Goal: Task Accomplishment & Management: Use online tool/utility

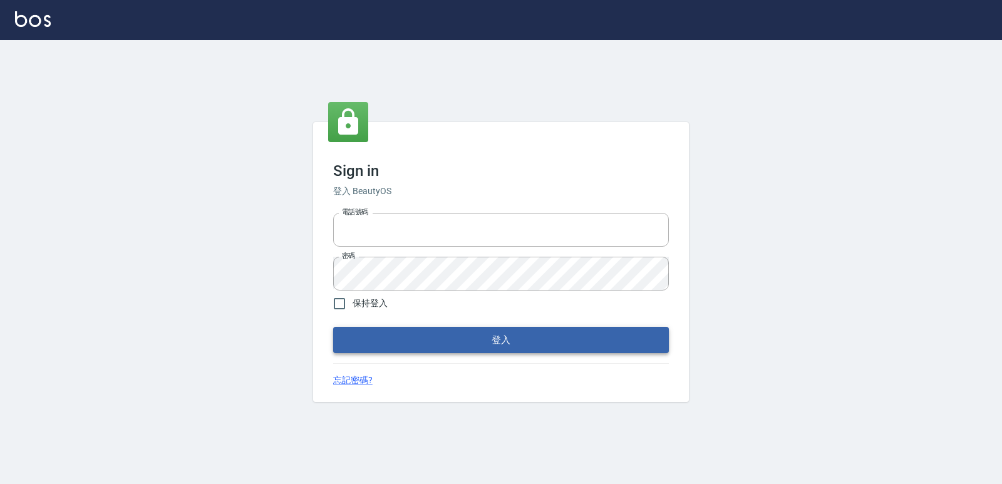
type input "0223312194"
click at [438, 330] on button "登入" at bounding box center [501, 340] width 336 height 26
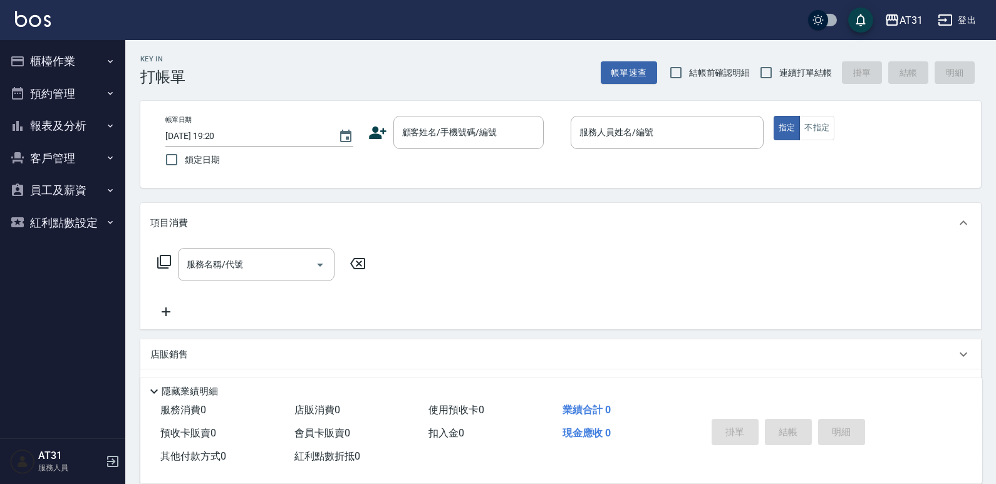
click at [810, 78] on span "連續打單結帳" at bounding box center [805, 72] width 53 height 13
click at [779, 78] on input "連續打單結帳" at bounding box center [766, 73] width 26 height 26
checkbox input "true"
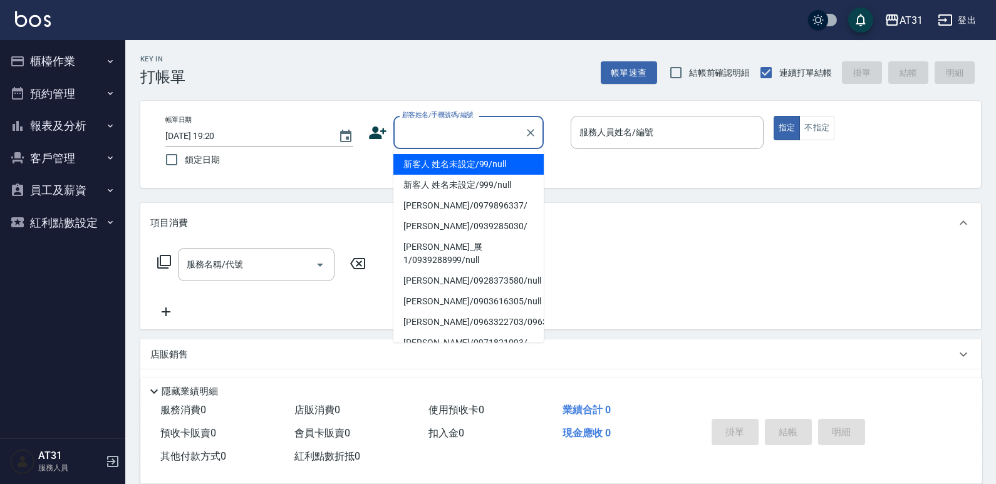
click at [509, 131] on input "顧客姓名/手機號碼/編號" at bounding box center [459, 133] width 120 height 22
click at [474, 160] on li "新客人 姓名未設定/99/null" at bounding box center [468, 164] width 150 height 21
type input "新客人 姓名未設定/99/null"
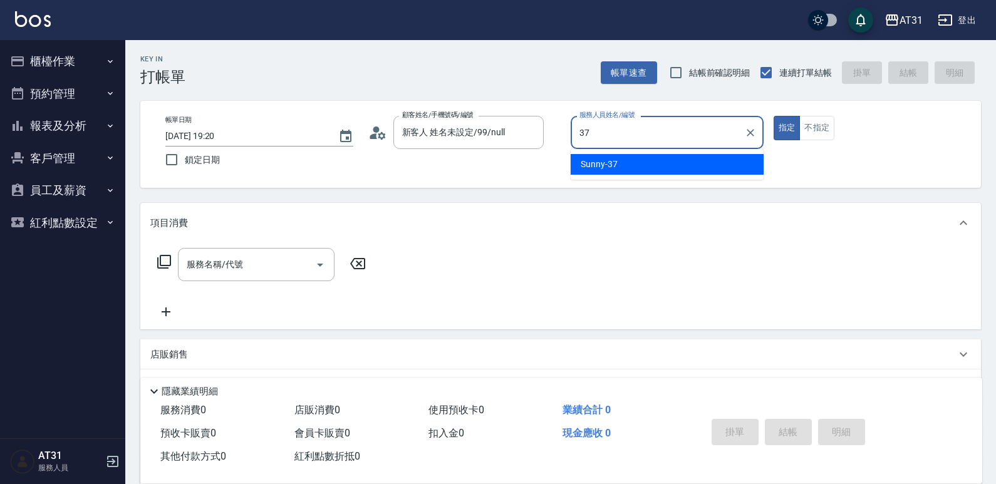
type input "Sunny-37"
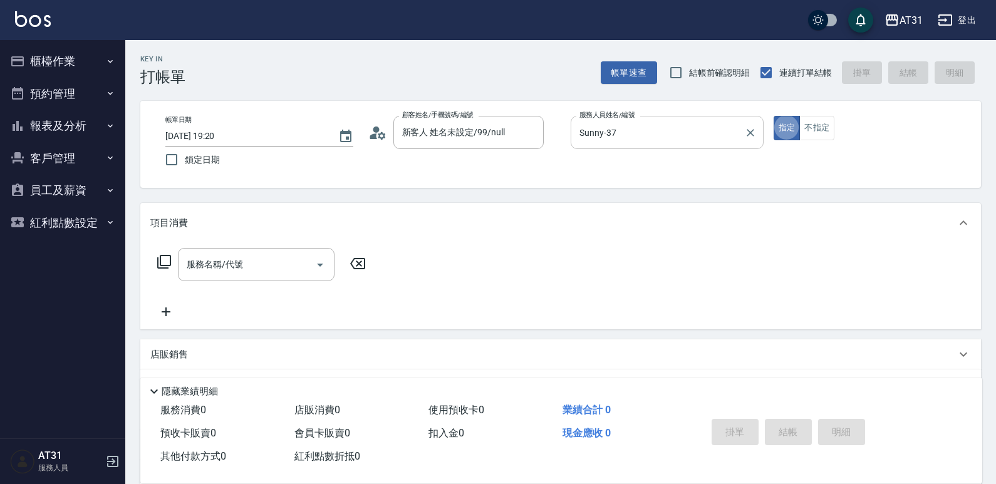
type button "true"
type input "0"
type input "401"
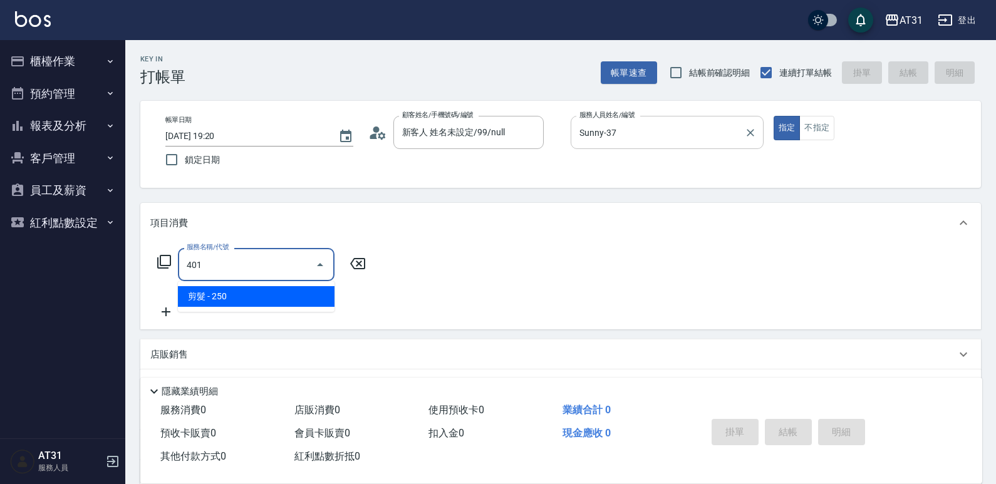
type input "20"
type input "剪髮(401)"
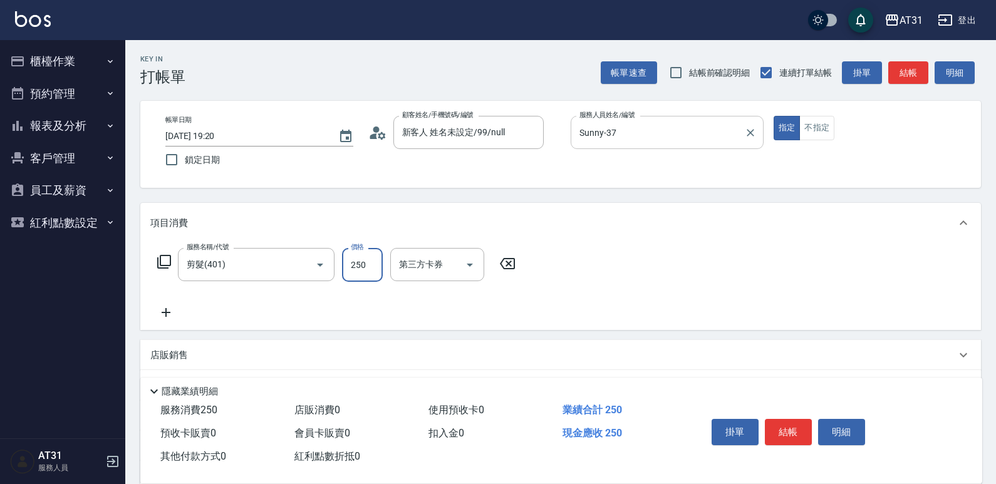
type input "0"
type input "30"
type input "300"
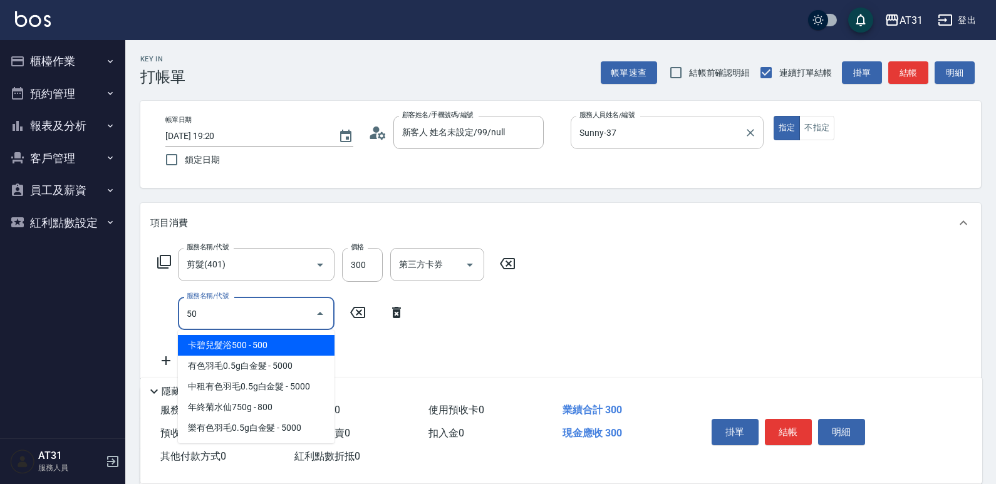
type input "501"
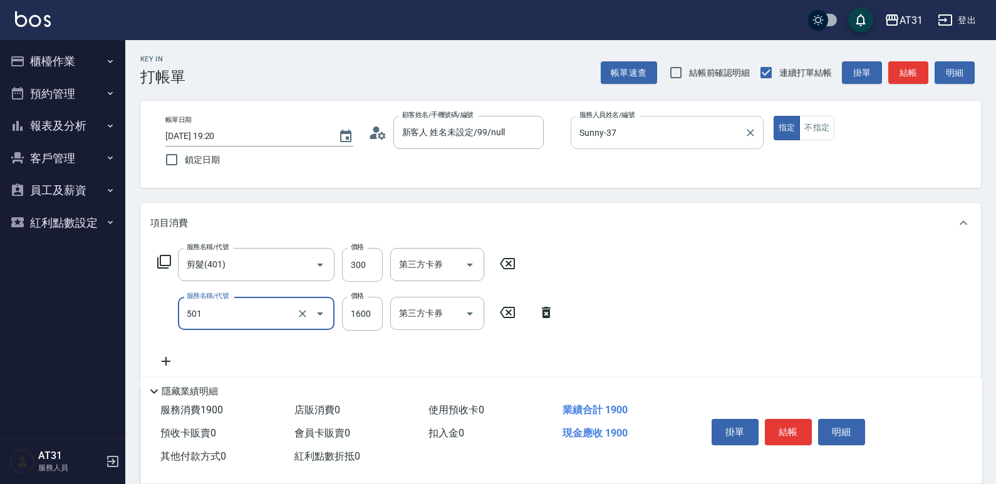
type input "190"
type input "染髮(501)"
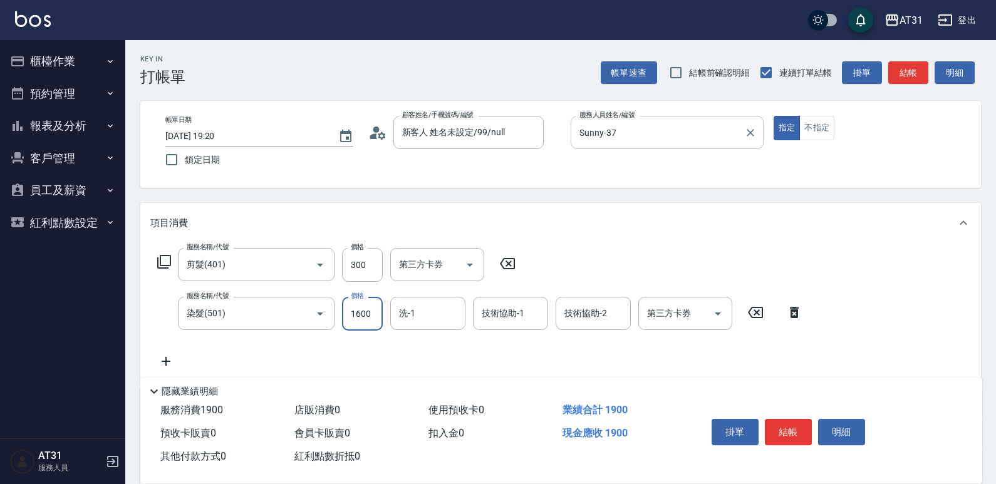
type input "1"
type input "30"
type input "120"
type input "150"
type input "1200"
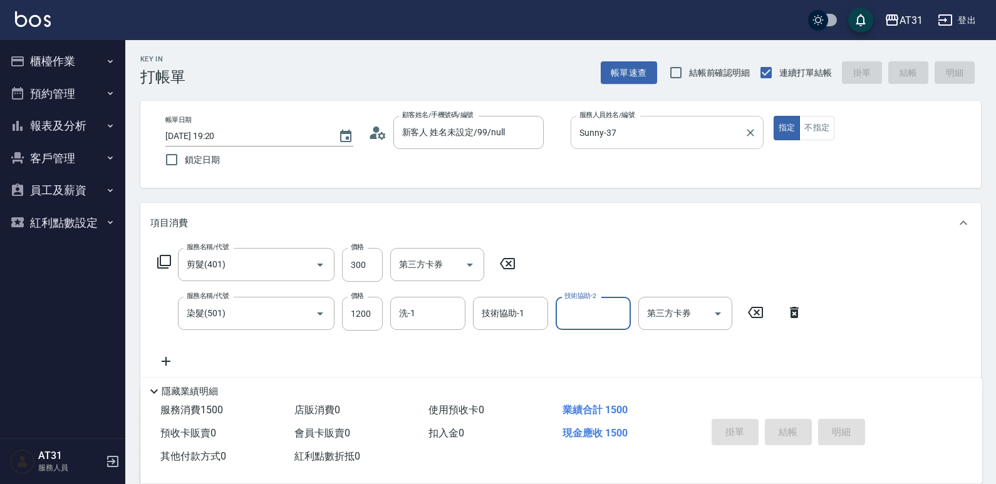
type input "[DATE] 19:21"
type input "0"
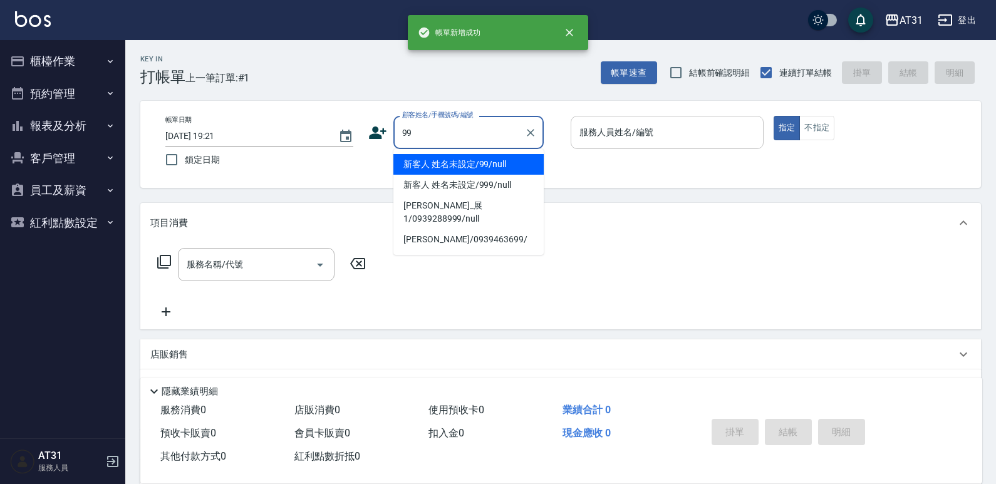
type input "新客人 姓名未設定/99/null"
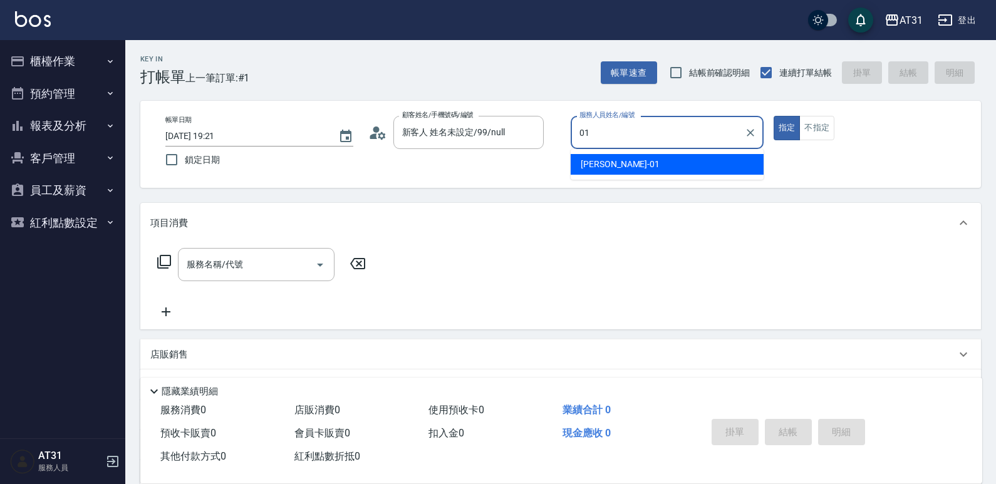
type input "[PERSON_NAME]-01"
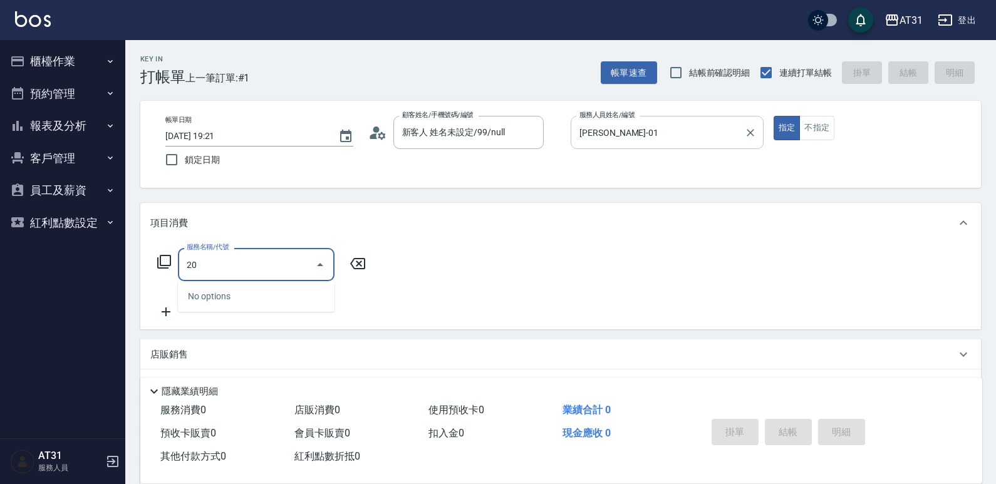
type input "201"
type input "20"
type input "洗髮(201)"
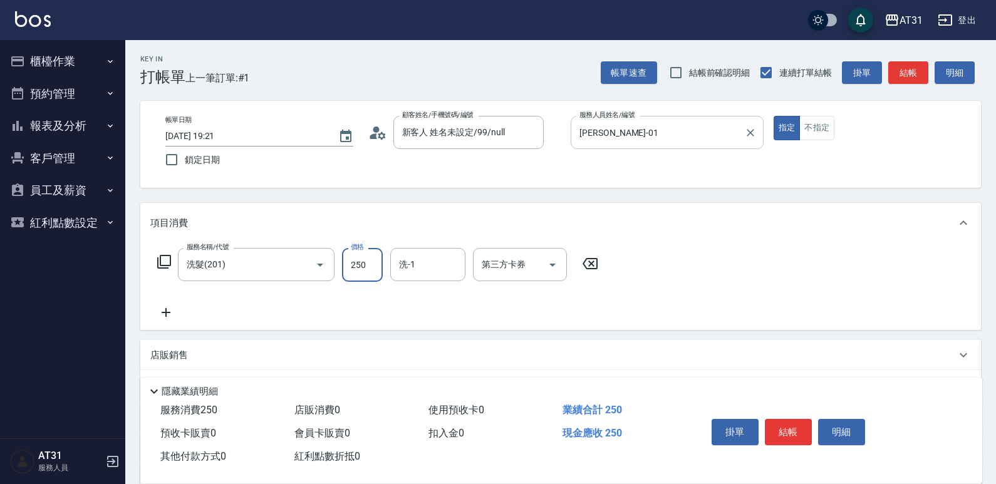
type input "0"
type input "30"
type input "300"
type input "Lyan-45"
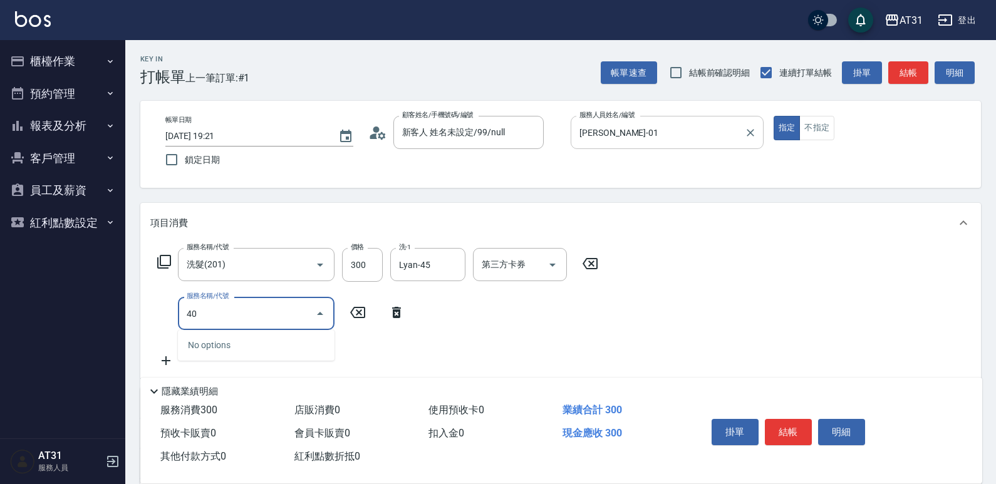
type input "401"
type input "50"
type input "剪髮(401)"
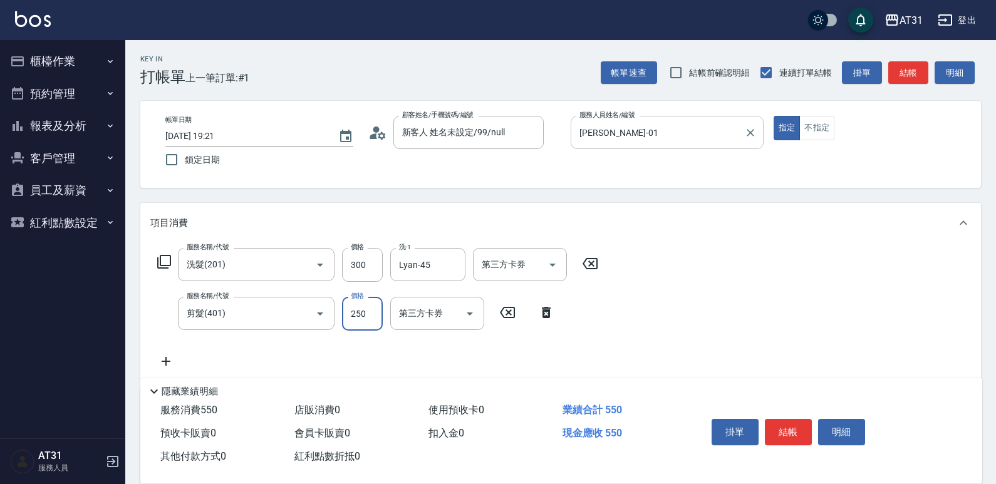
type input "30"
type input "60"
type input "300"
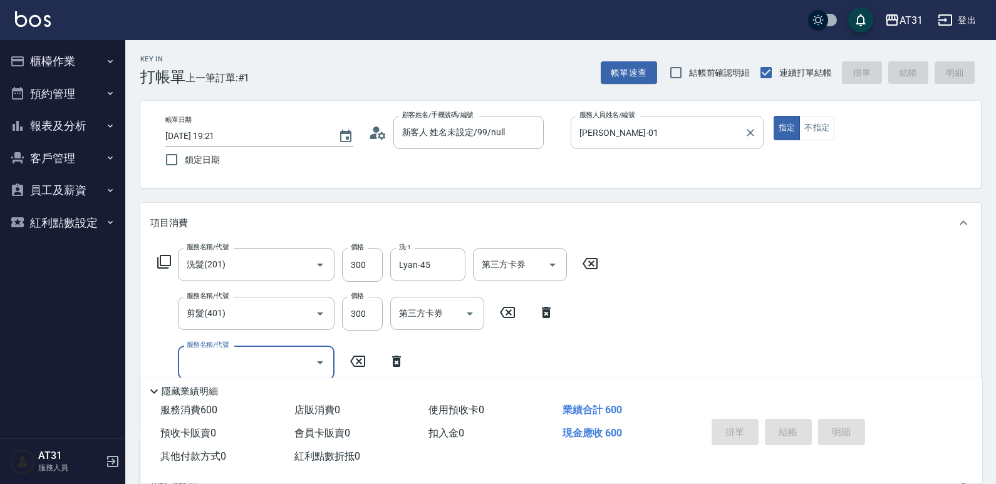
type input "0"
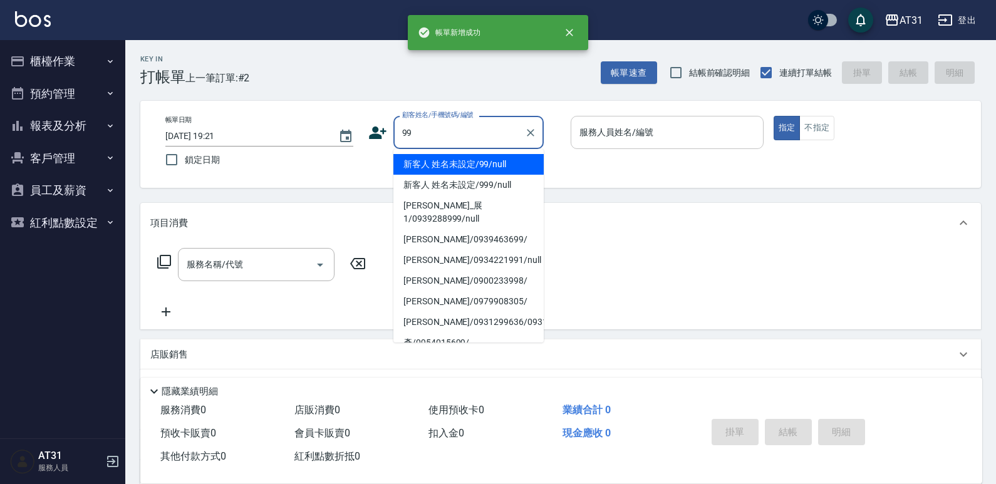
type input "新客人 姓名未設定/99/null"
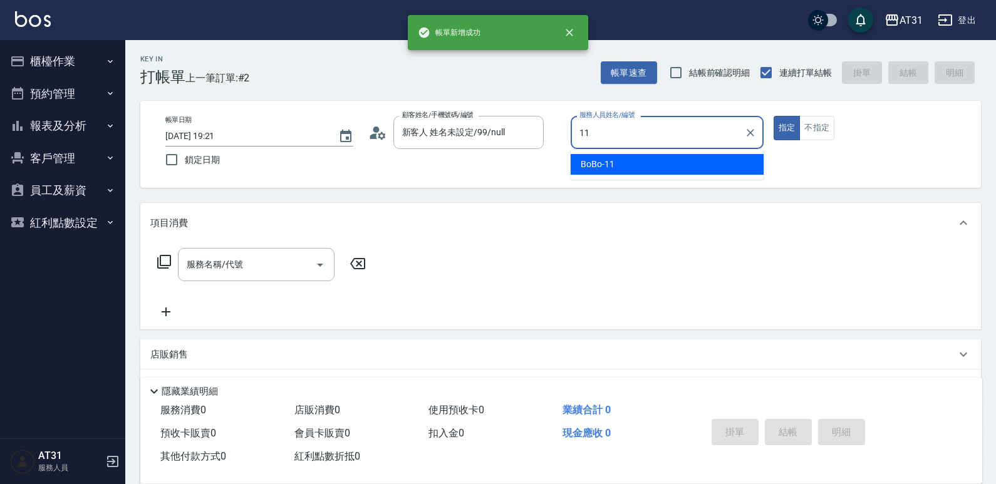
type input "BoBo-11"
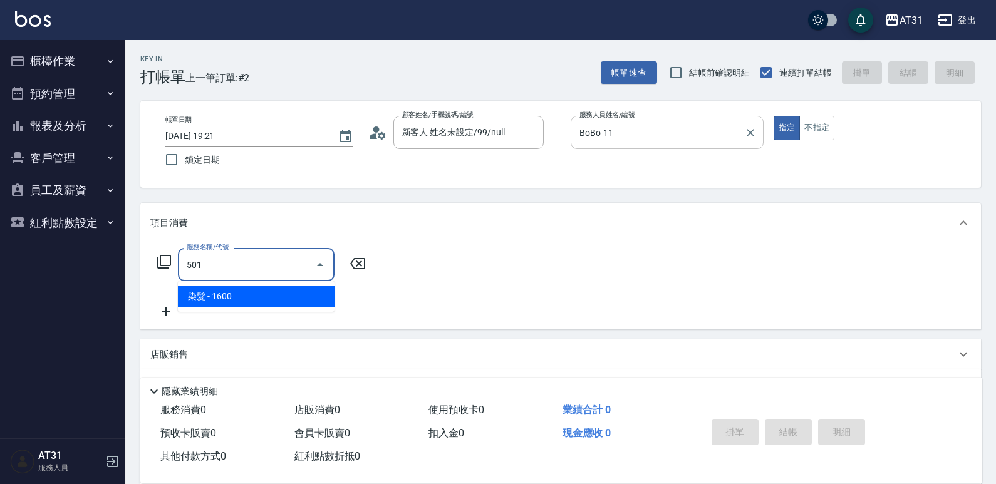
type input "染髮(501)"
type input "160"
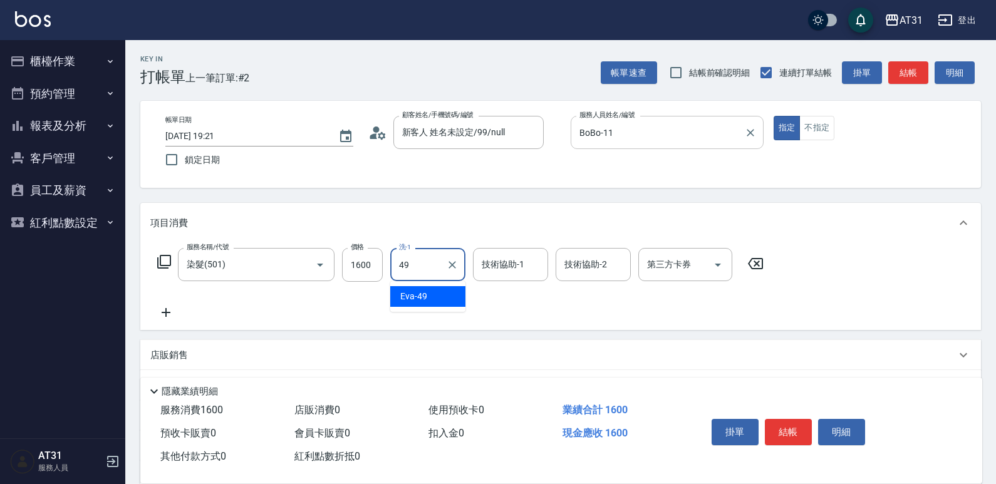
type input "[PERSON_NAME]-49"
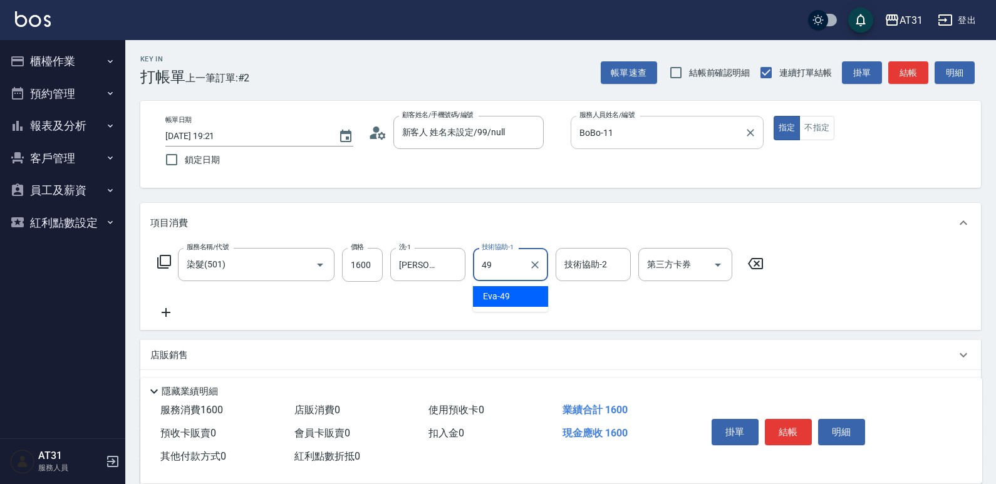
type input "[PERSON_NAME]-49"
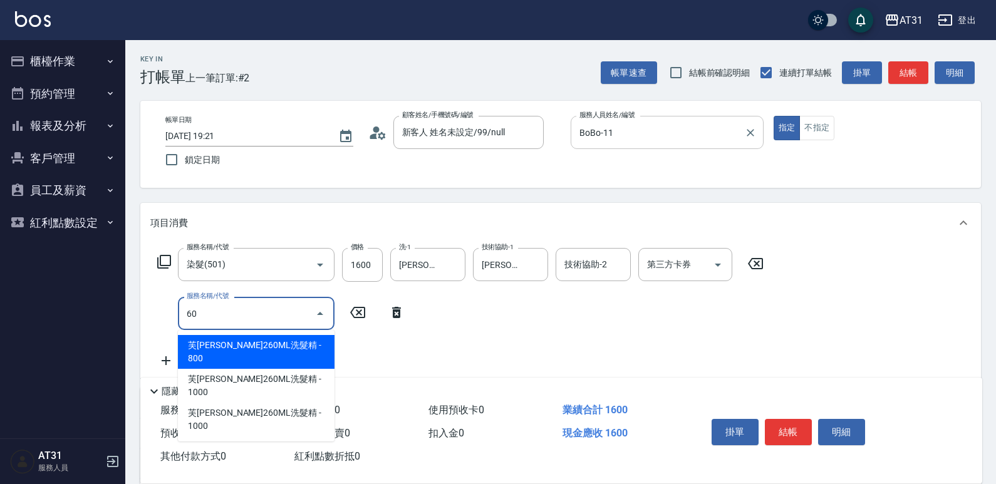
type input "608"
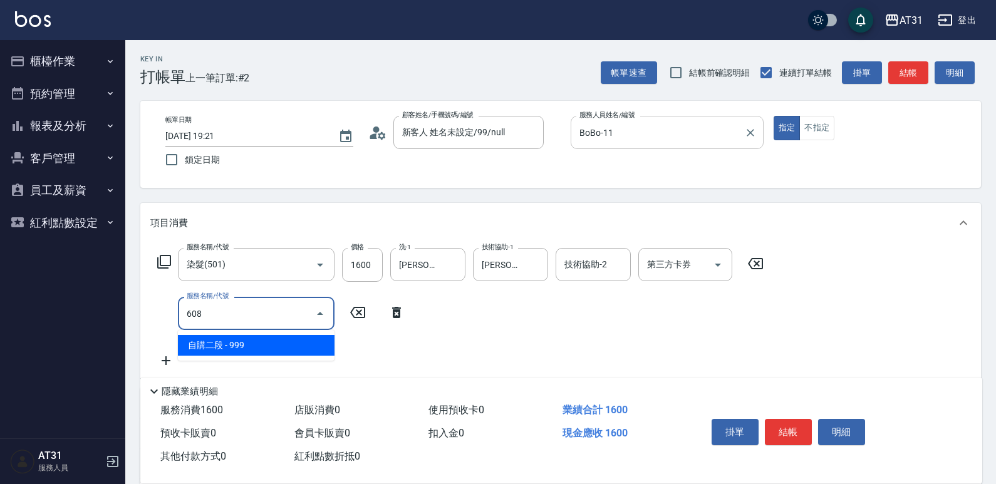
type input "250"
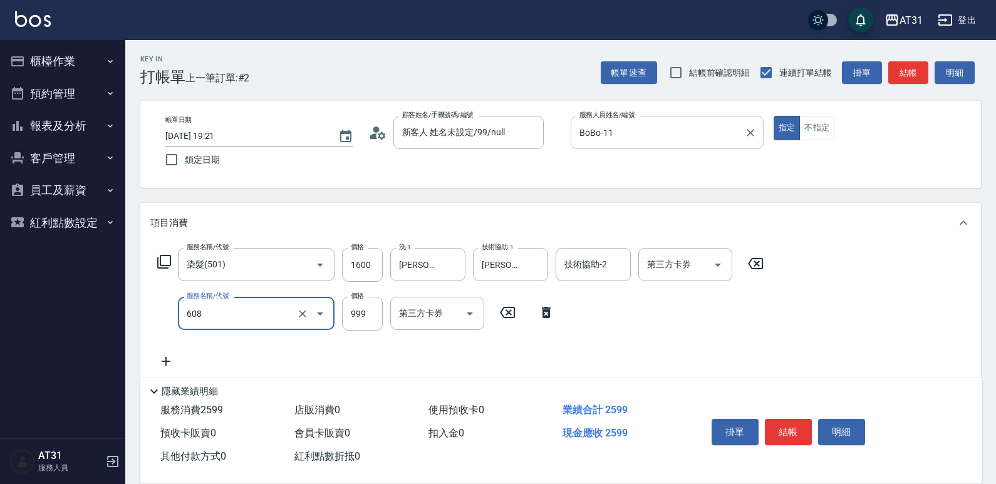
type input "自購二段(608)"
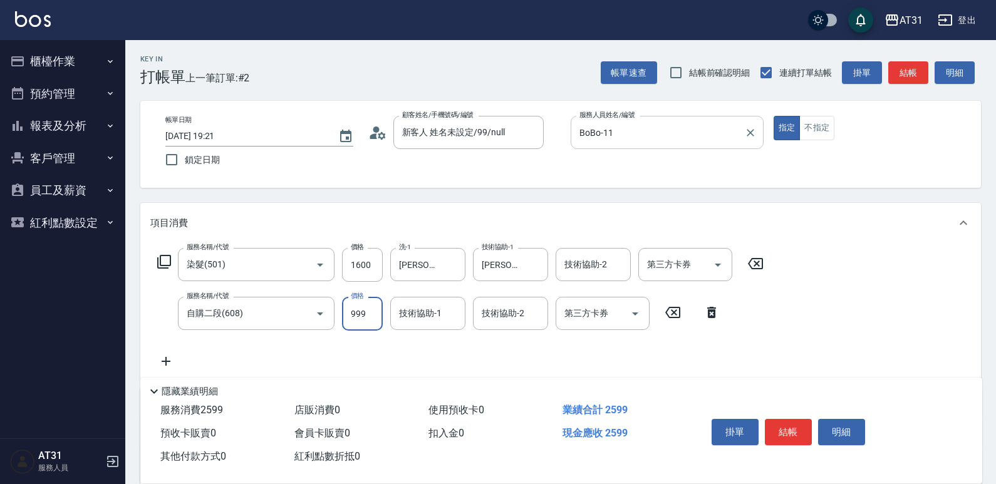
type input "1"
type input "160"
type input "11"
type input "170"
type input "110"
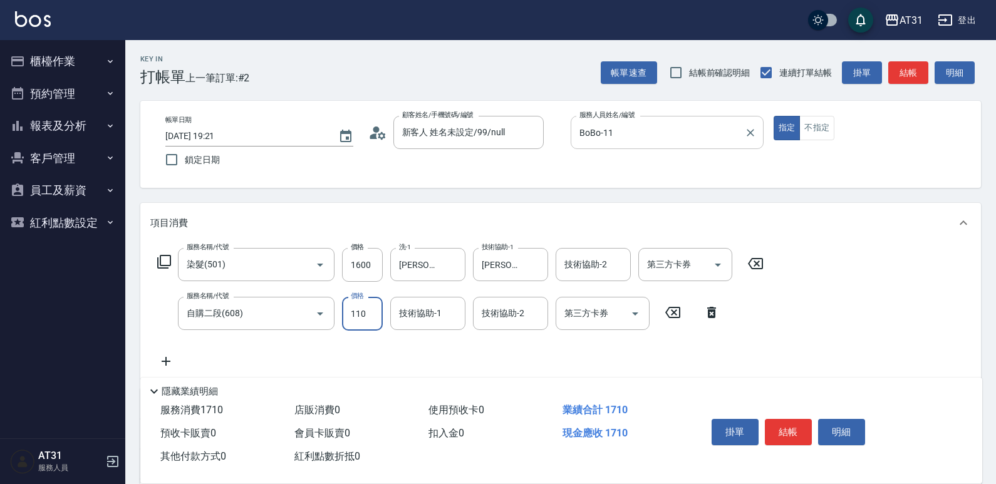
type input "270"
type input "1100"
type input "[PERSON_NAME]-49"
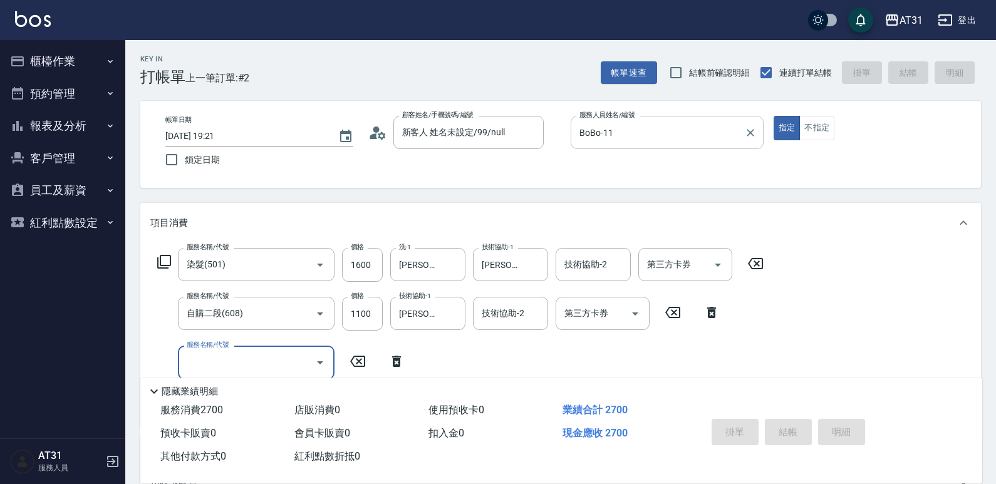
type input "0"
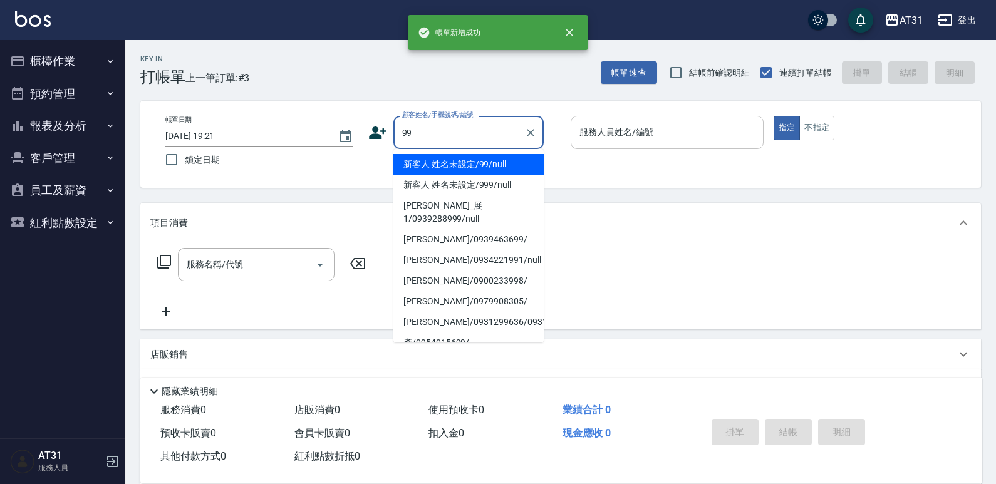
type input "新客人 姓名未設定/99/null"
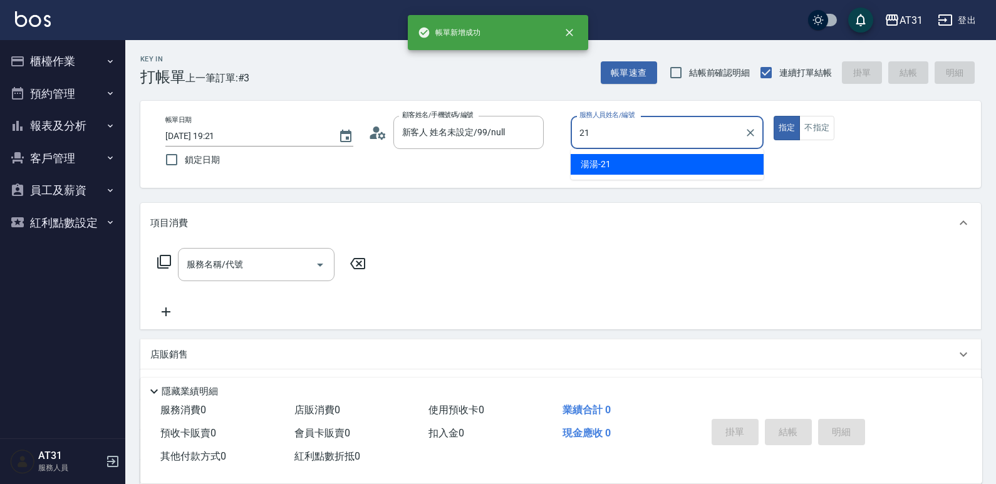
type input "湯湯-21"
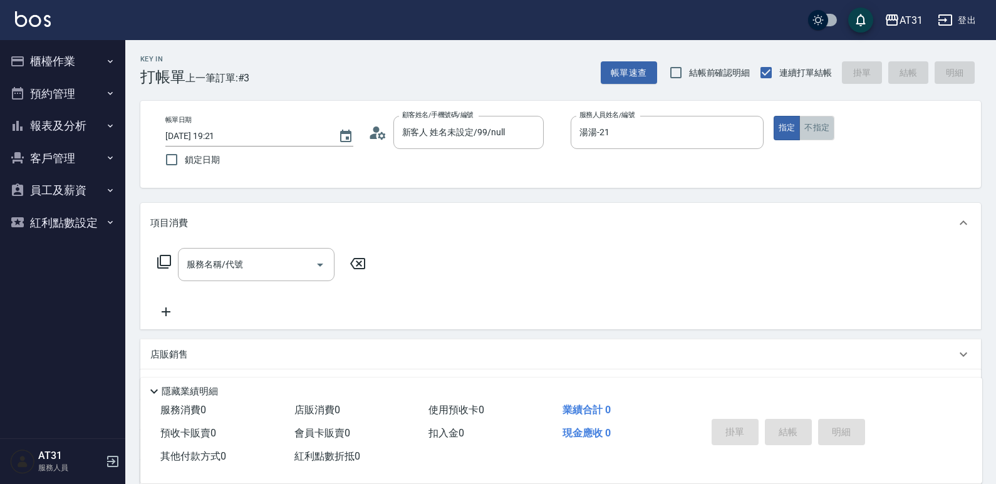
click at [806, 128] on button "不指定" at bounding box center [816, 128] width 35 height 24
click at [299, 252] on div "服務名稱/代號" at bounding box center [256, 264] width 157 height 33
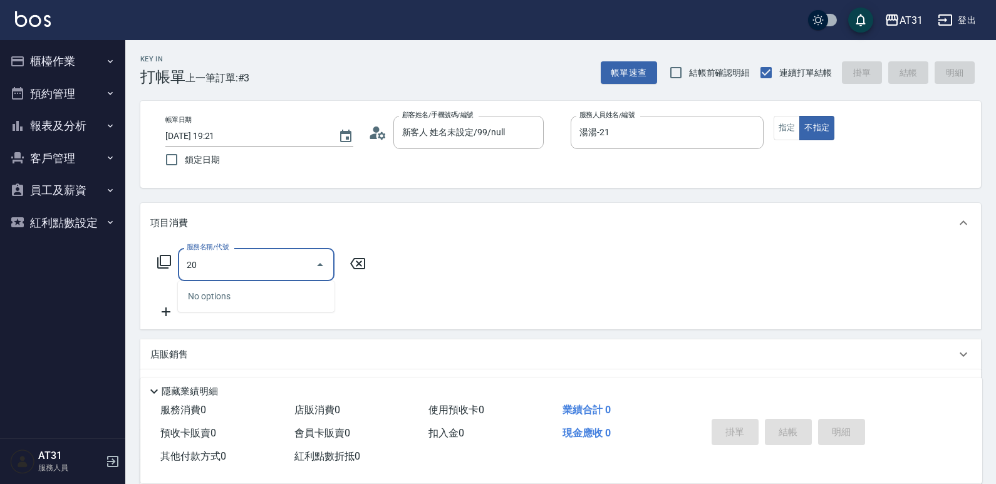
type input "2"
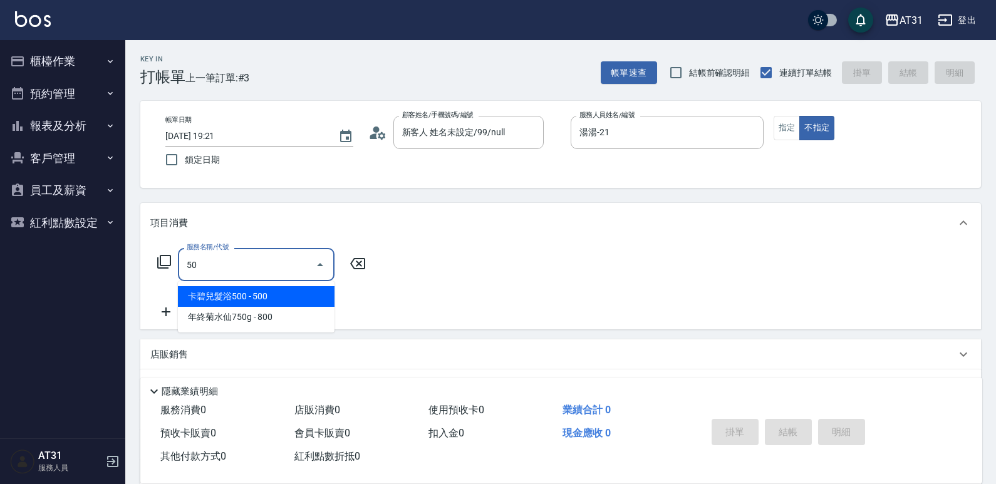
type input "501"
type input "160"
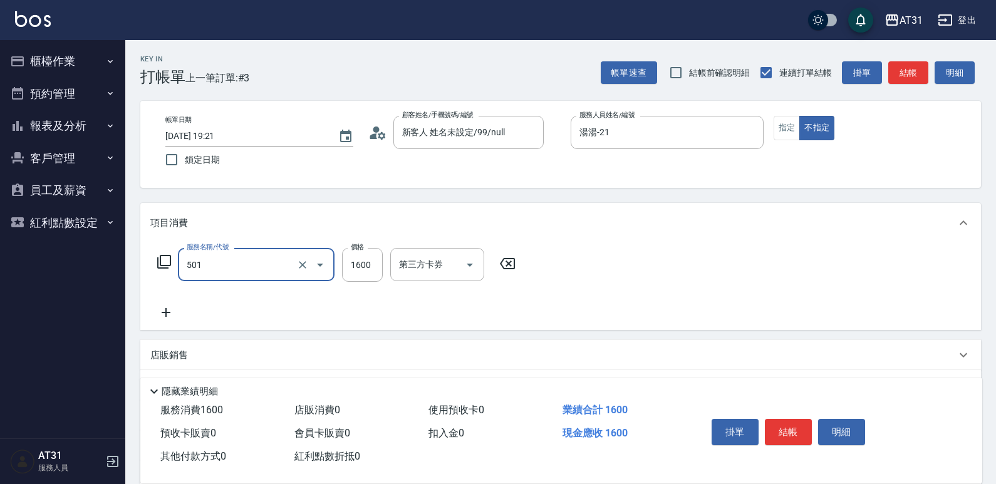
type input "染髮(501)"
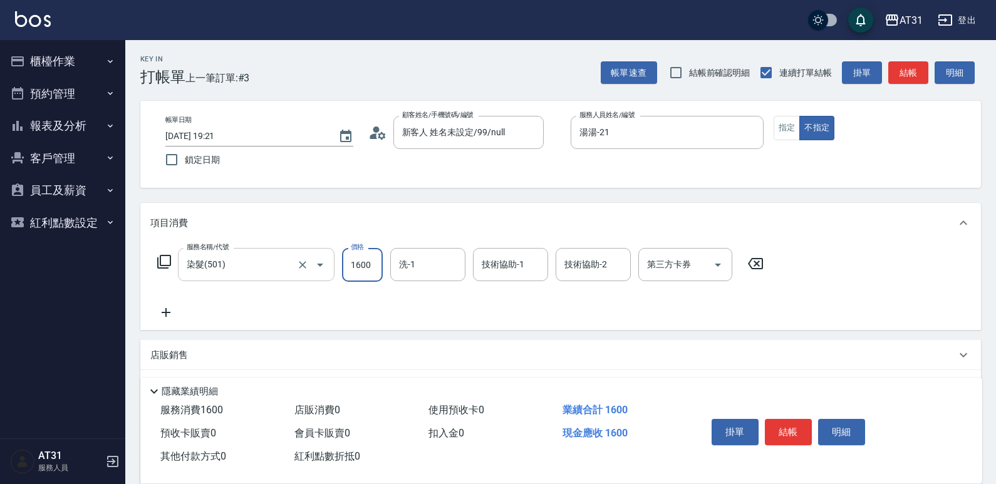
type input "0"
type input "200"
type input "20"
type input "2000"
type input "200"
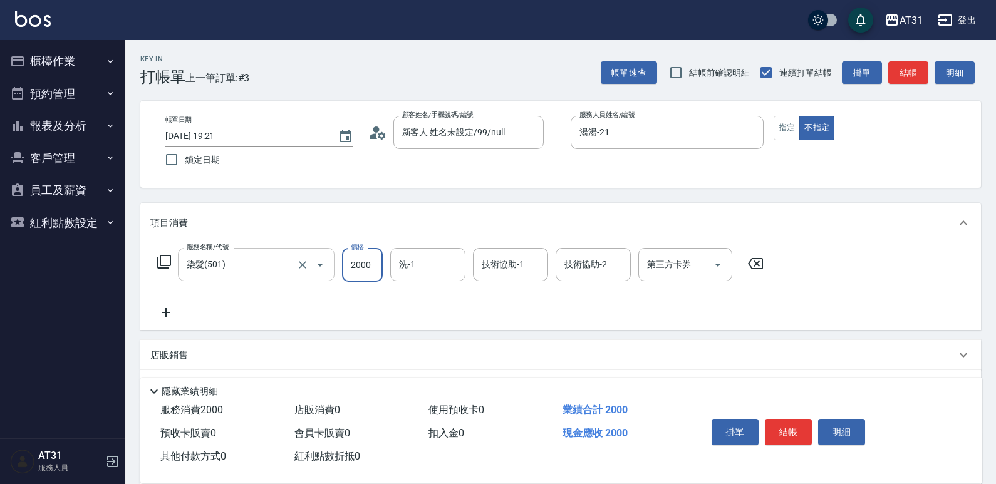
type input "2000"
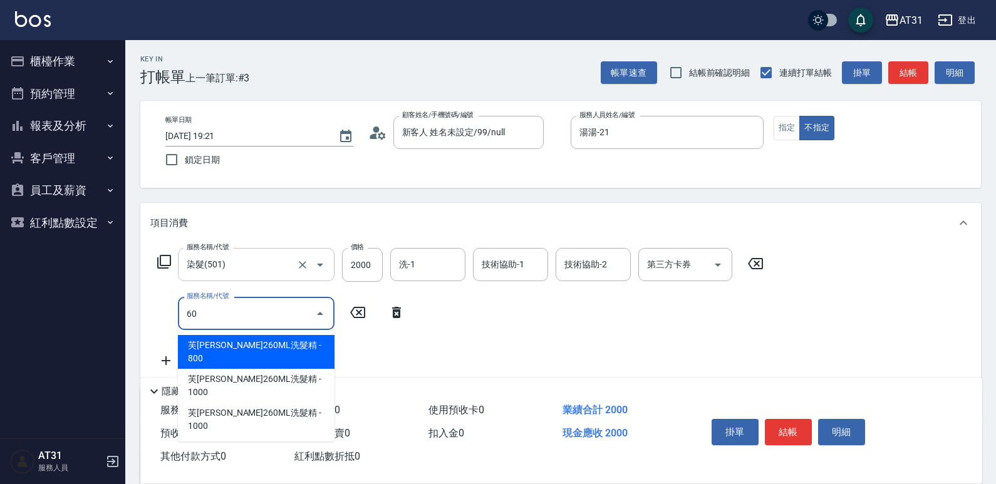
type input "608"
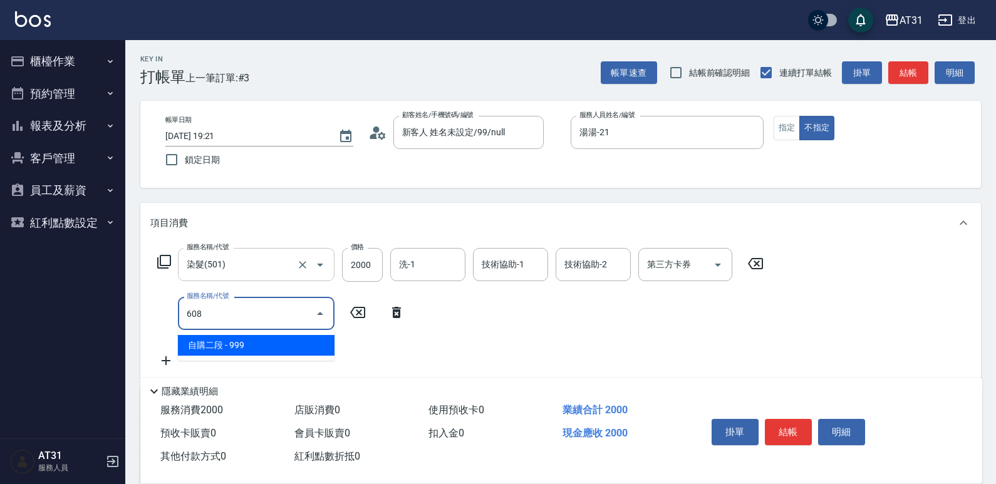
type input "290"
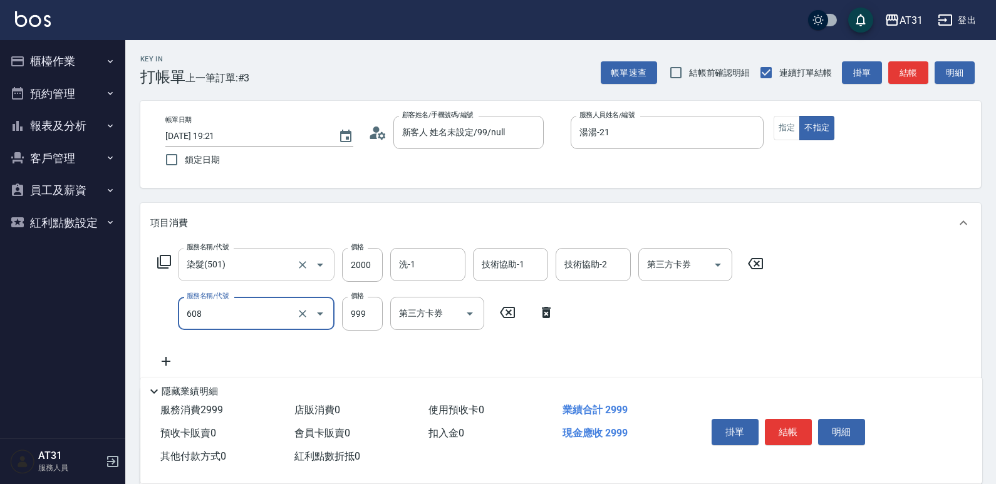
type input "自購二段(608)"
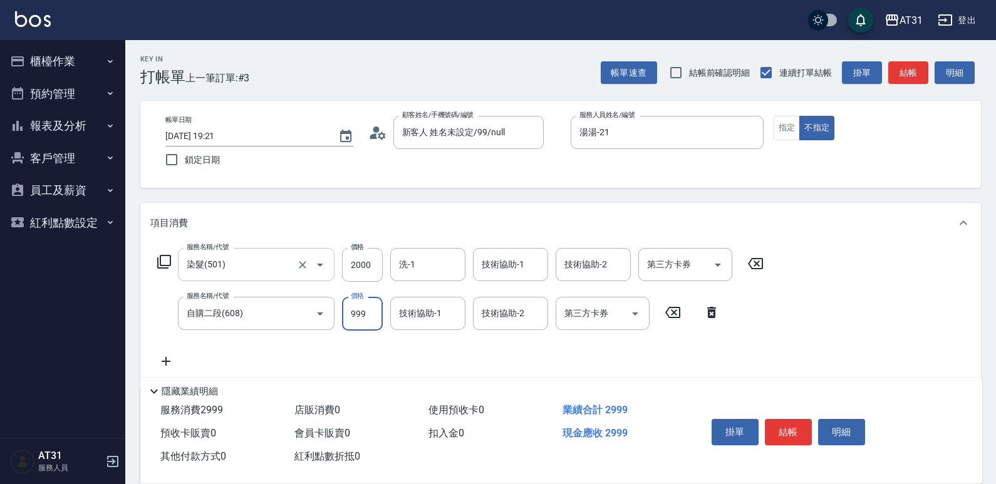
type input "200"
type input "14"
type input "210"
type input "1400"
type input "340"
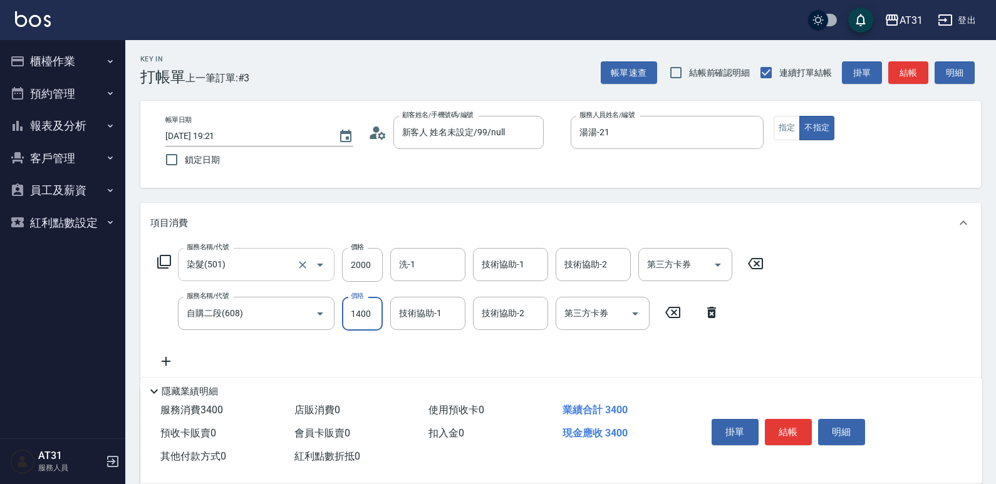
type input "1400"
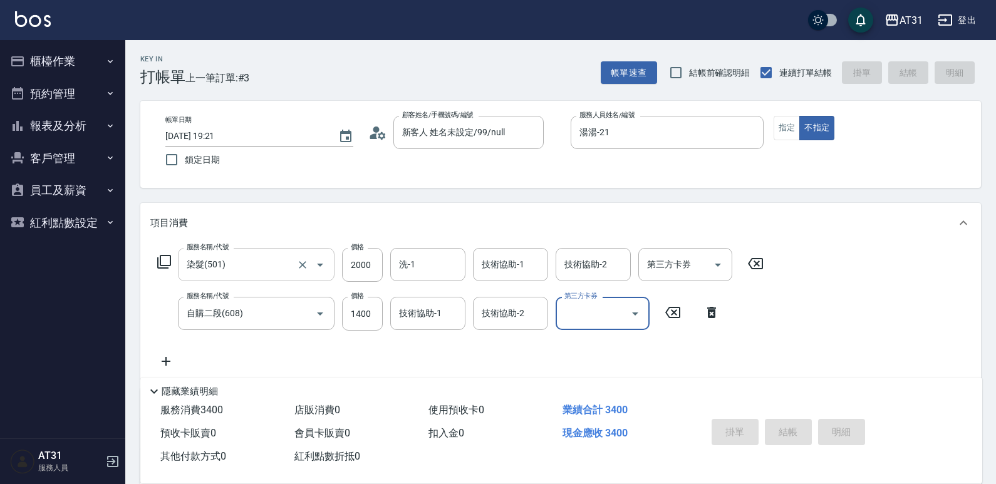
type input "[DATE] 19:22"
type input "0"
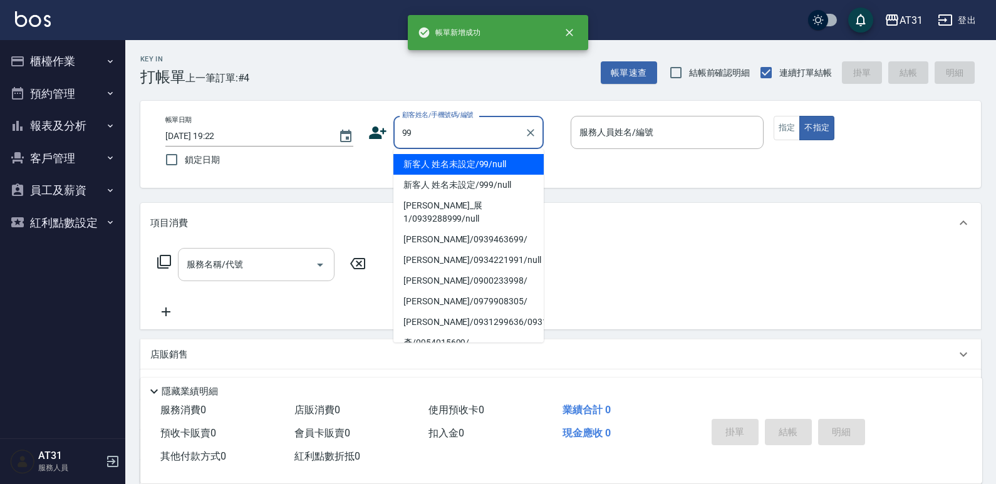
type input "新客人 姓名未設定/99/null"
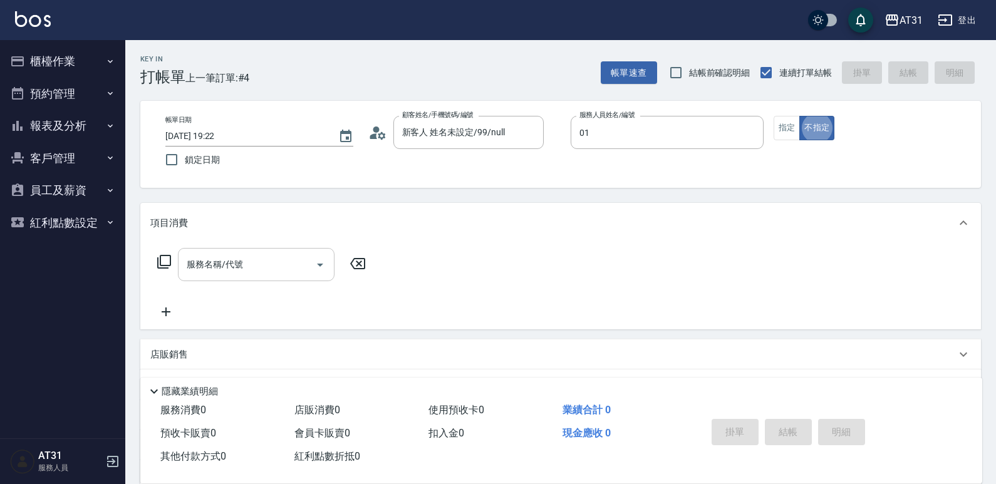
type input "[PERSON_NAME]-01"
type button "false"
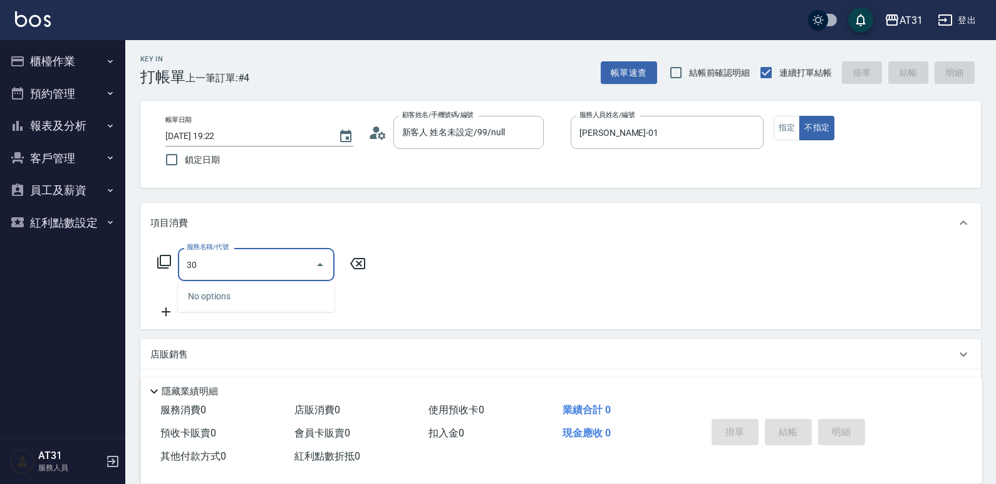
type input "301"
type input "160"
type input "燙髮(301)"
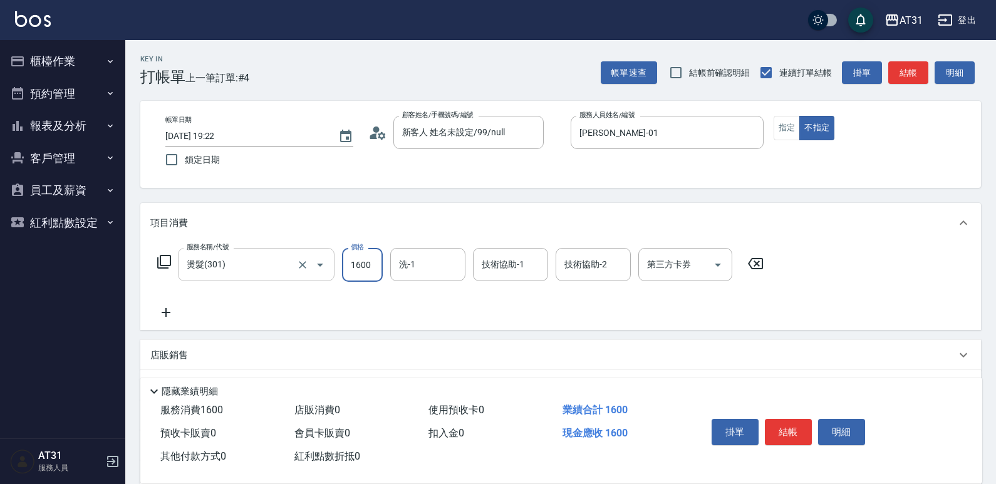
type input "0"
type input "200"
type input "2000"
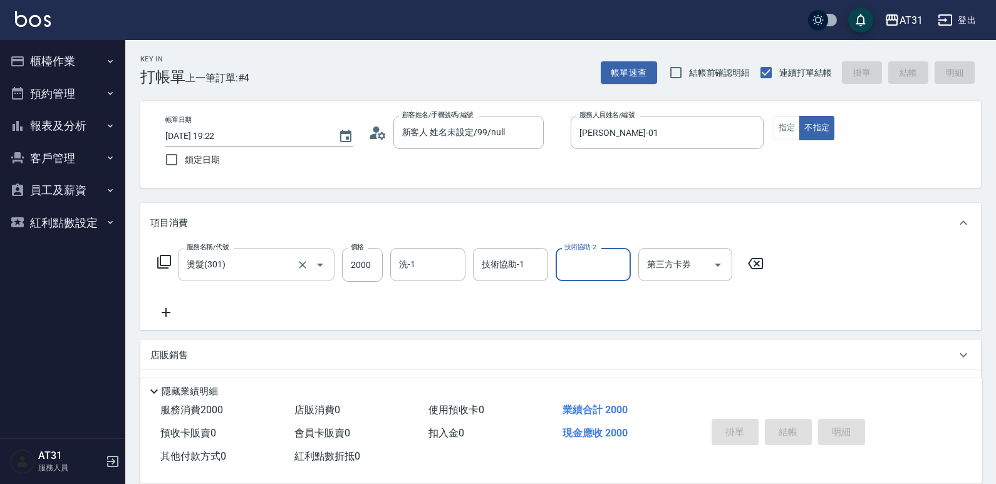
type input "0"
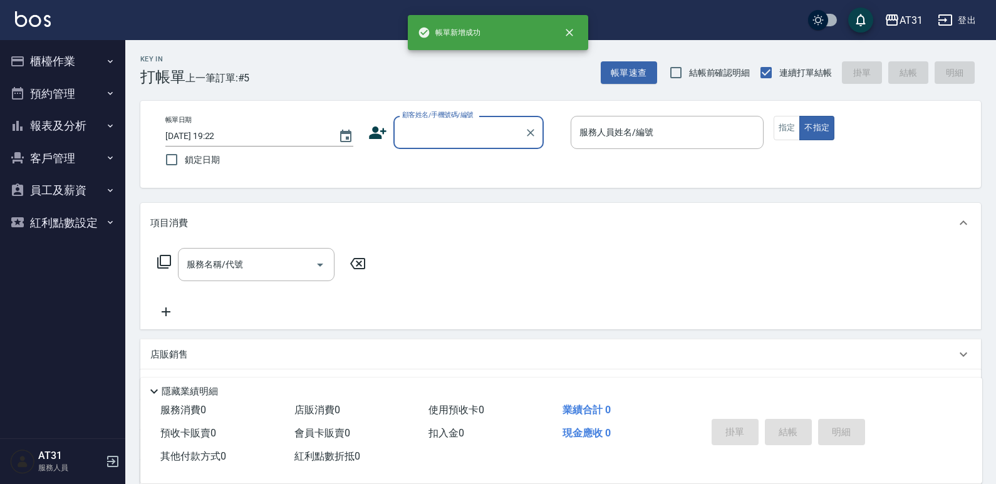
click at [58, 69] on button "櫃檯作業" at bounding box center [62, 61] width 115 height 33
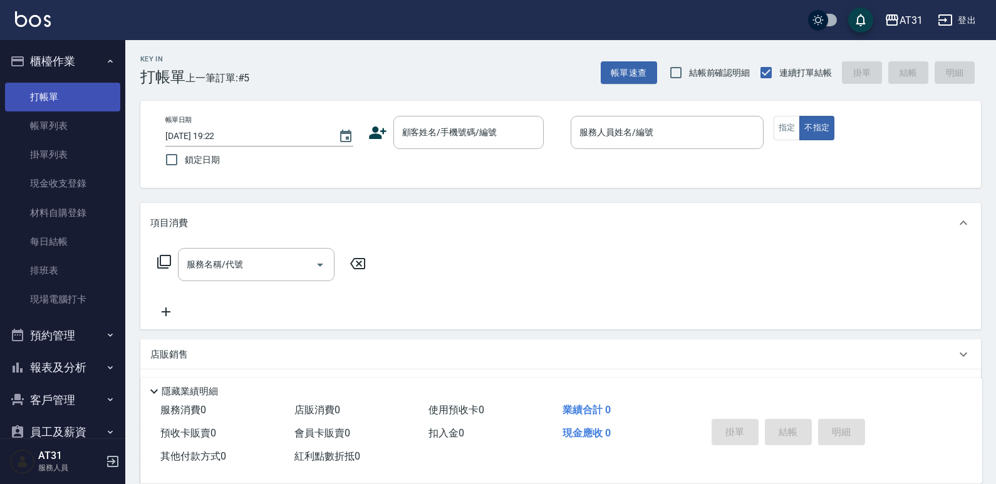
click at [70, 103] on link "打帳單" at bounding box center [62, 97] width 115 height 29
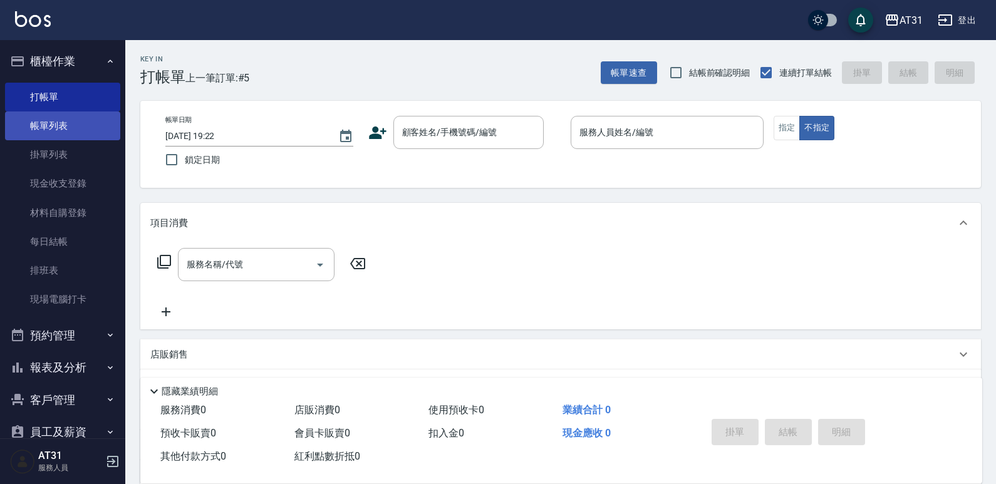
click at [65, 125] on link "帳單列表" at bounding box center [62, 125] width 115 height 29
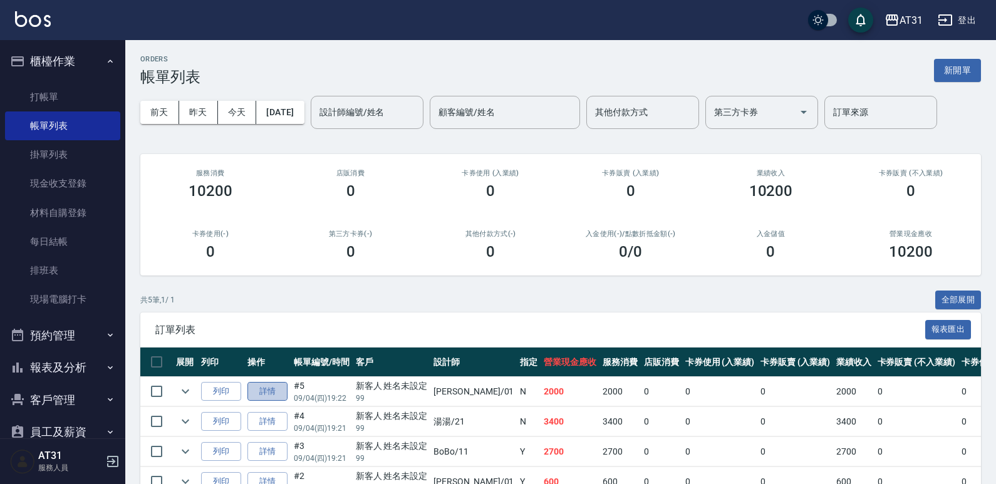
click at [279, 388] on link "詳情" at bounding box center [267, 391] width 40 height 19
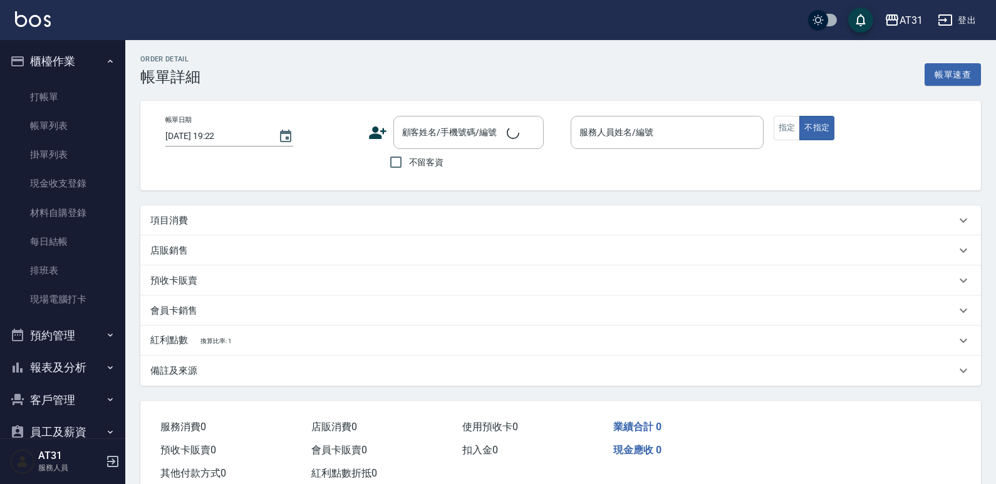
type input "[PERSON_NAME]-01"
type input "200"
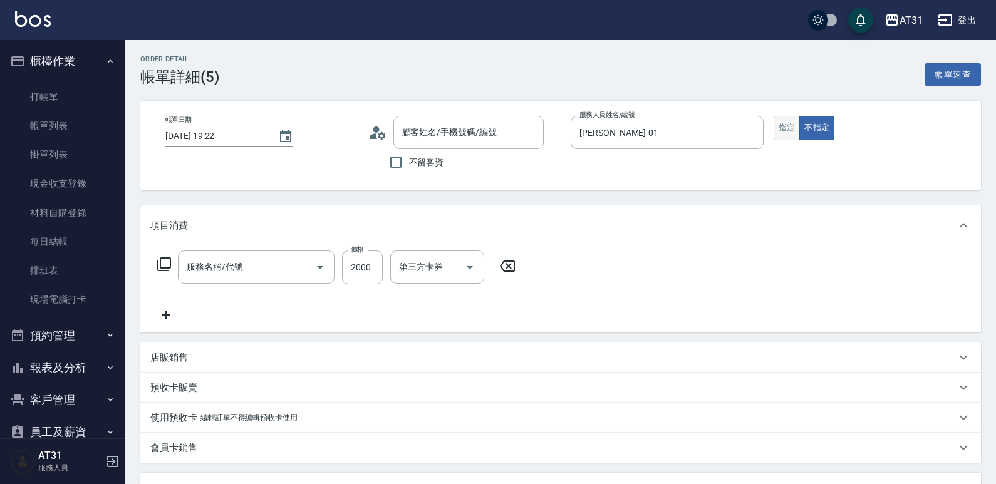
type input "新客人 姓名未設定/99/null"
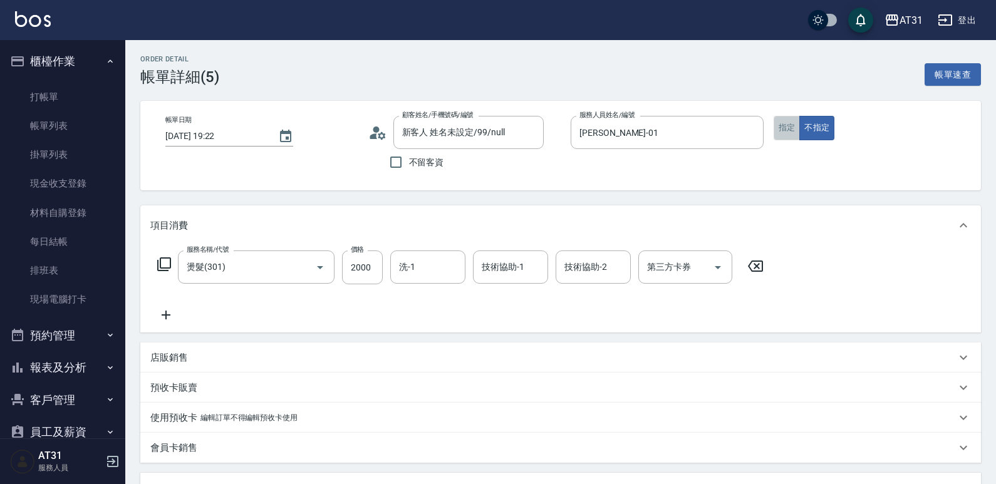
type input "燙髮(301)"
click at [790, 133] on button "指定" at bounding box center [787, 128] width 27 height 24
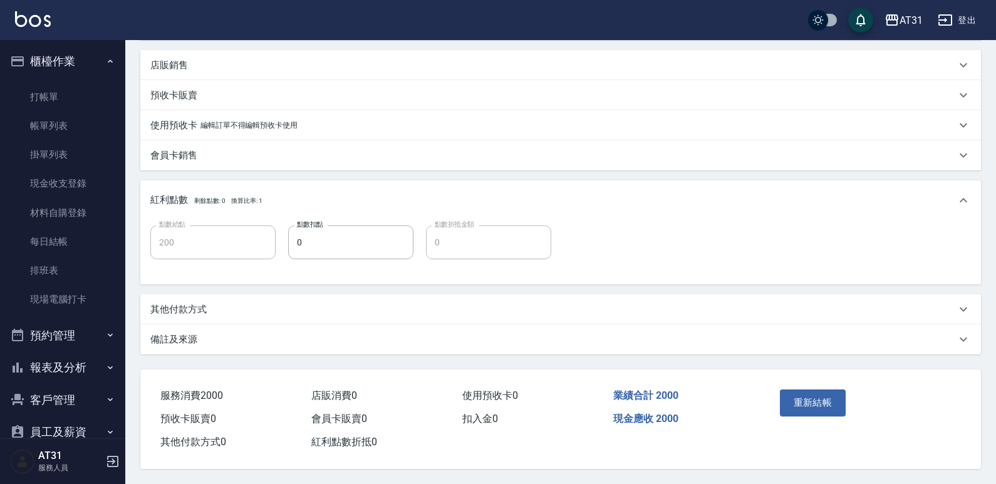
scroll to position [298, 0]
click at [839, 400] on button "重新結帳" at bounding box center [813, 403] width 66 height 26
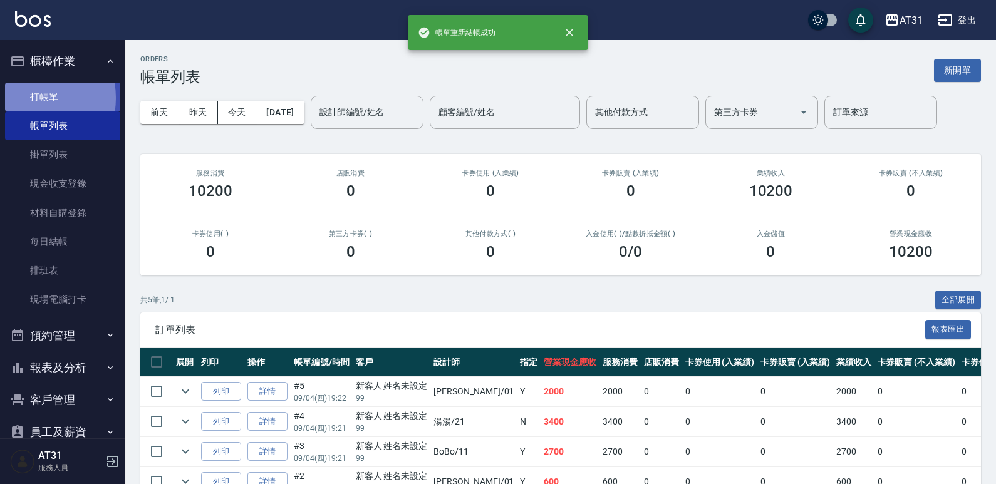
click at [29, 98] on link "打帳單" at bounding box center [62, 97] width 115 height 29
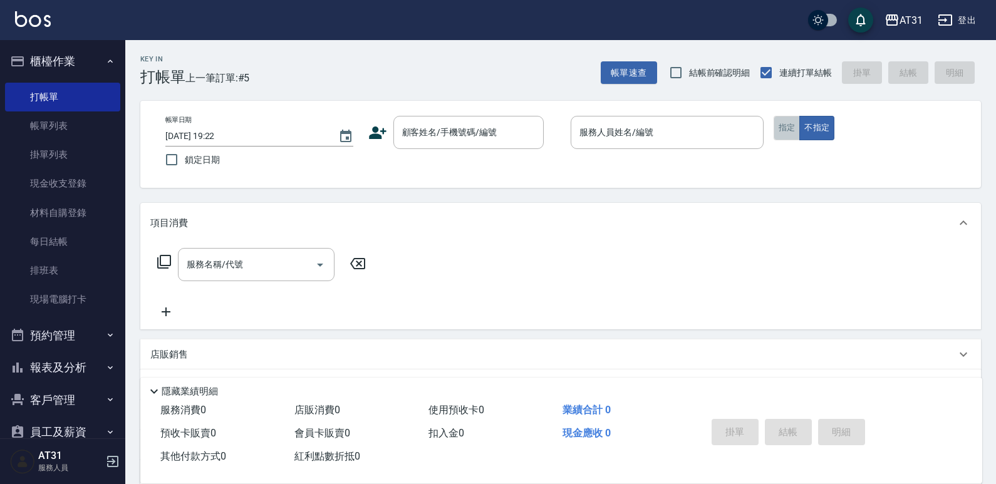
click at [779, 134] on button "指定" at bounding box center [787, 128] width 27 height 24
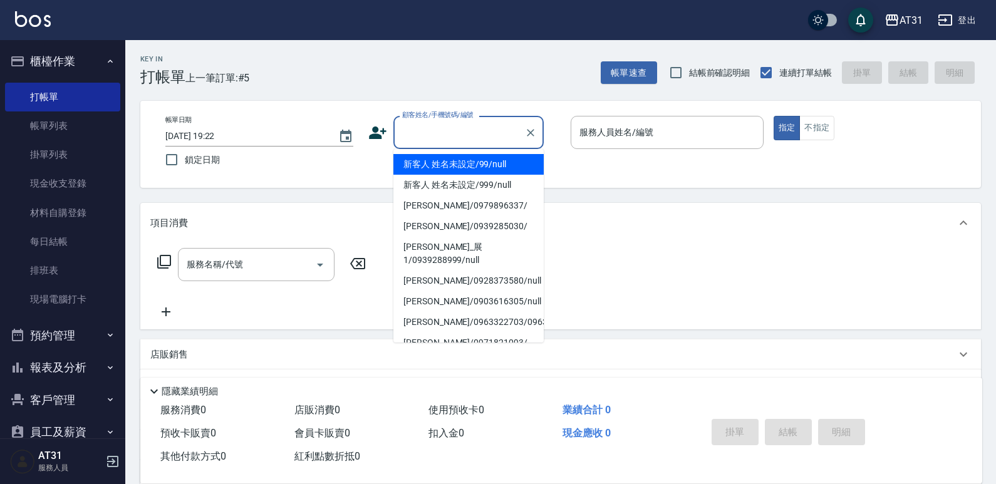
click at [506, 135] on input "顧客姓名/手機號碼/編號" at bounding box center [459, 133] width 120 height 22
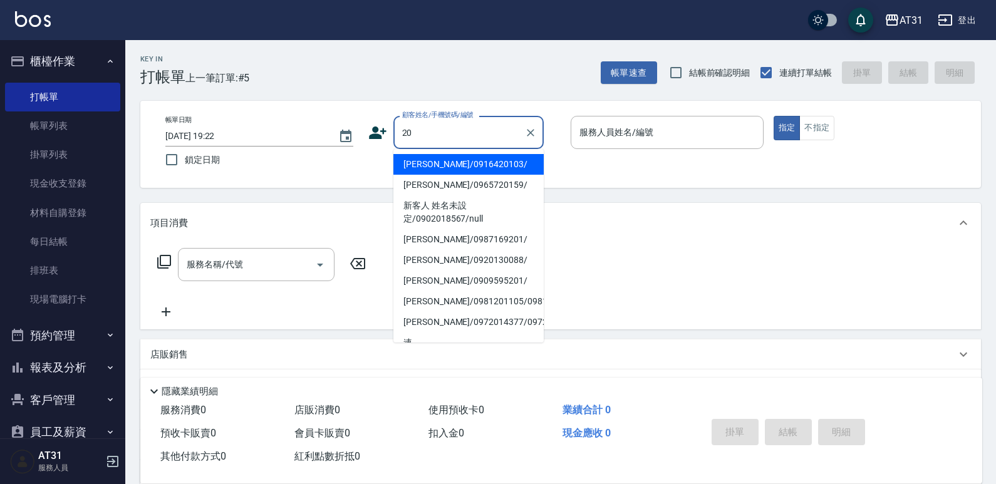
type input "2"
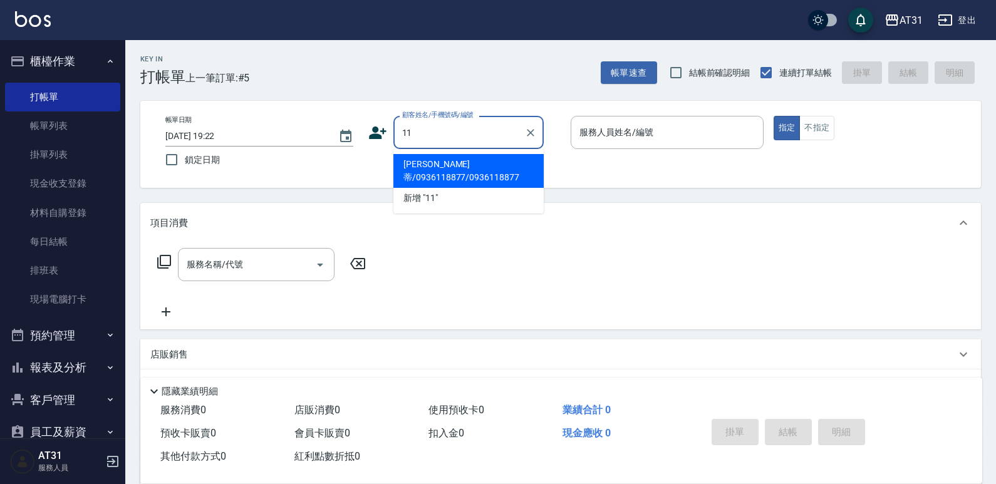
click at [774, 116] on button "指定" at bounding box center [787, 128] width 27 height 24
type input "[PERSON_NAME]蒂/0936118877/0936118877"
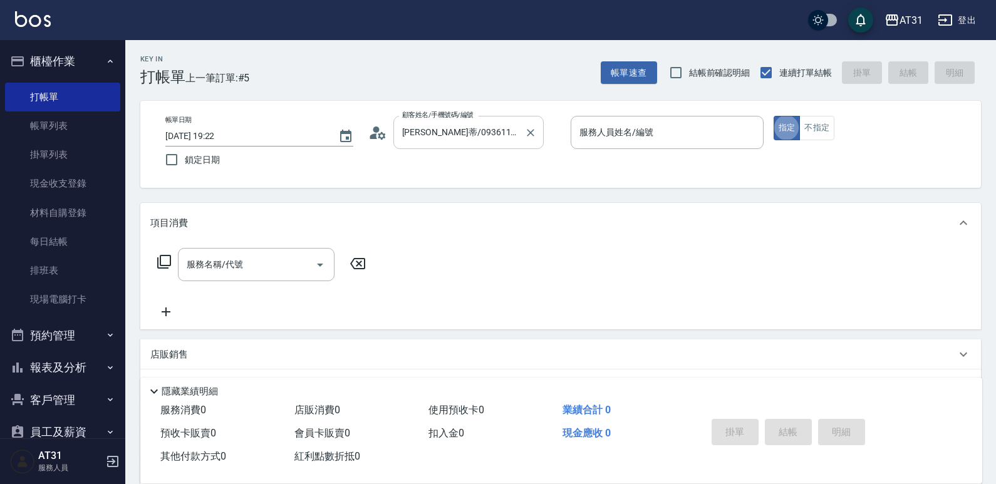
type button "true"
type input "BoBo-11"
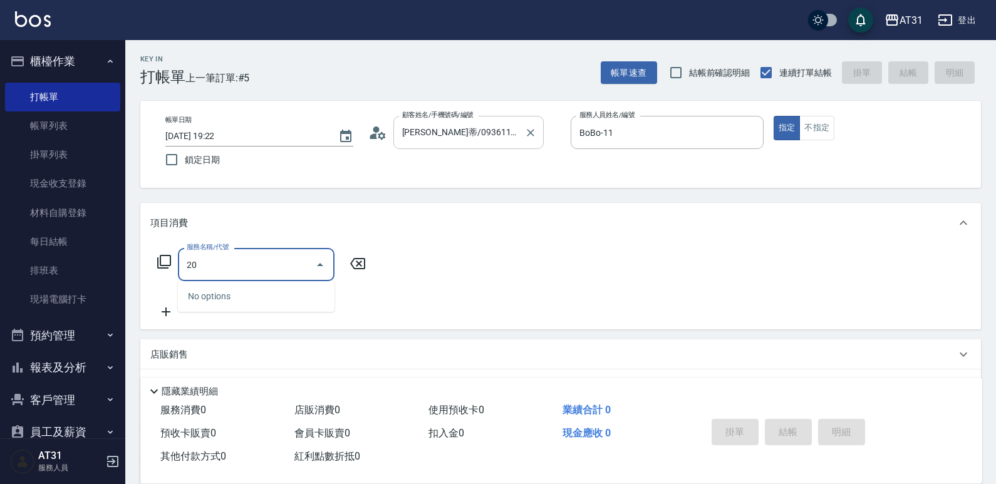
type input "201"
type input "20"
type input "洗髮(201)"
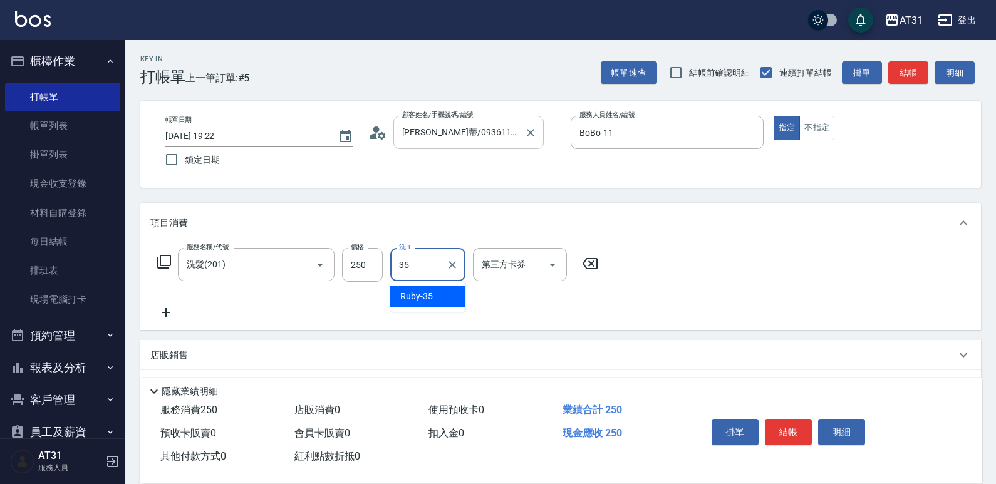
type input "Ruby-35"
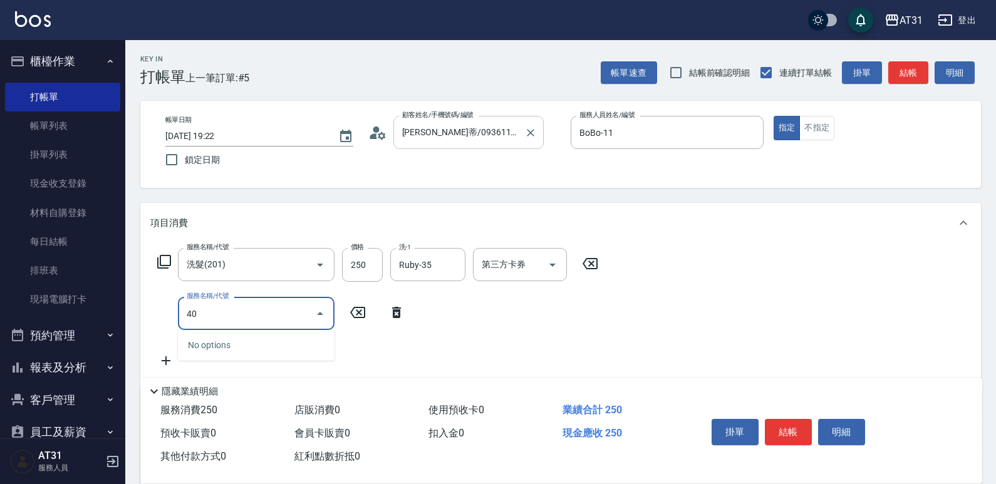
type input "401"
type input "50"
type input "剪髮(401)"
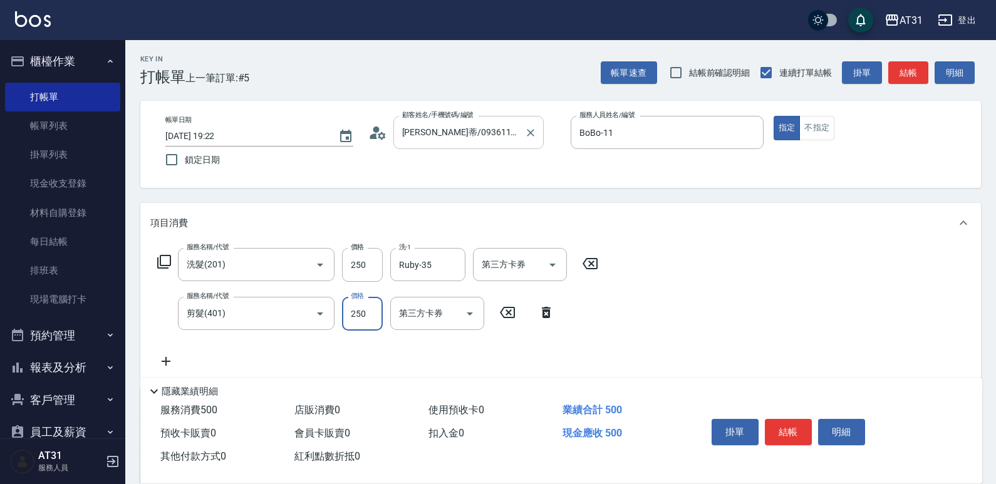
type input "20"
type input "450"
type input "70"
type input "450"
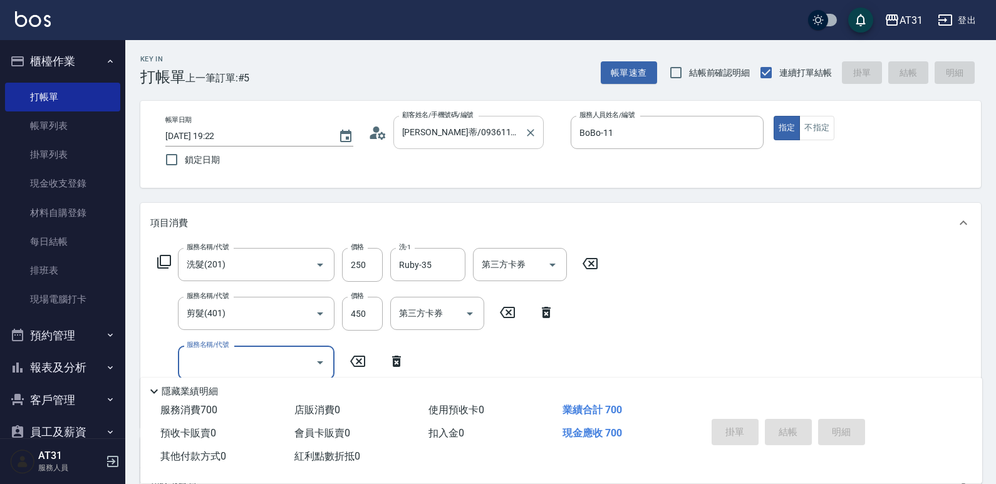
type input "0"
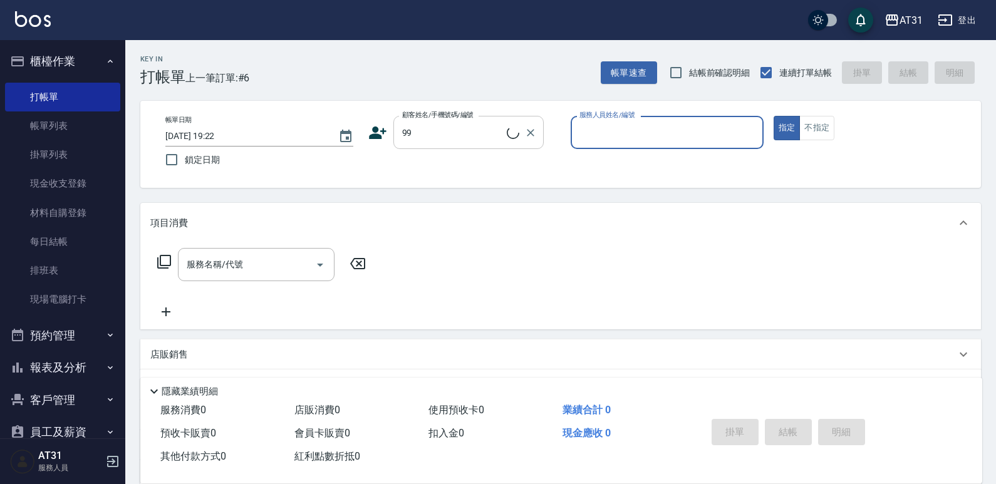
type input "新客人 姓名未設定/99/null"
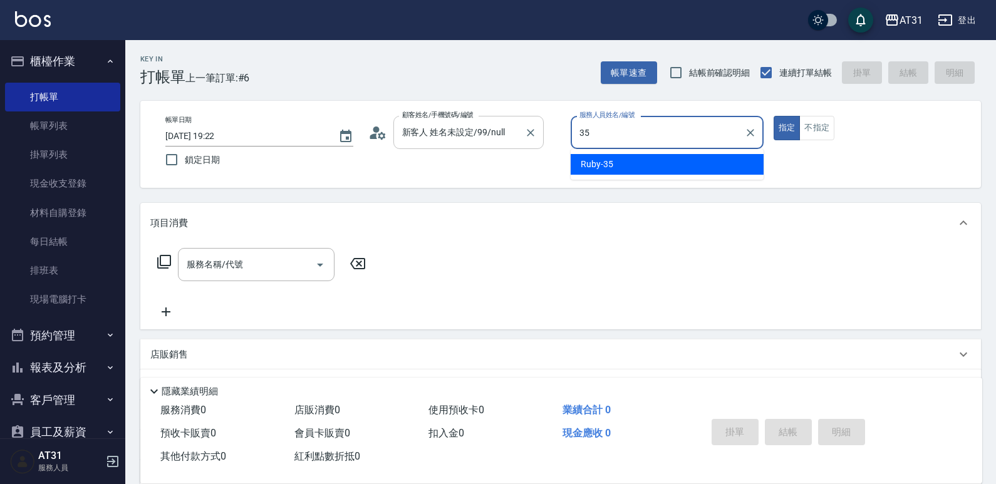
type input "Ruby-35"
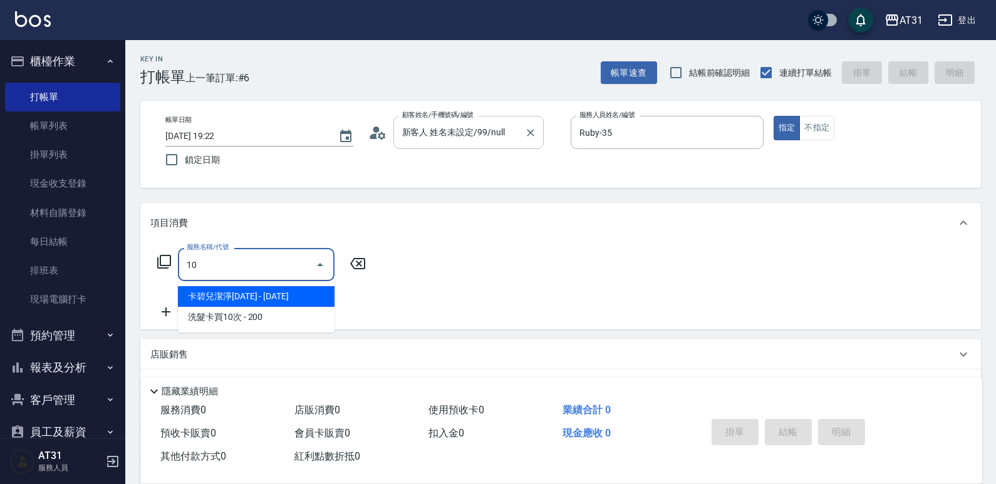
type input "102"
type input "90"
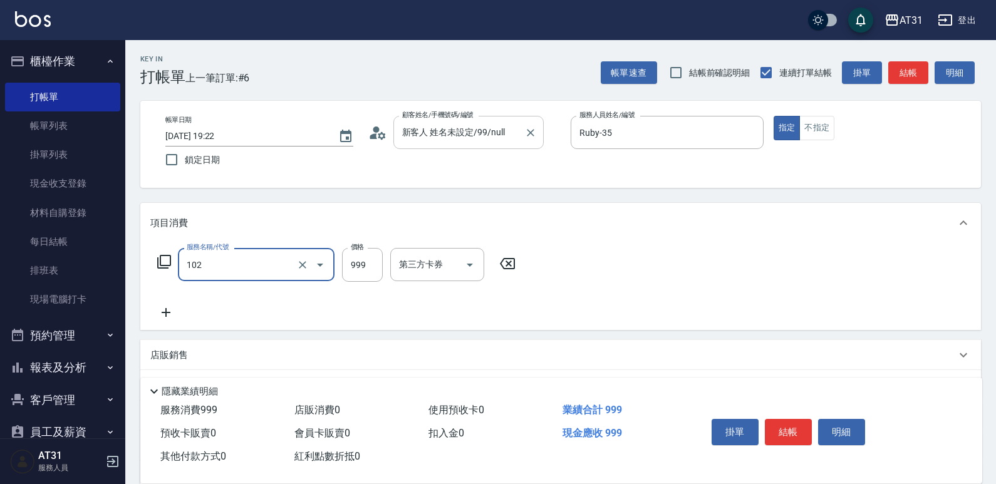
type input "洗+AB劑+精油(102)"
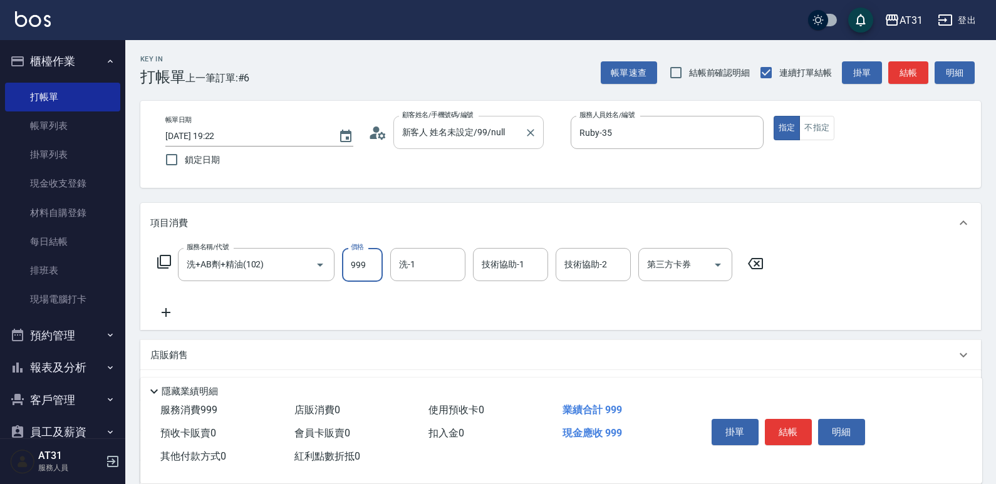
type input "0"
type input "10"
type input "100"
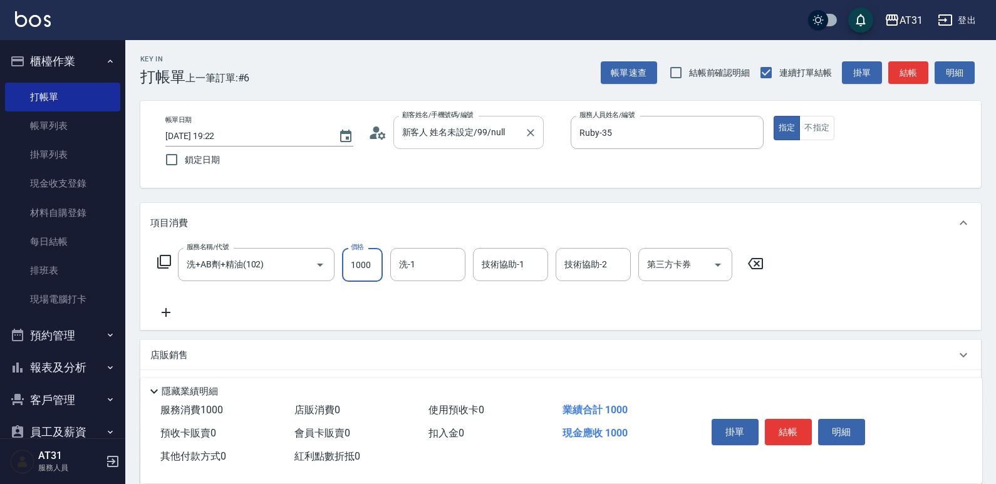
type input "1000"
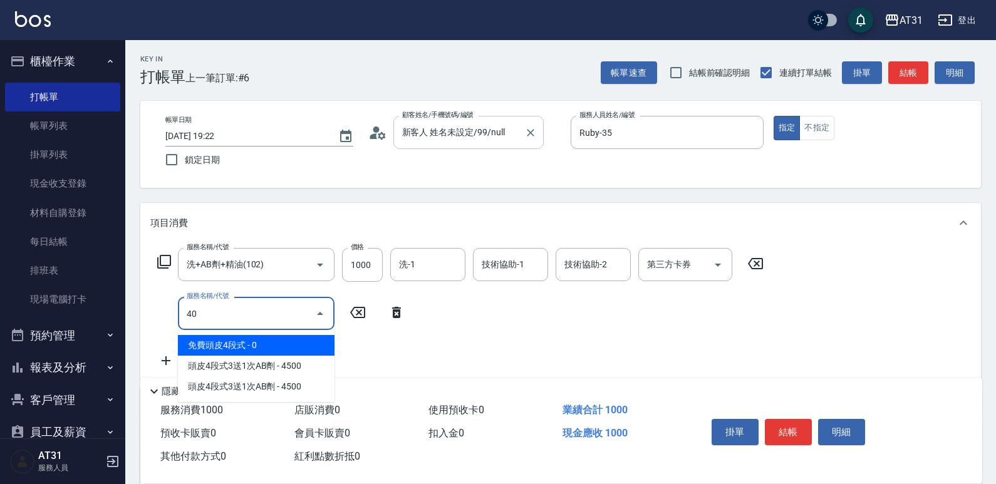
type input "401"
type input "120"
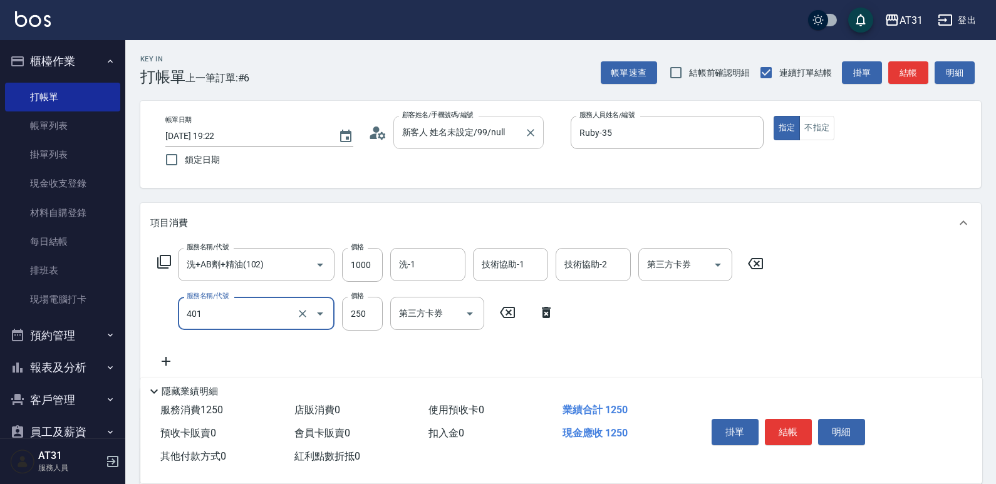
type input "剪髮(401)"
type input "100"
type input "30"
type input "130"
type input "300"
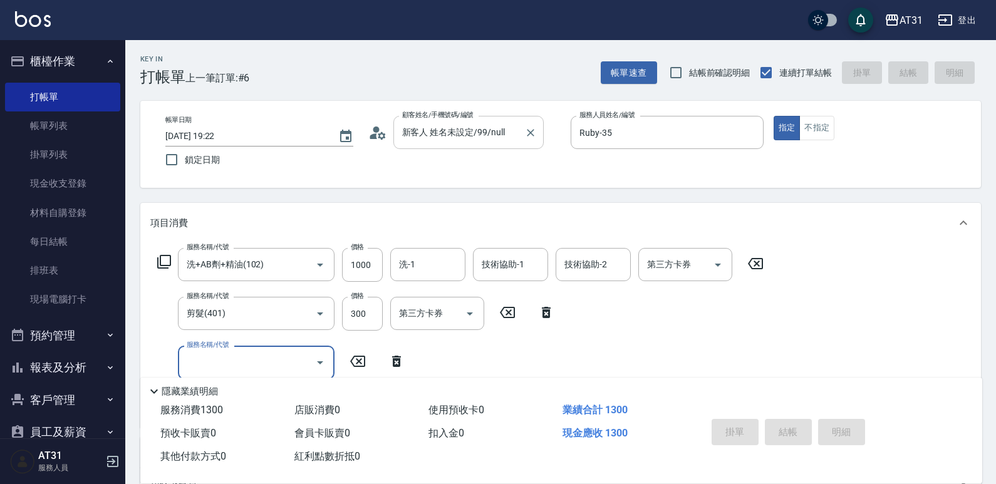
type input "0"
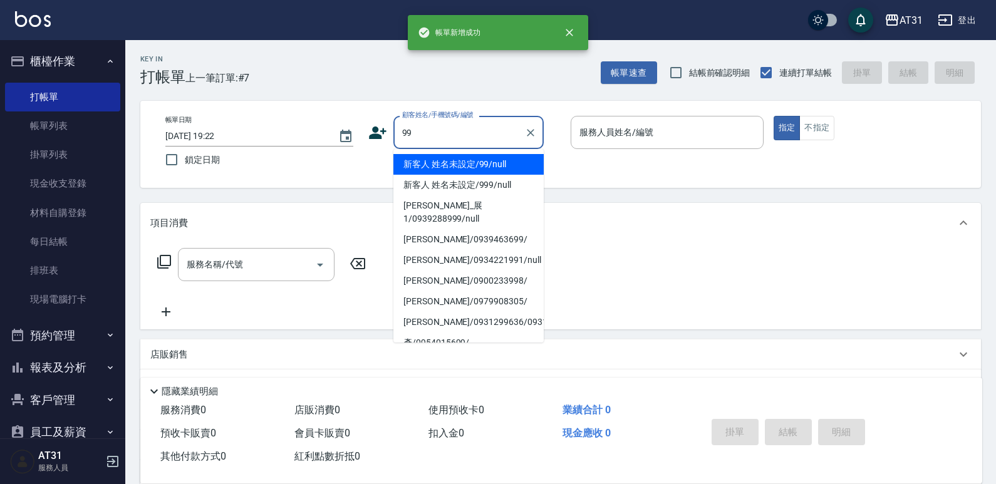
type input "新客人 姓名未設定/99/null"
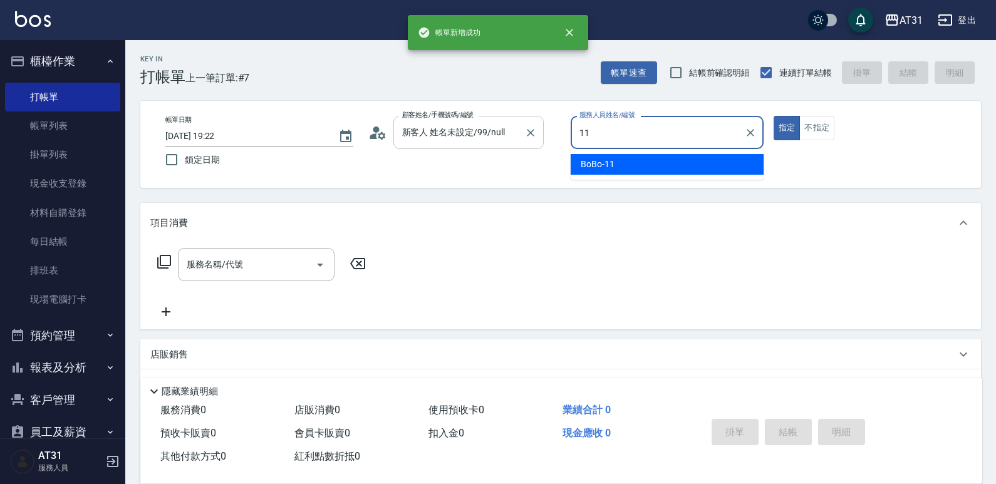
type input "BoBo-11"
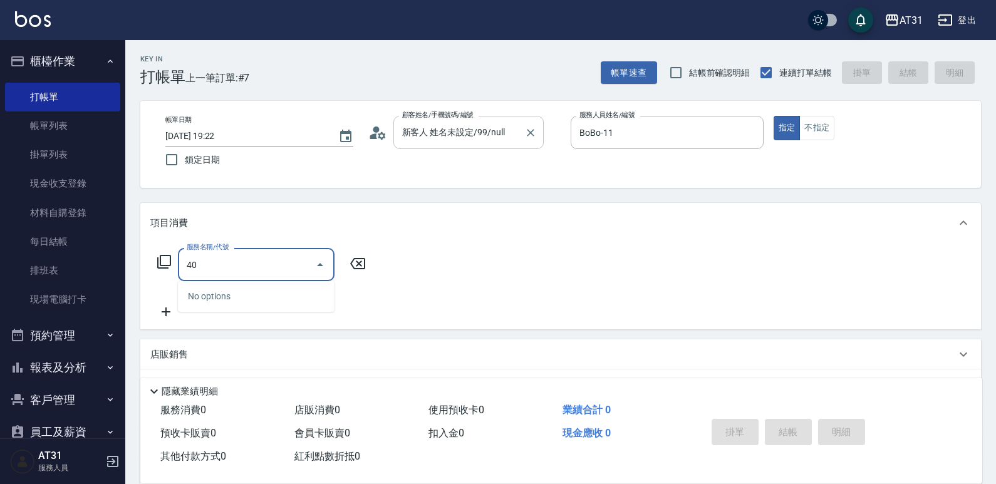
type input "401"
type input "20"
type input "剪髮(401)"
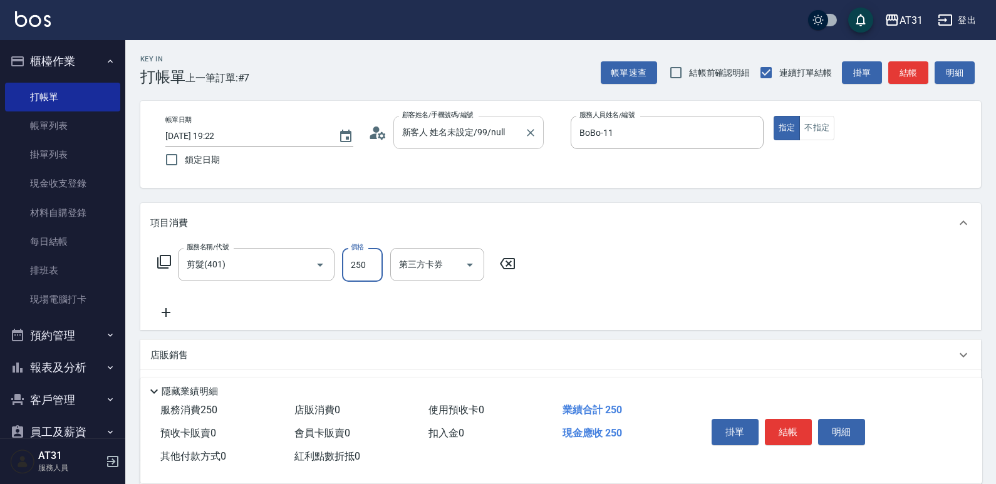
type input "0"
type input "450"
type input "40"
type input "450"
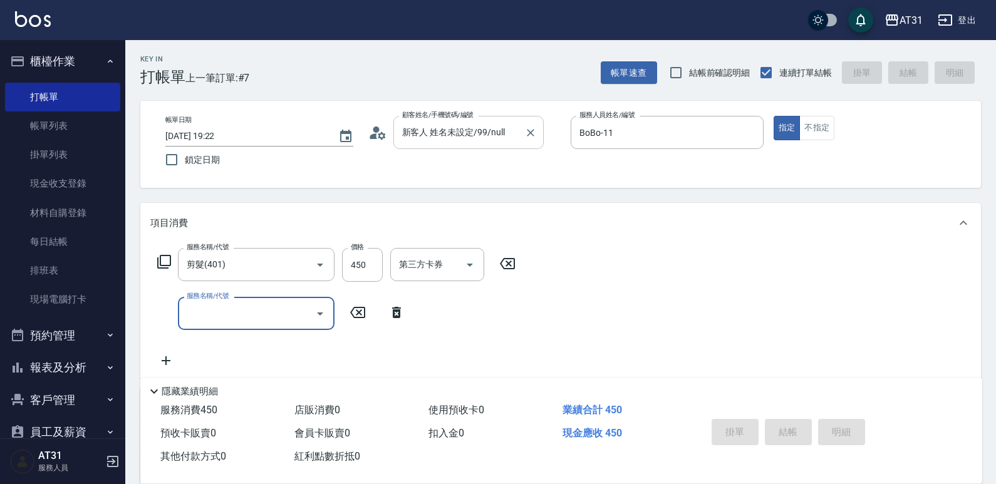
type input "[DATE] 19:23"
type input "0"
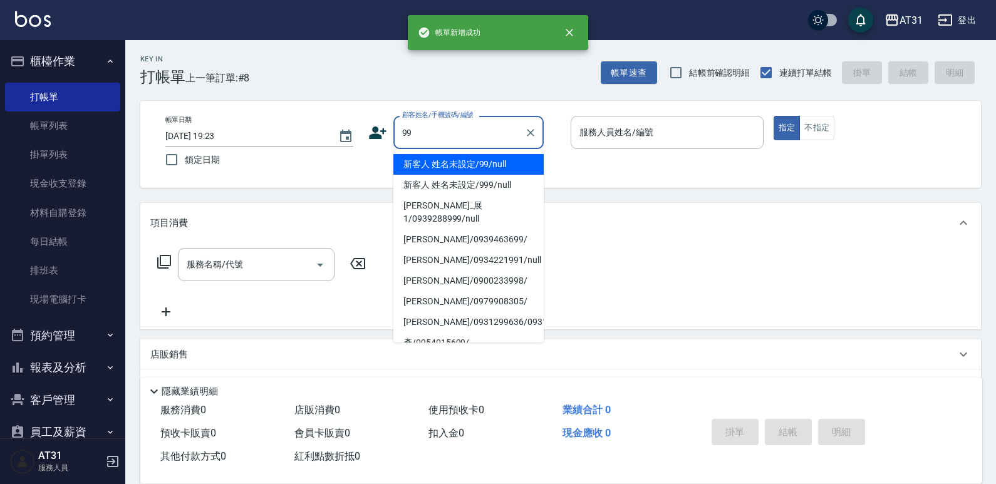
type input "新客人 姓名未設定/99/null"
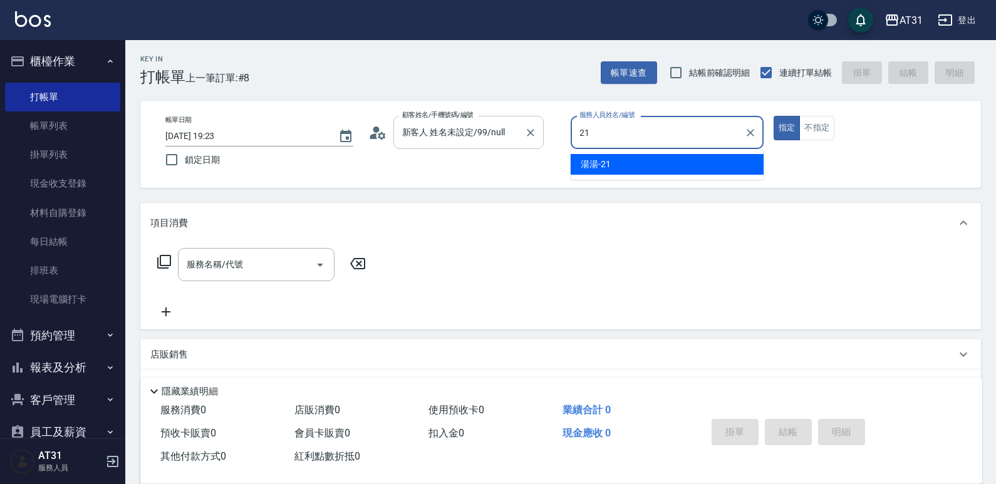
type input "湯湯-21"
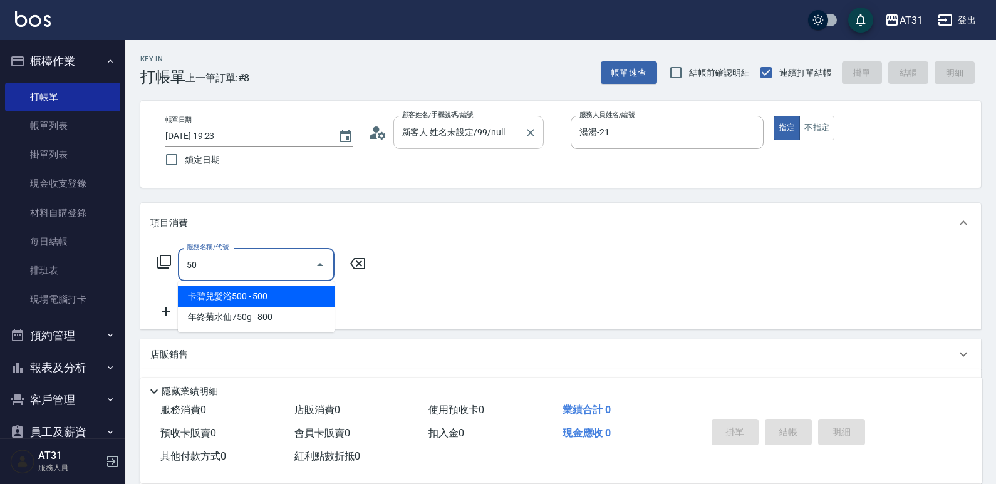
type input "501"
type input "160"
type input "染髮(501)"
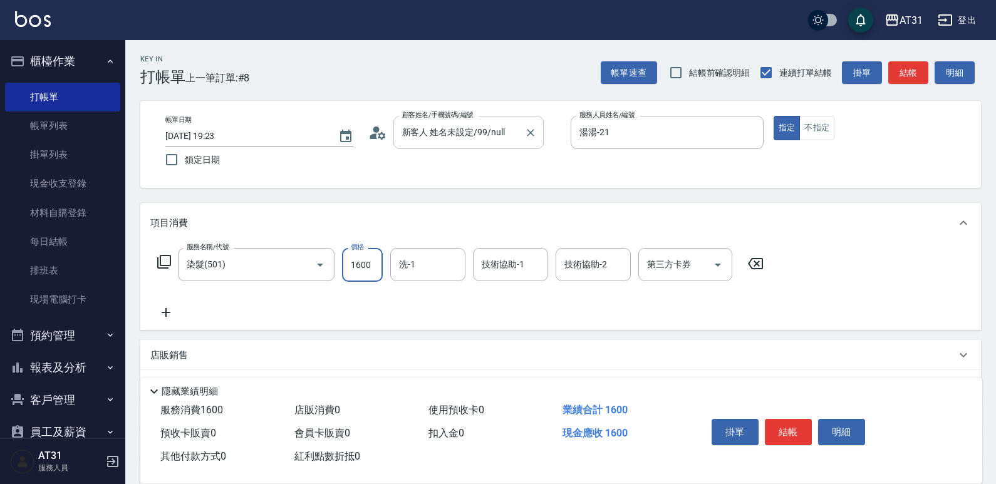
type input "0"
type input "15"
type input "10"
type input "150"
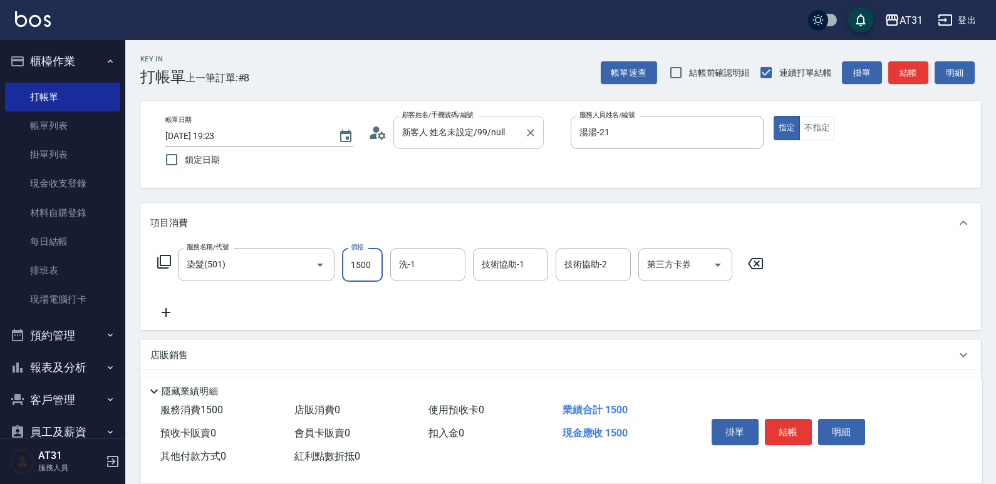
type input "1500"
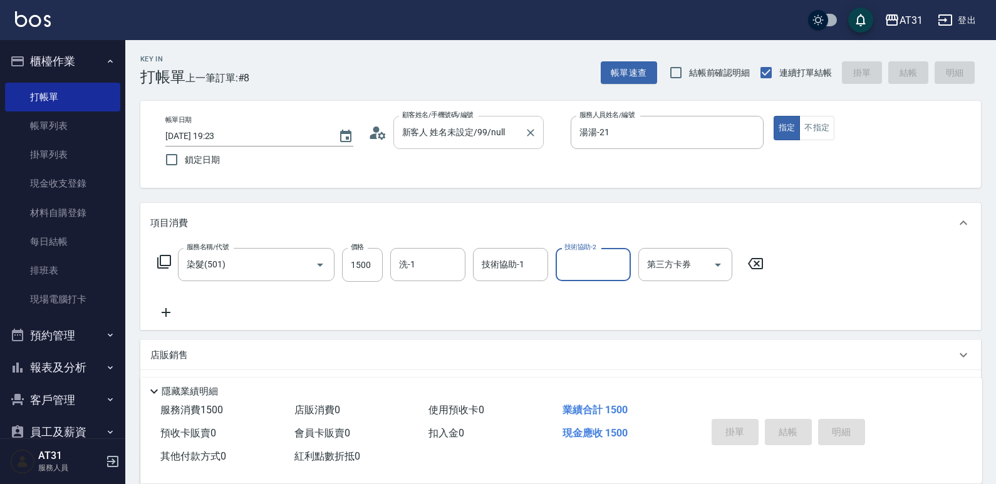
type input "0"
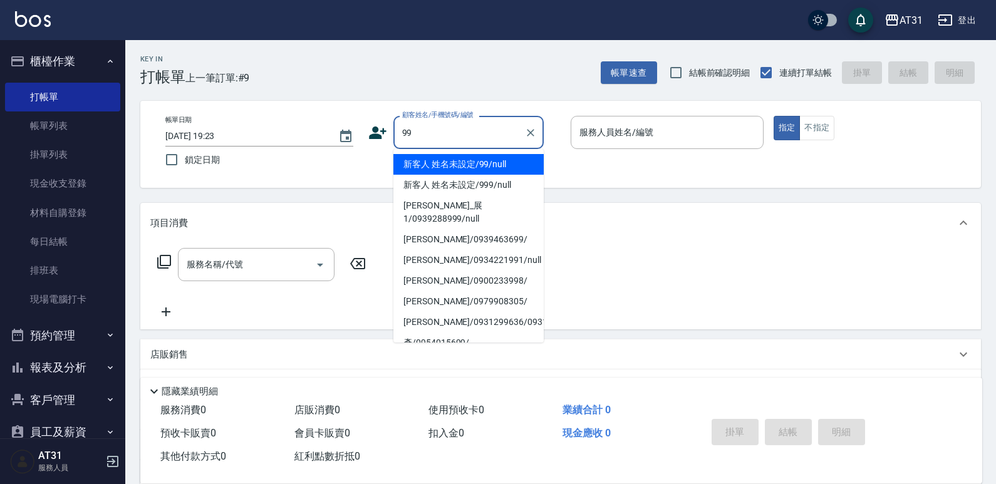
type input "新客人 姓名未設定/99/null"
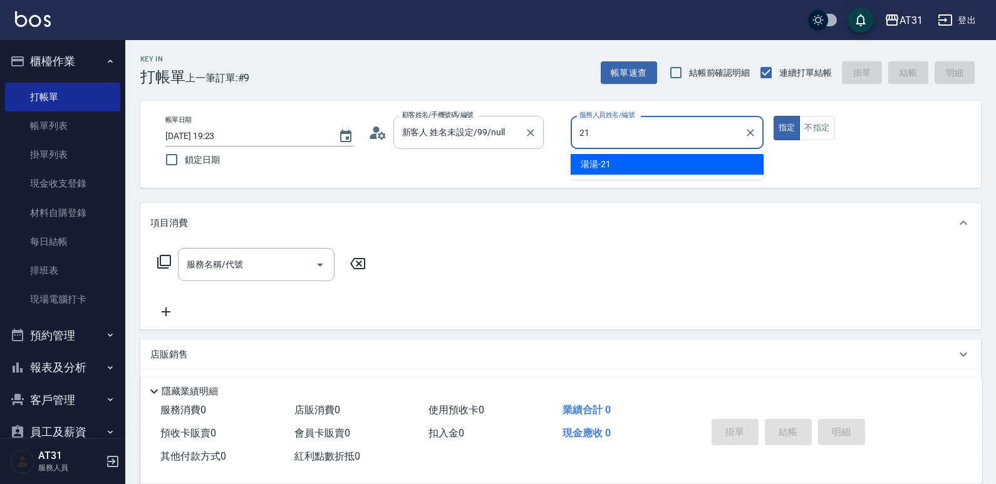
type input "湯湯-21"
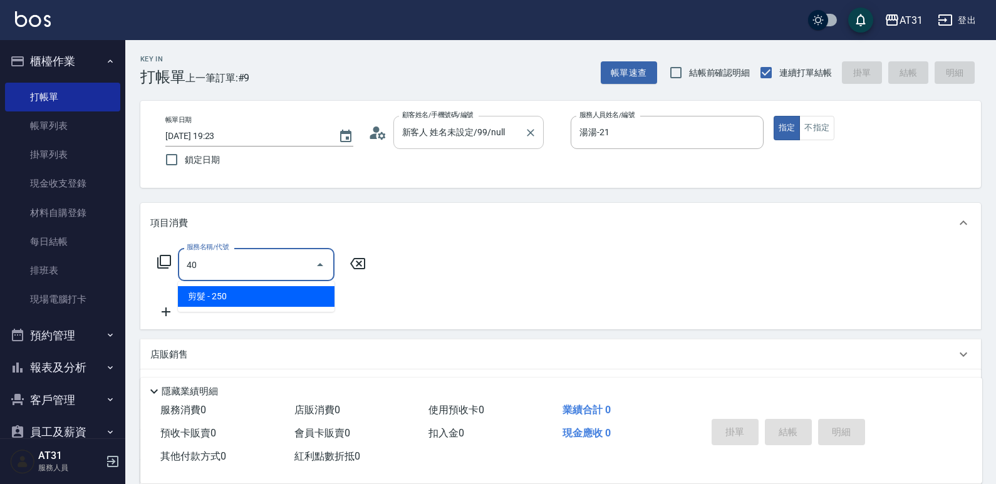
type input "4"
type input "201"
type input "20"
type input "洗髮(201)"
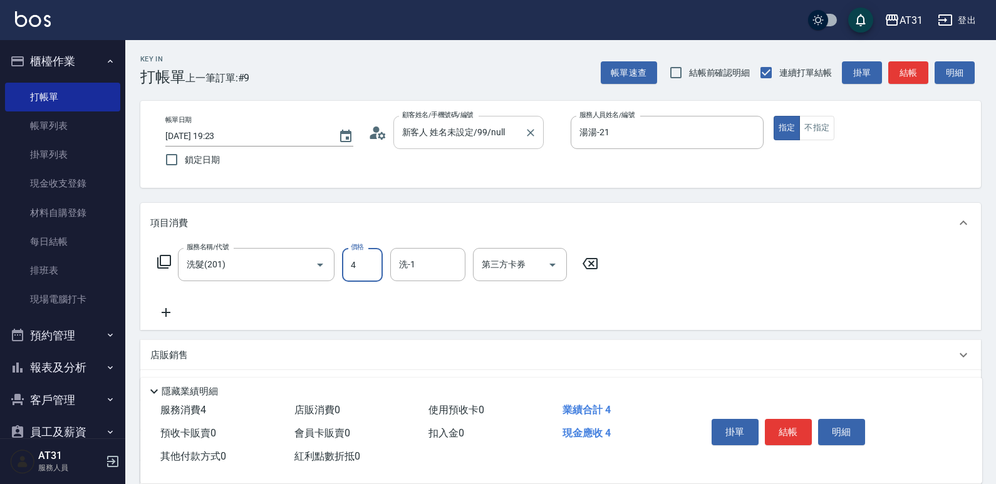
type input "0"
type input "40"
type input "400"
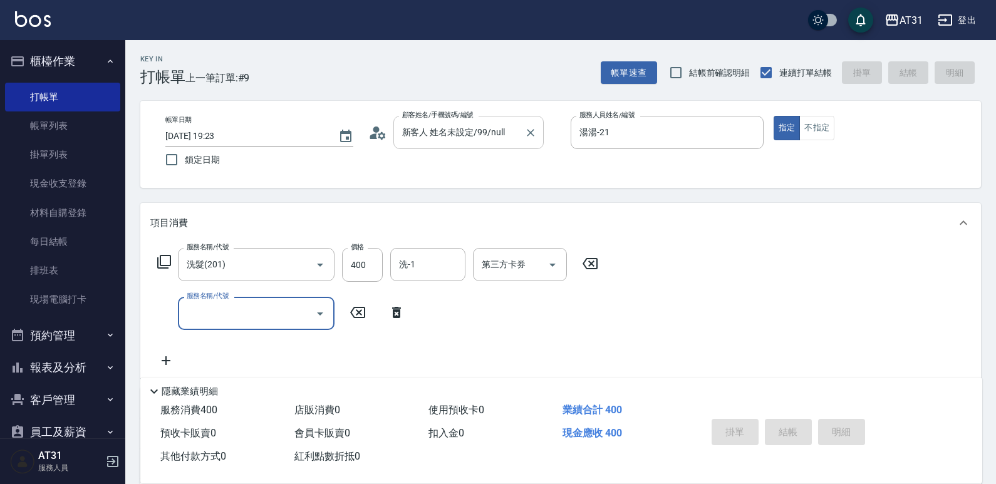
type input "0"
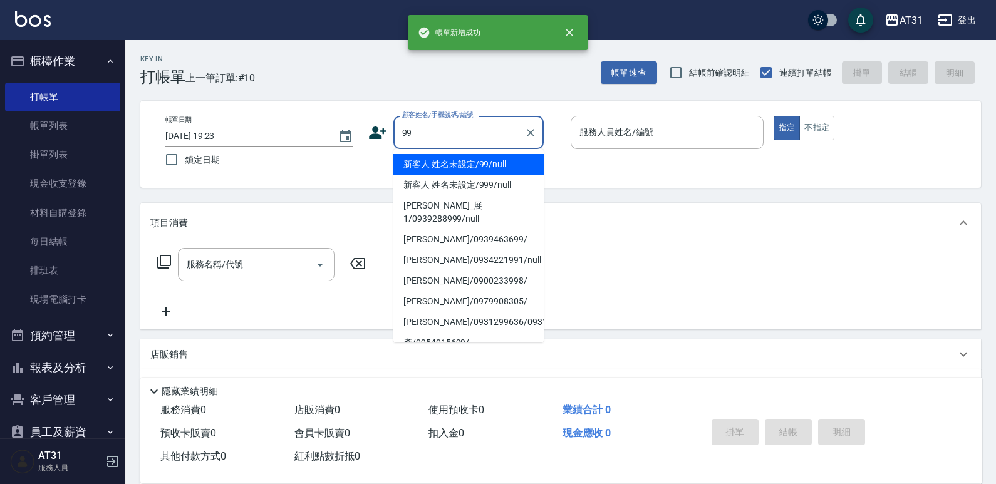
type input "新客人 姓名未設定/99/null"
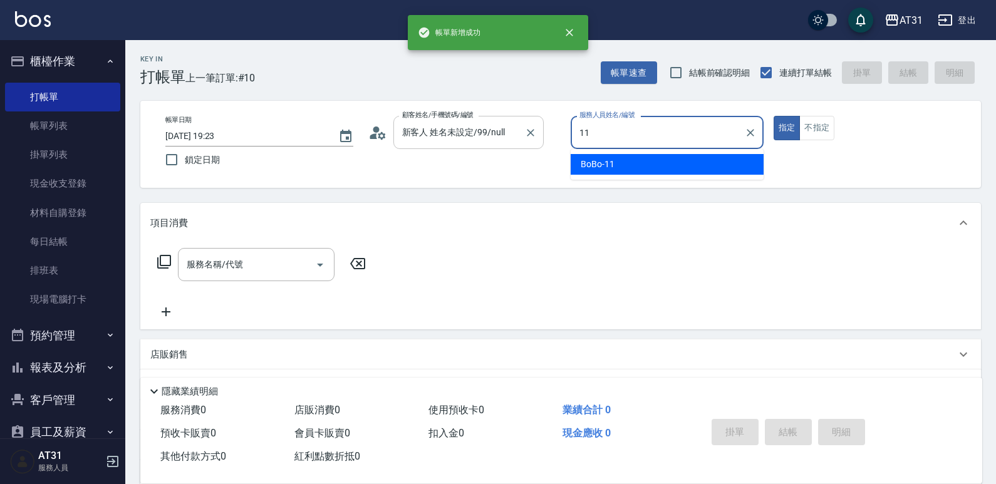
type input "BoBo-11"
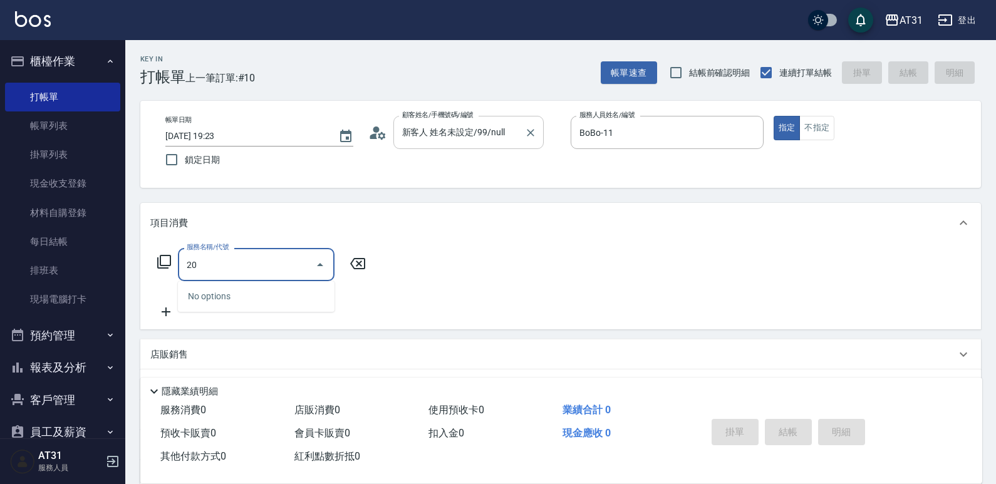
type input "201"
type input "20"
click at [822, 123] on button "不指定" at bounding box center [816, 128] width 35 height 24
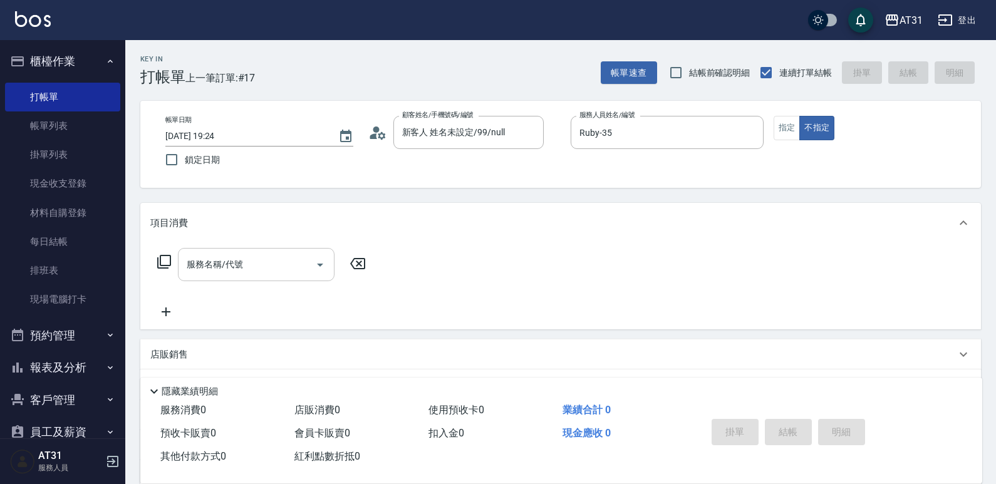
click at [242, 280] on div "服務名稱/代號" at bounding box center [256, 264] width 157 height 33
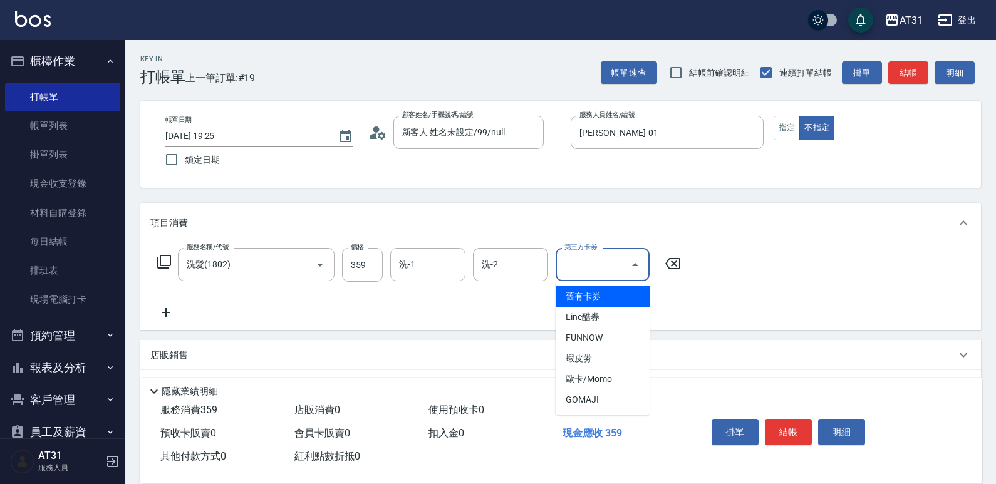
click at [609, 264] on input "第三方卡券" at bounding box center [593, 265] width 64 height 22
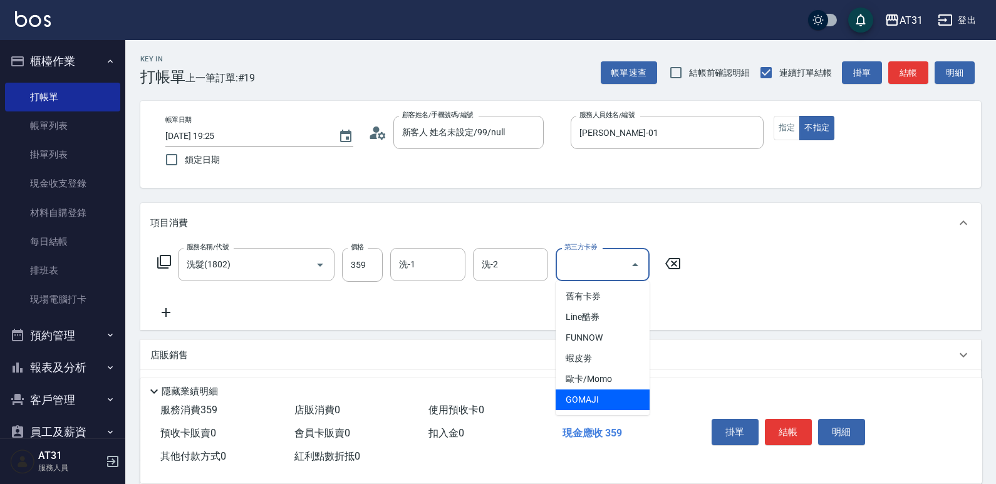
click at [598, 403] on span "GOMAJI" at bounding box center [603, 400] width 94 height 21
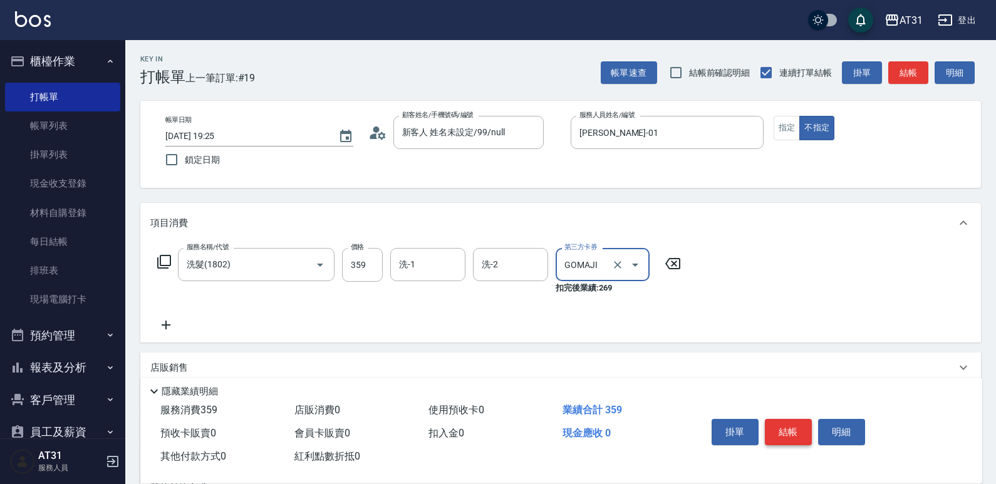
click at [797, 422] on button "結帳" at bounding box center [788, 432] width 47 height 26
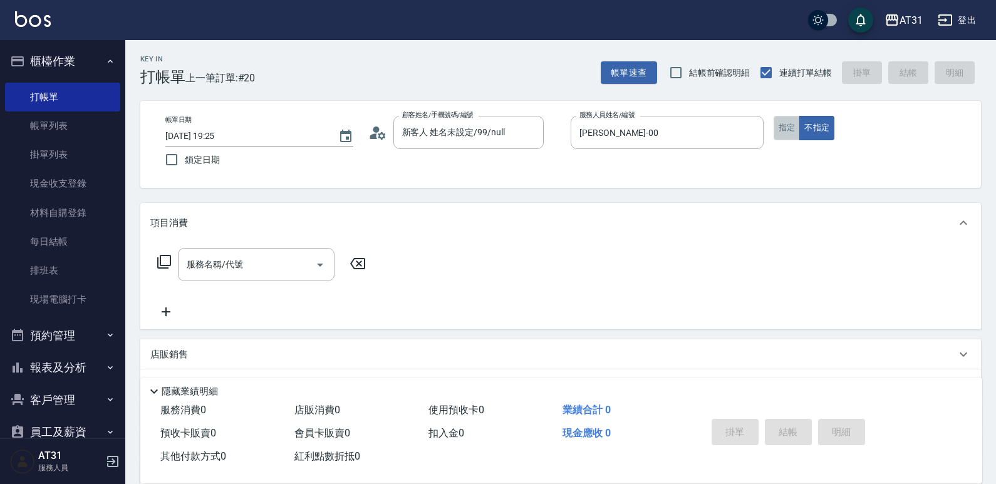
click at [788, 128] on button "指定" at bounding box center [787, 128] width 27 height 24
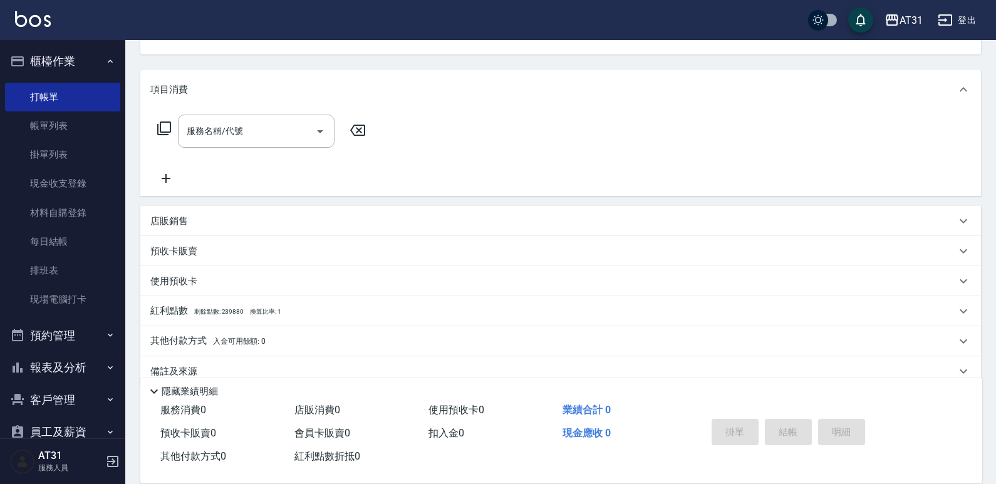
scroll to position [156, 0]
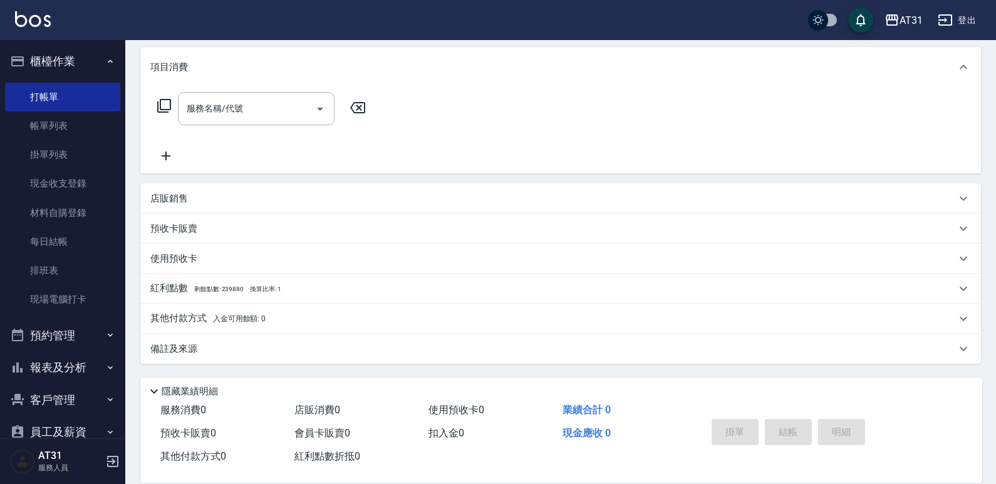
click at [177, 318] on p "其他付款方式 入金可用餘額: 0" at bounding box center [207, 319] width 115 height 14
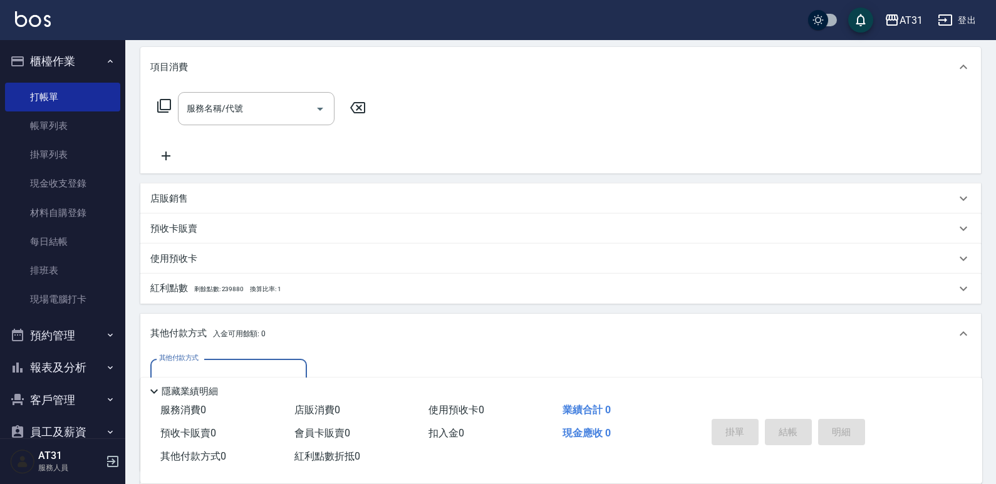
scroll to position [0, 0]
click at [199, 197] on div "店販銷售" at bounding box center [552, 198] width 805 height 13
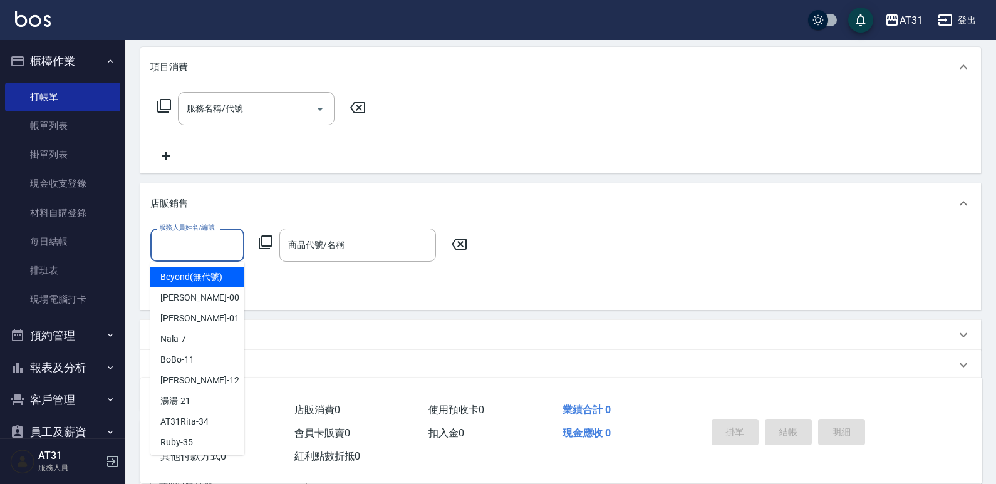
click at [202, 246] on input "服務人員姓名/編號" at bounding box center [197, 245] width 83 height 22
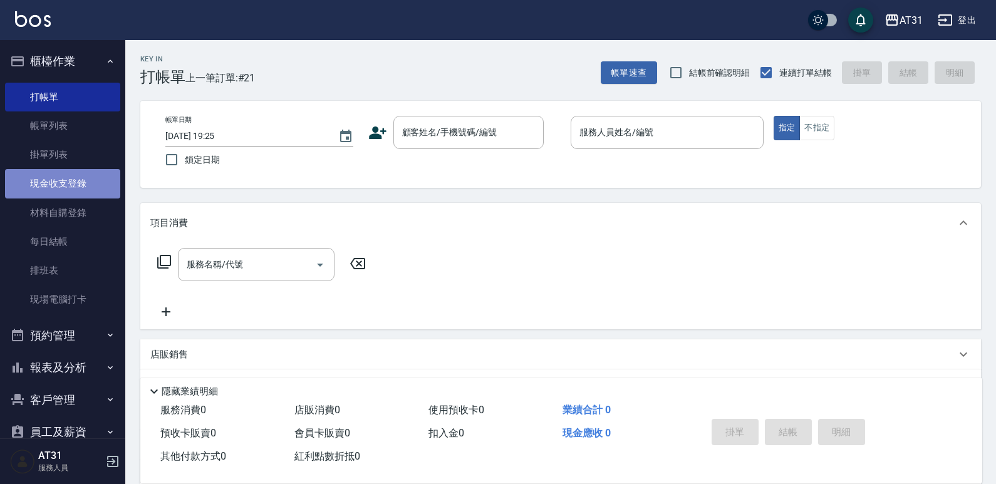
click at [65, 195] on link "現金收支登錄" at bounding box center [62, 183] width 115 height 29
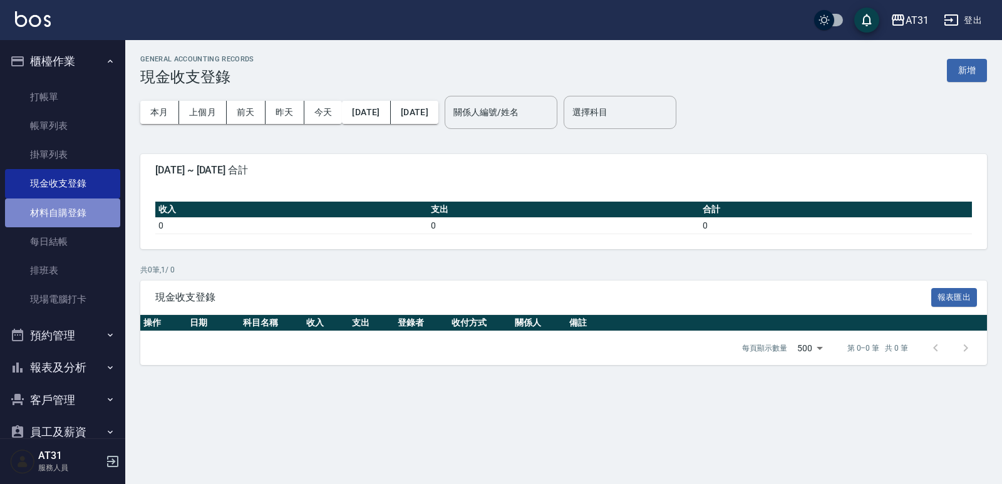
click at [65, 217] on link "材料自購登錄" at bounding box center [62, 213] width 115 height 29
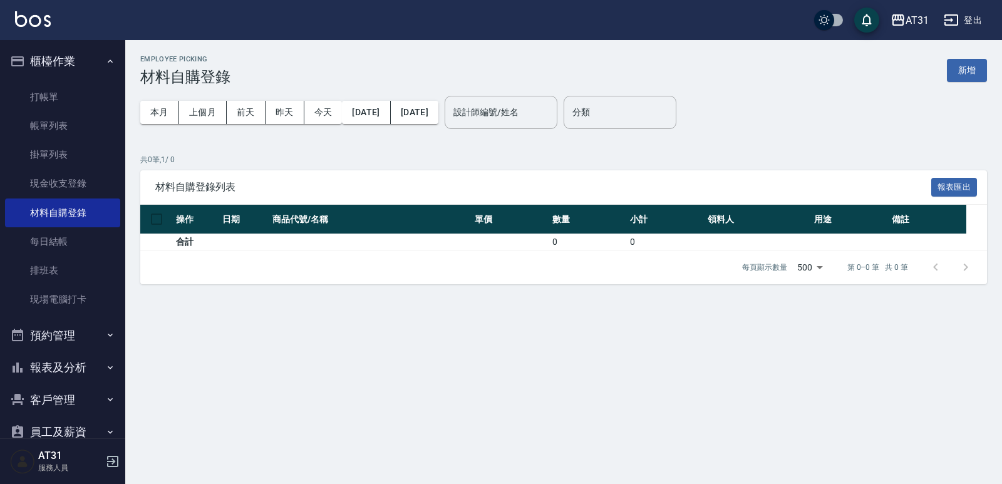
click at [969, 72] on button "新增" at bounding box center [967, 70] width 40 height 23
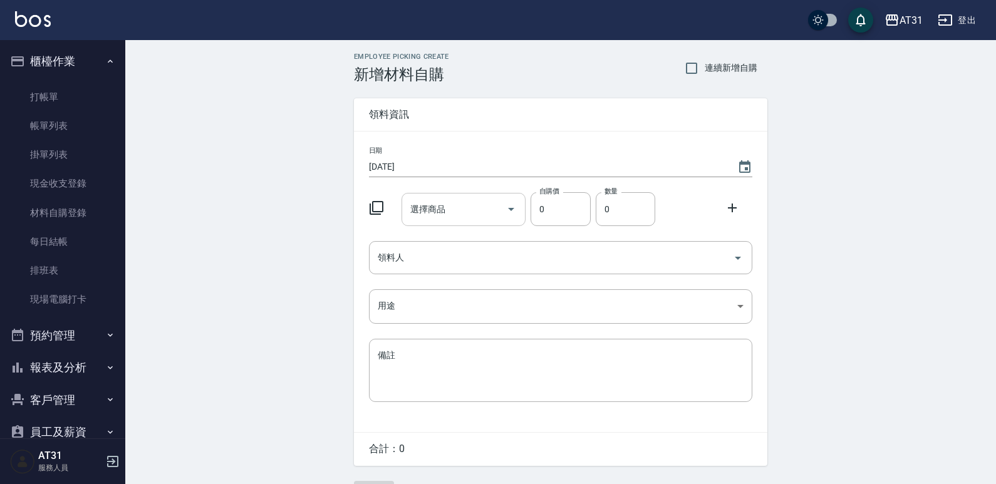
click at [449, 214] on input "選擇商品" at bounding box center [454, 210] width 95 height 22
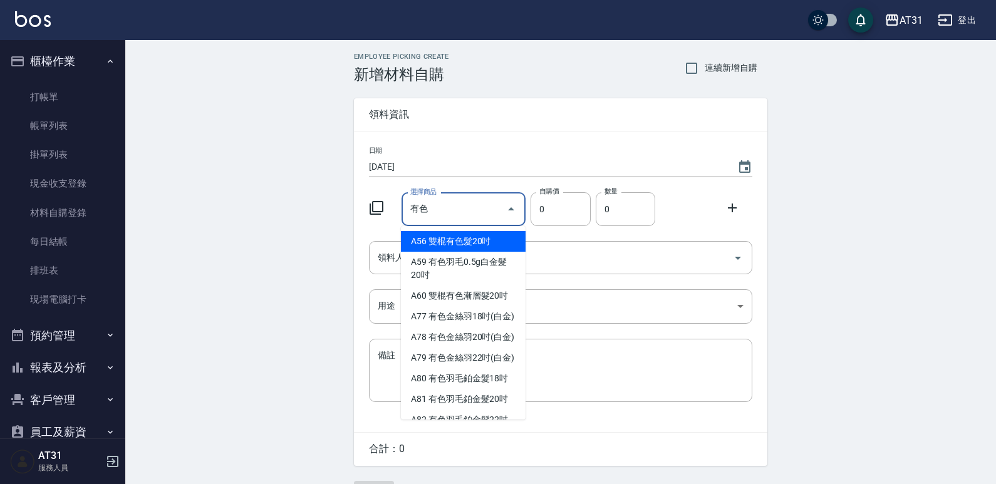
click at [449, 213] on input "有色" at bounding box center [454, 210] width 95 height 22
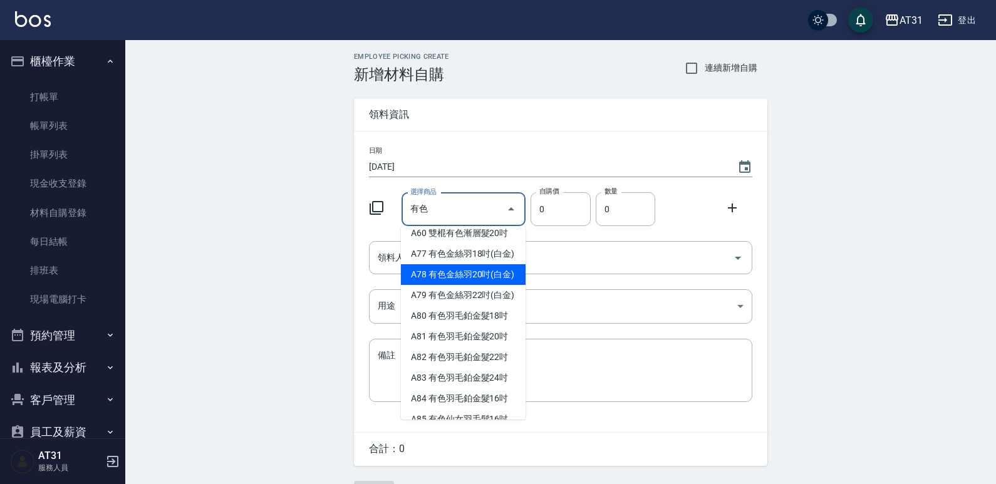
scroll to position [125, 0]
click at [470, 284] on li "A81 有色羽毛鉑金髮20吋" at bounding box center [463, 274] width 125 height 21
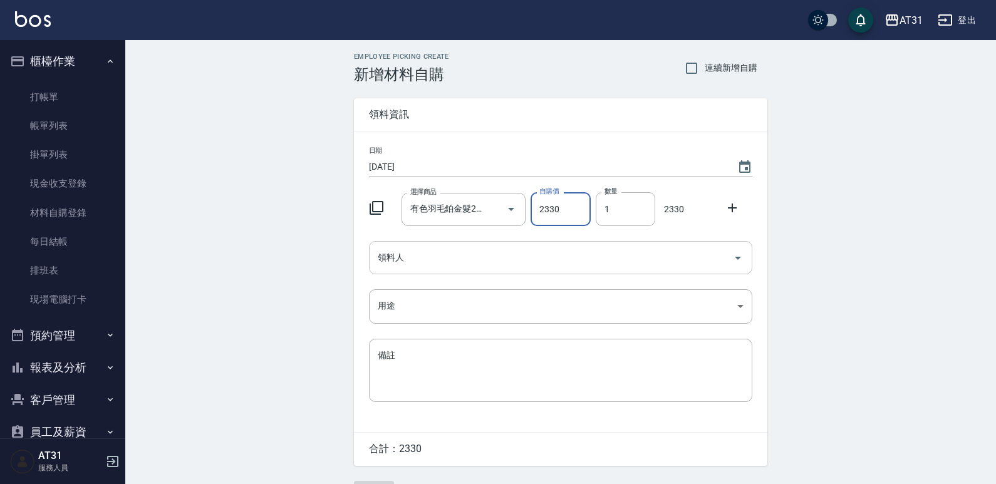
click at [552, 267] on input "領料人" at bounding box center [551, 258] width 353 height 22
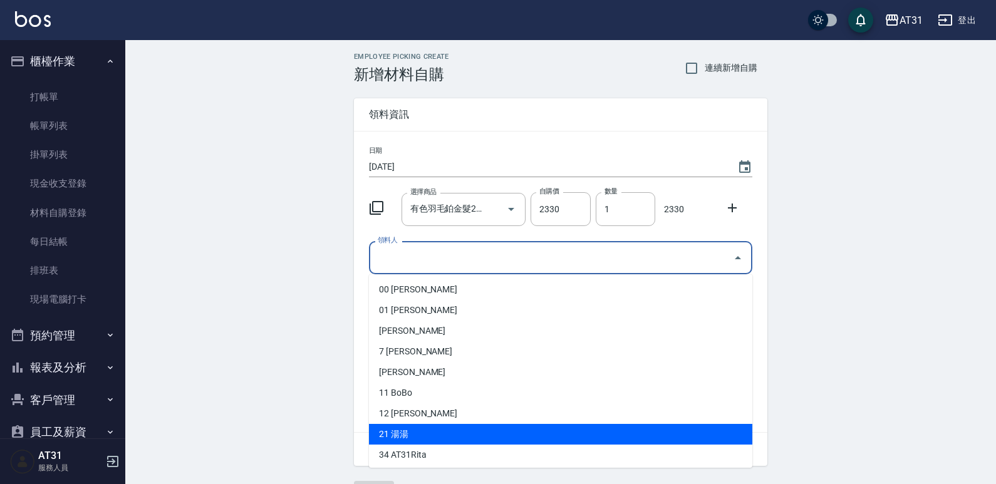
drag, startPoint x: 435, startPoint y: 428, endPoint x: 432, endPoint y: 402, distance: 26.5
click at [435, 428] on li "21 湯湯" at bounding box center [560, 434] width 383 height 21
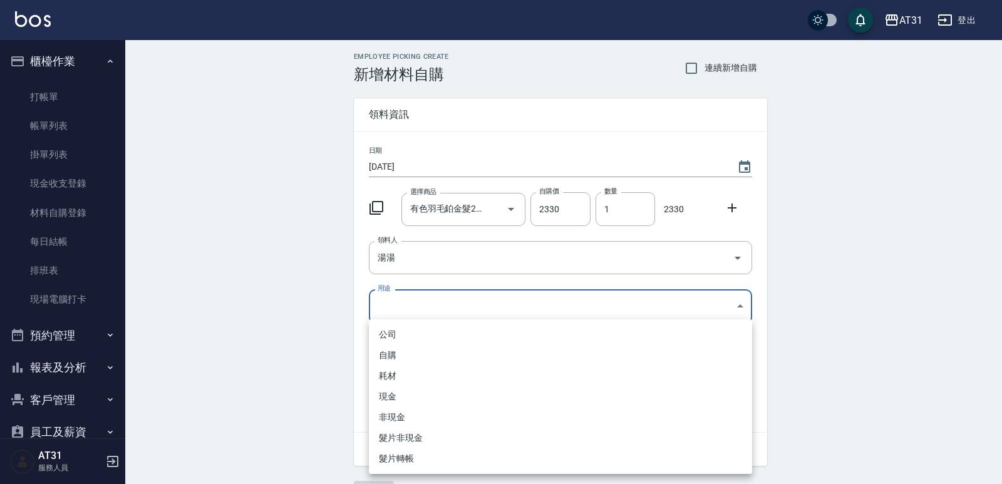
click at [405, 292] on body "AT31 登出 櫃檯作業 打帳單 帳單列表 掛單列表 現金收支登錄 材料自購登錄 每日結帳 排班表 現場電腦打卡 預約管理 預約管理 單日預約紀錄 單週預約紀…" at bounding box center [501, 258] width 1002 height 516
click at [407, 395] on li "現金" at bounding box center [560, 396] width 383 height 21
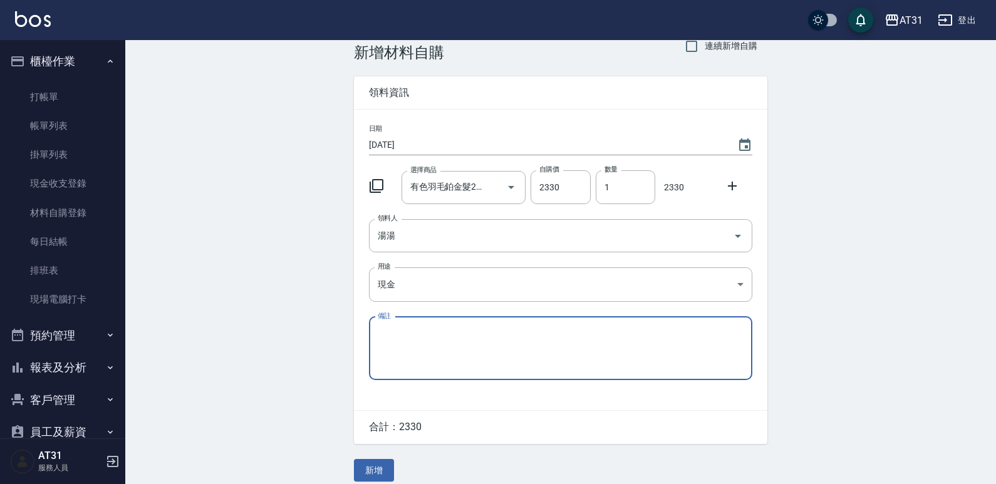
scroll to position [34, 0]
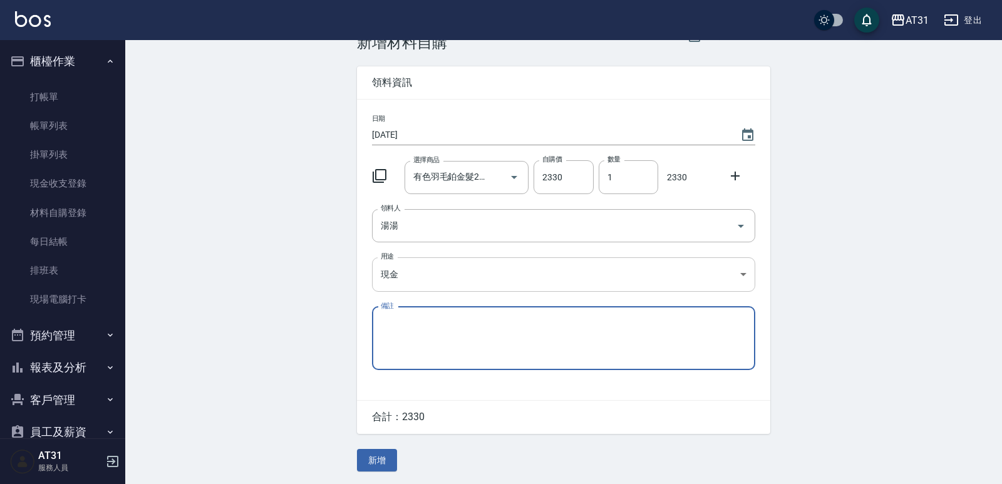
click at [437, 272] on body "AT31 登出 櫃檯作業 打帳單 帳單列表 掛單列表 現金收支登錄 材料自購登錄 每日結帳 排班表 現場電腦打卡 預約管理 預約管理 單日預約紀錄 單週預約紀…" at bounding box center [501, 226] width 1002 height 516
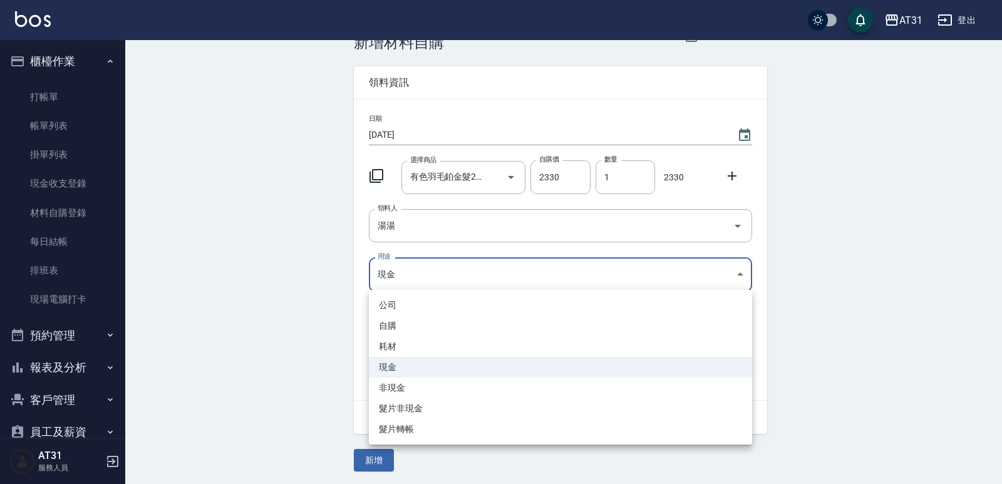
click at [412, 367] on li "現金" at bounding box center [560, 367] width 383 height 21
click at [428, 274] on body "AT31 登出 櫃檯作業 打帳單 帳單列表 掛單列表 現金收支登錄 材料自購登錄 每日結帳 排班表 現場電腦打卡 預約管理 預約管理 單日預約紀錄 單週預約紀…" at bounding box center [501, 226] width 1002 height 516
click at [428, 274] on div at bounding box center [501, 242] width 1002 height 484
click at [420, 274] on body "AT31 登出 櫃檯作業 打帳單 帳單列表 掛單列表 現金收支登錄 材料自購登錄 每日結帳 排班表 現場電腦打卡 預約管理 預約管理 單日預約紀錄 單週預約紀…" at bounding box center [501, 226] width 1002 height 516
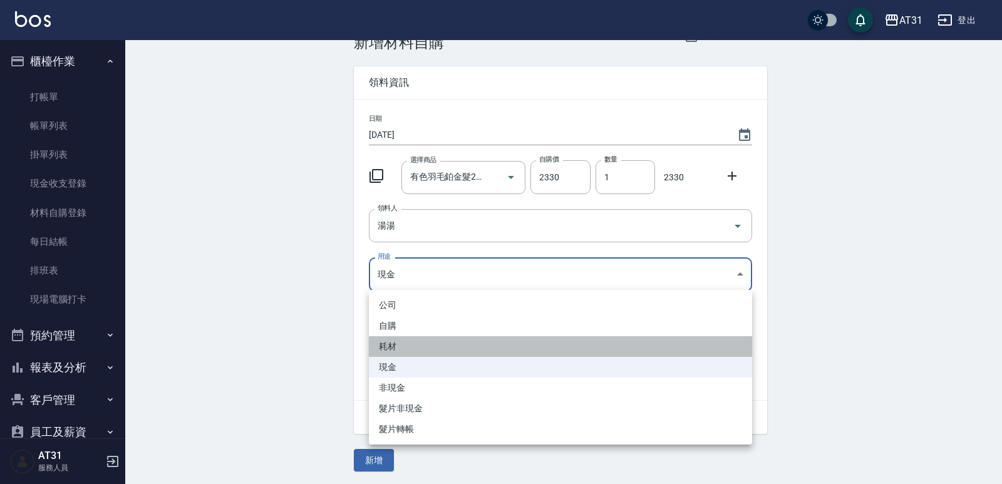
click at [402, 341] on li "耗材" at bounding box center [560, 346] width 383 height 21
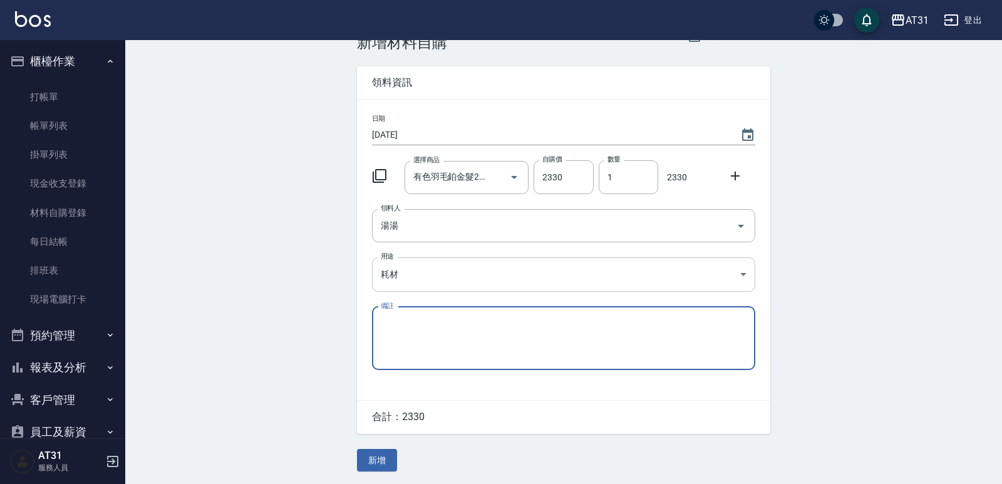
click at [409, 268] on body "AT31 登出 櫃檯作業 打帳單 帳單列表 掛單列表 現金收支登錄 材料自購登錄 每日結帳 排班表 現場電腦打卡 預約管理 預約管理 單日預約紀錄 單週預約紀…" at bounding box center [501, 226] width 1002 height 516
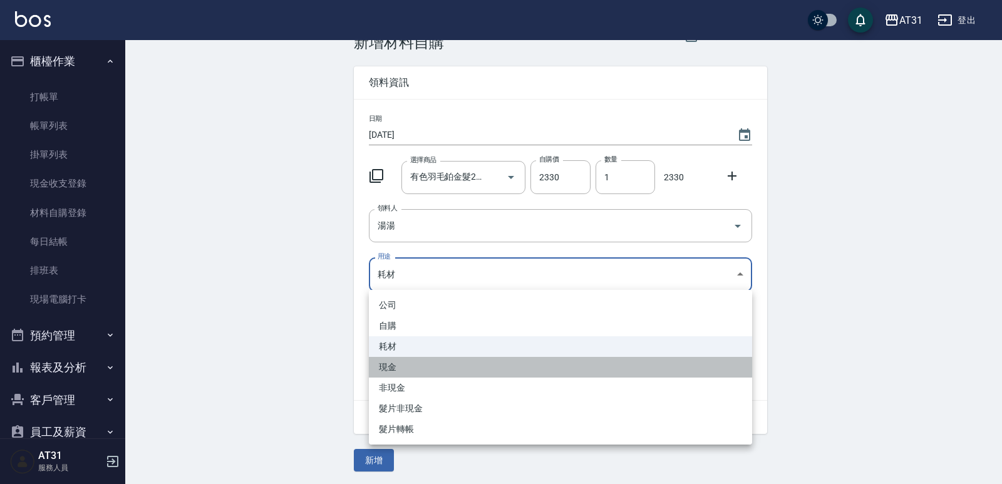
click at [406, 365] on li "現金" at bounding box center [560, 367] width 383 height 21
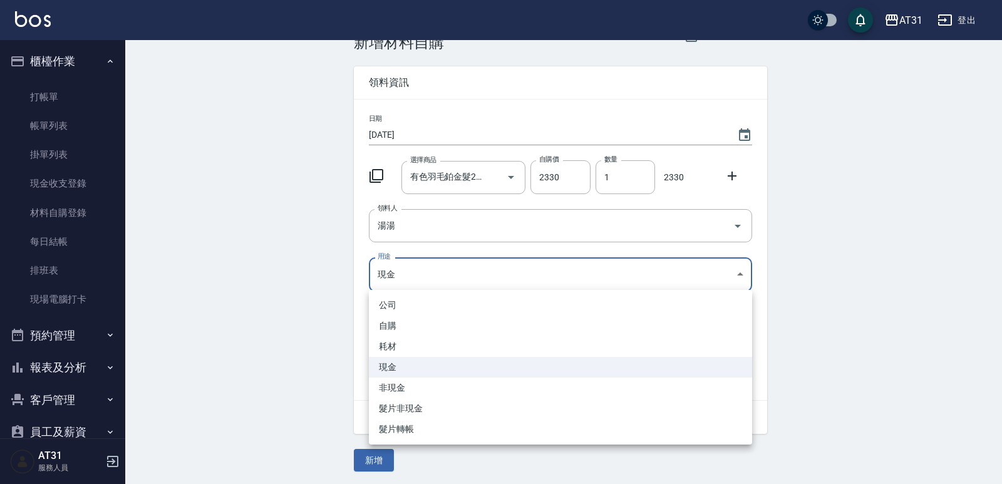
click at [389, 281] on body "AT31 登出 櫃檯作業 打帳單 帳單列表 掛單列表 現金收支登錄 材料自購登錄 每日結帳 排班表 現場電腦打卡 預約管理 預約管理 單日預約紀錄 單週預約紀…" at bounding box center [501, 226] width 1002 height 516
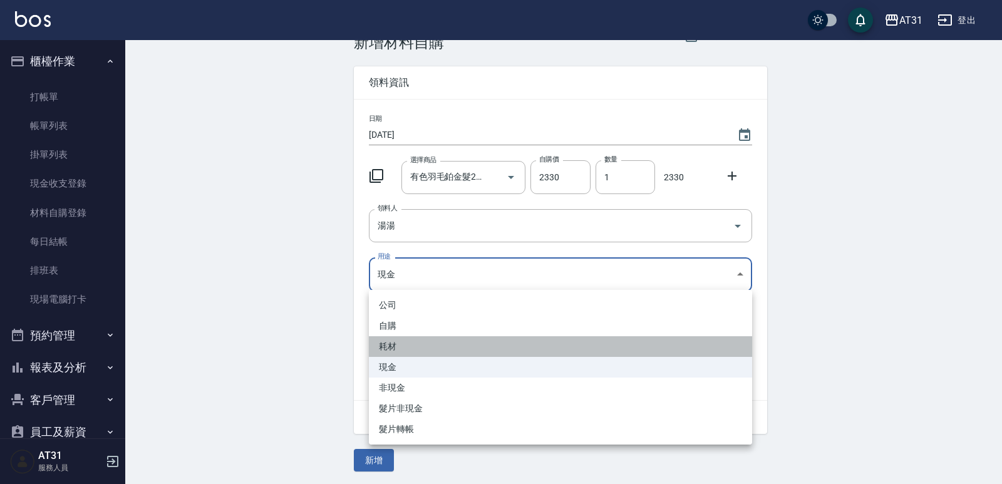
click at [400, 345] on li "耗材" at bounding box center [560, 346] width 383 height 21
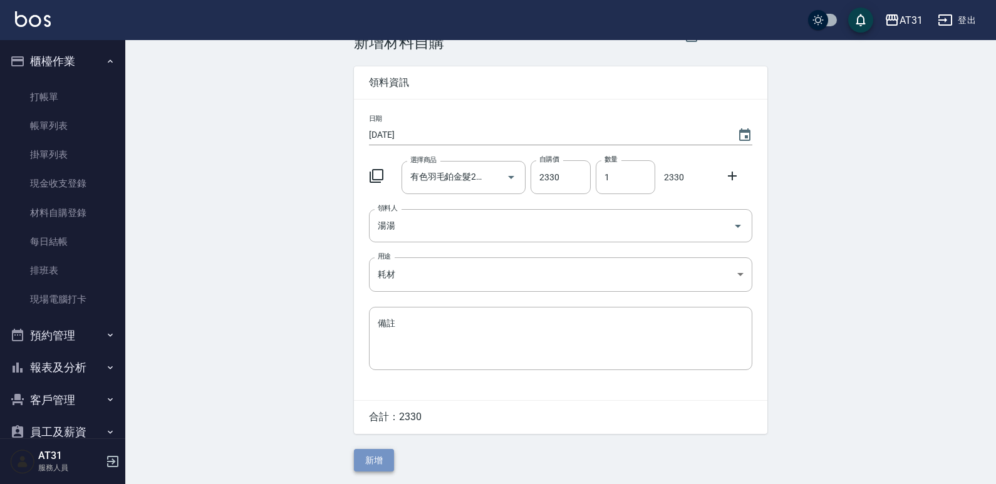
click at [384, 460] on button "新增" at bounding box center [374, 460] width 40 height 23
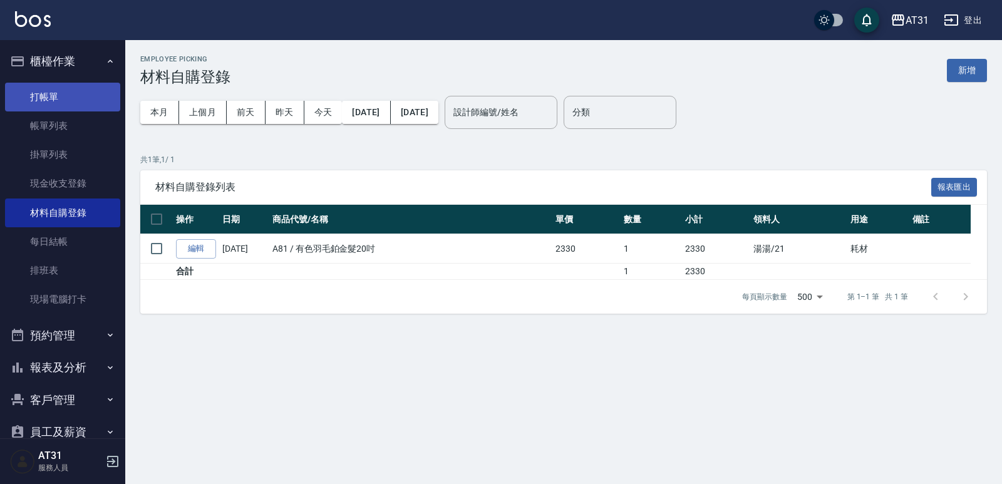
click at [33, 105] on link "打帳單" at bounding box center [62, 97] width 115 height 29
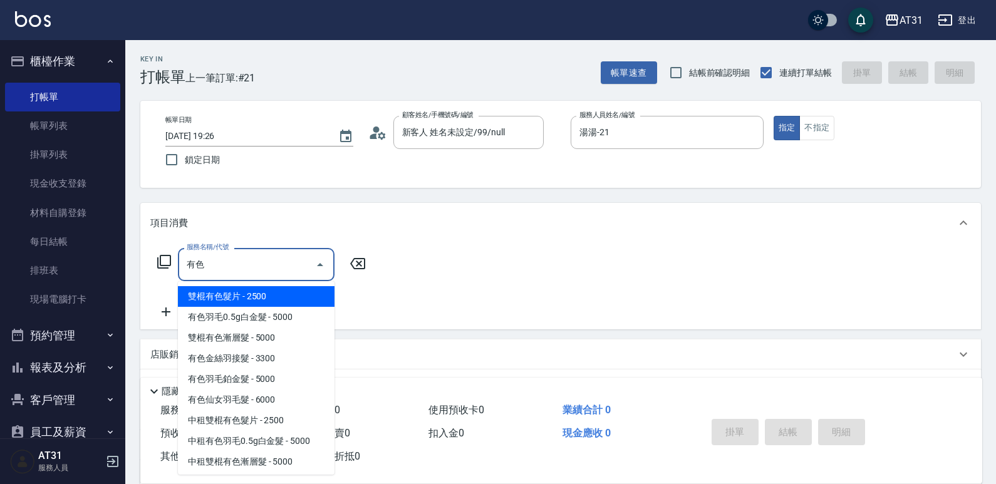
click at [253, 257] on input "有色" at bounding box center [247, 265] width 127 height 22
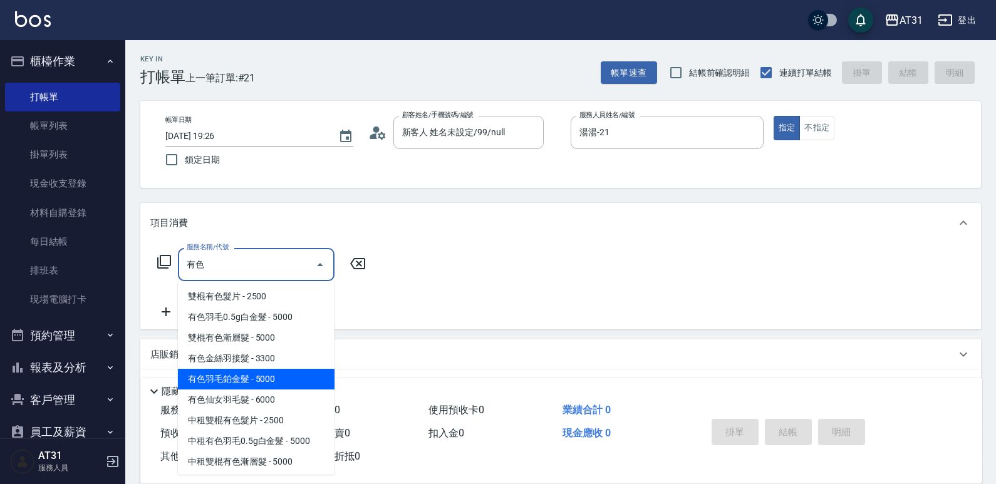
click at [247, 381] on span "有色羽毛鉑金髮 - 5000" at bounding box center [256, 379] width 157 height 21
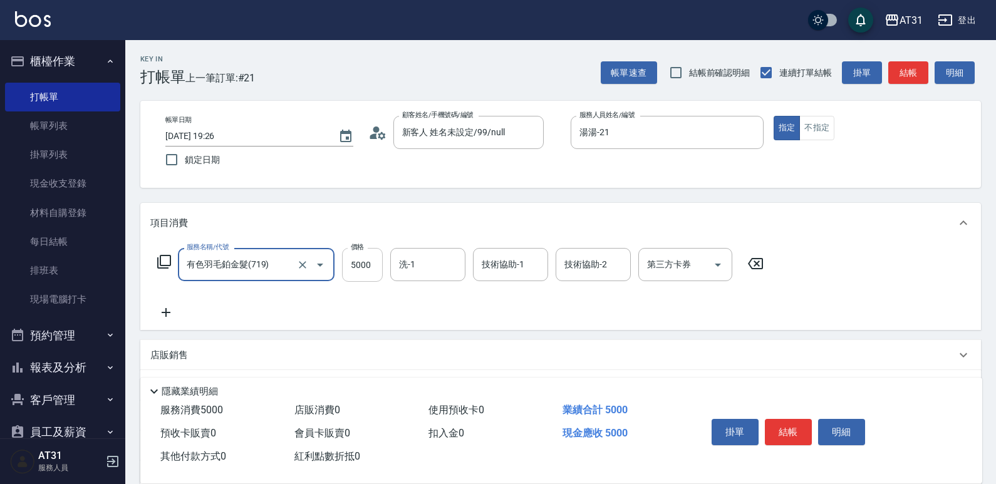
click at [375, 256] on input "5000" at bounding box center [362, 265] width 41 height 34
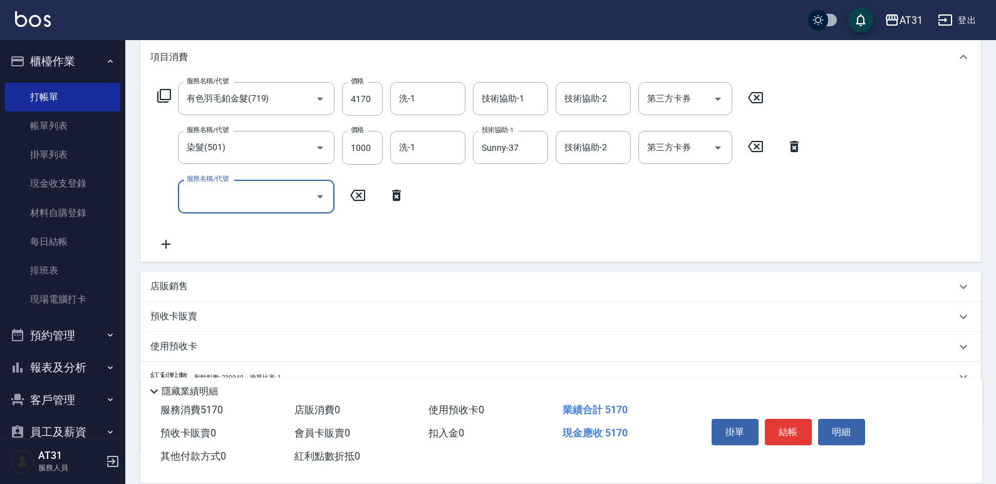
scroll to position [254, 0]
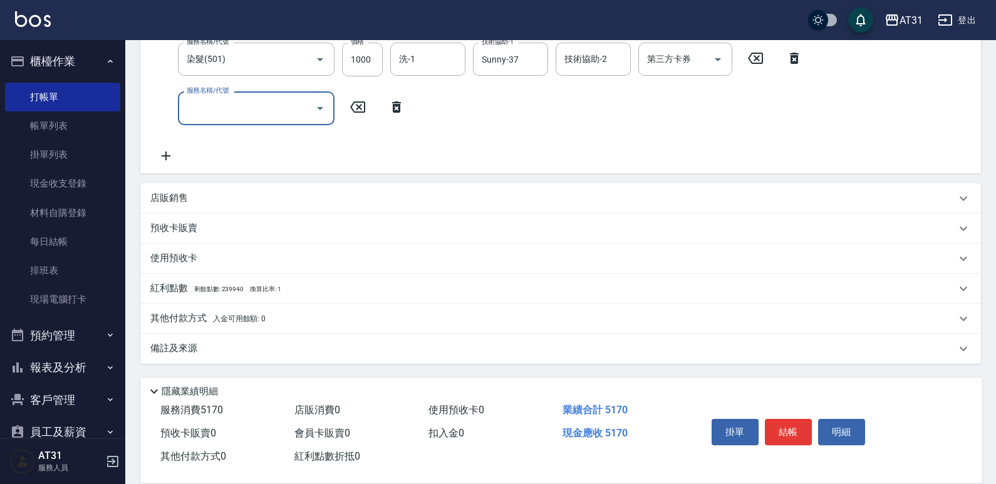
click at [219, 323] on p "其他付款方式 入金可用餘額: 0" at bounding box center [207, 319] width 115 height 14
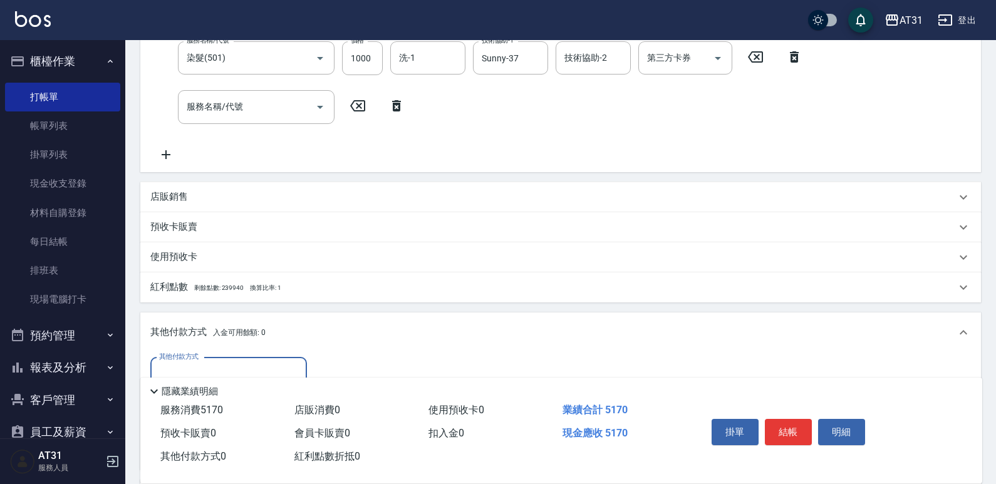
scroll to position [317, 0]
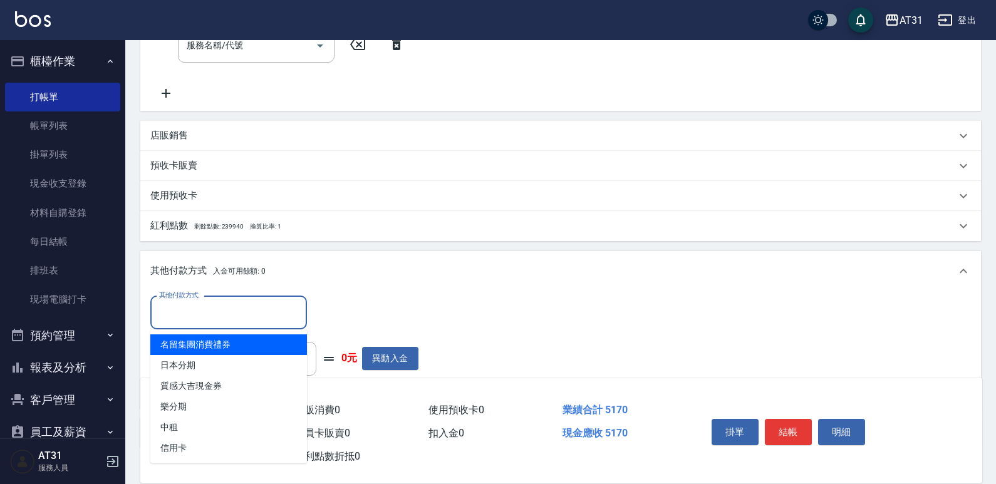
click at [251, 304] on input "其他付款方式" at bounding box center [228, 313] width 145 height 22
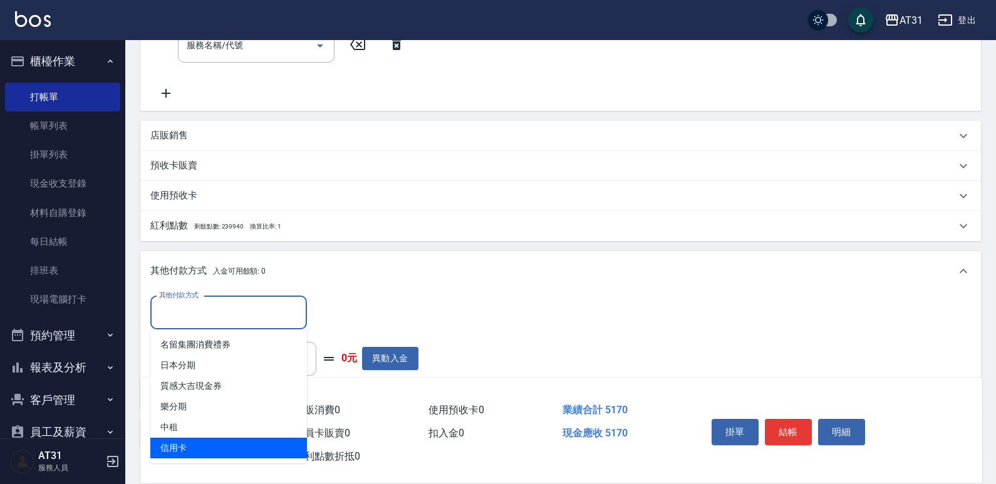
drag, startPoint x: 233, startPoint y: 447, endPoint x: 296, endPoint y: 355, distance: 111.7
click at [233, 446] on span "信用卡" at bounding box center [228, 448] width 157 height 21
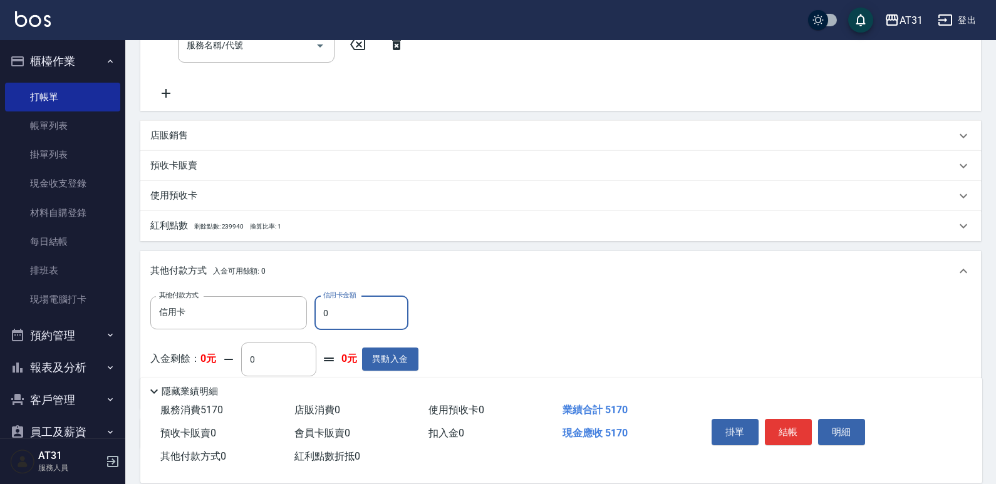
click at [319, 312] on input "0" at bounding box center [361, 313] width 94 height 34
click at [795, 433] on button "結帳" at bounding box center [788, 432] width 47 height 26
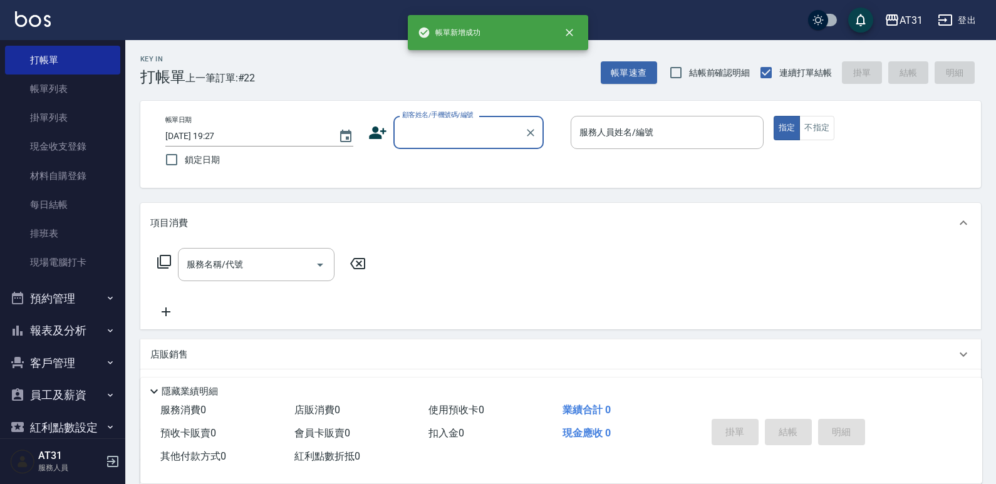
scroll to position [57, 0]
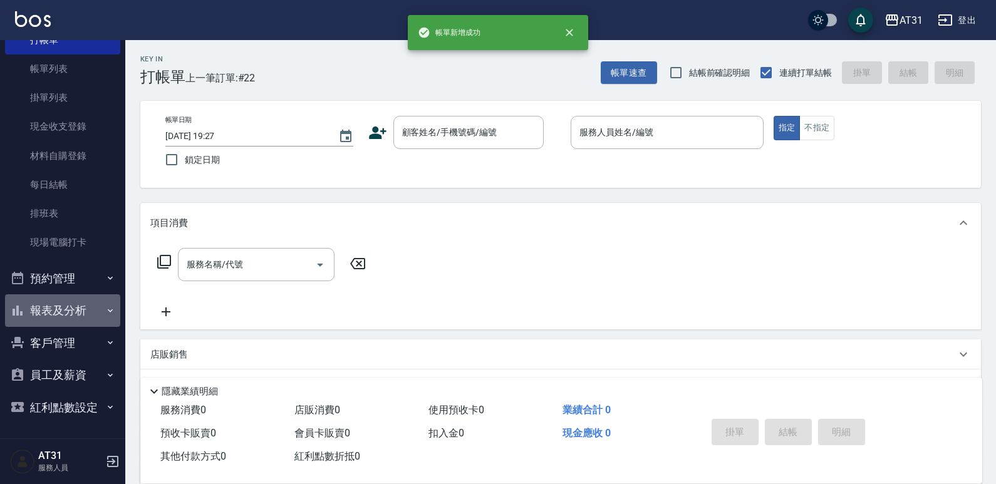
click at [74, 310] on button "報表及分析" at bounding box center [62, 310] width 115 height 33
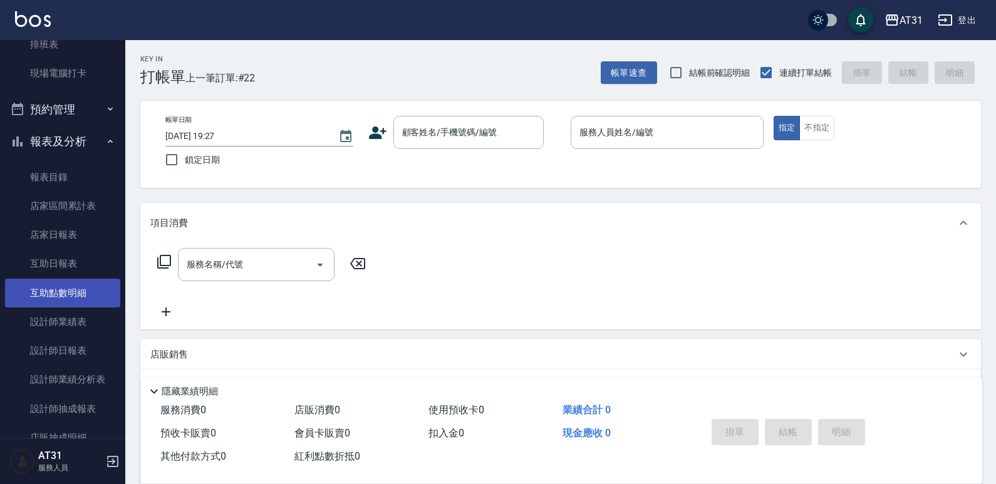
scroll to position [308, 0]
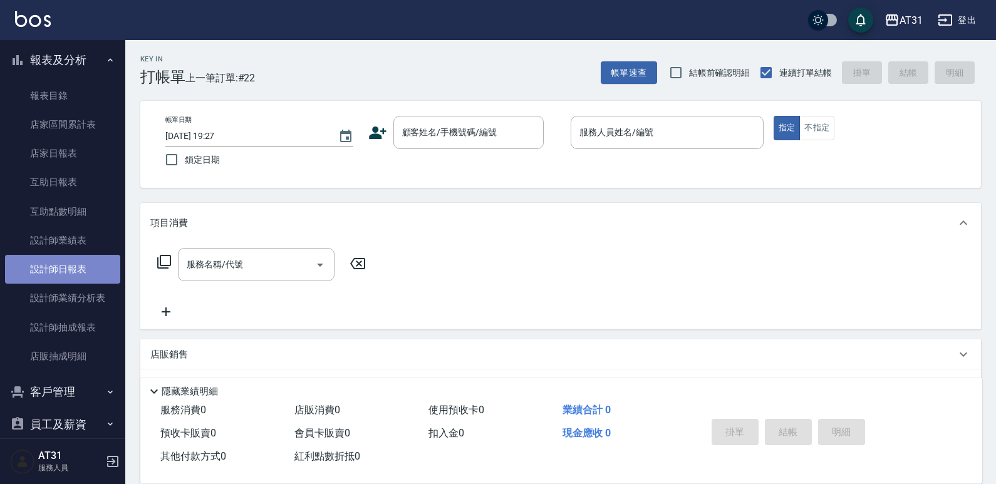
click at [85, 267] on link "設計師日報表" at bounding box center [62, 269] width 115 height 29
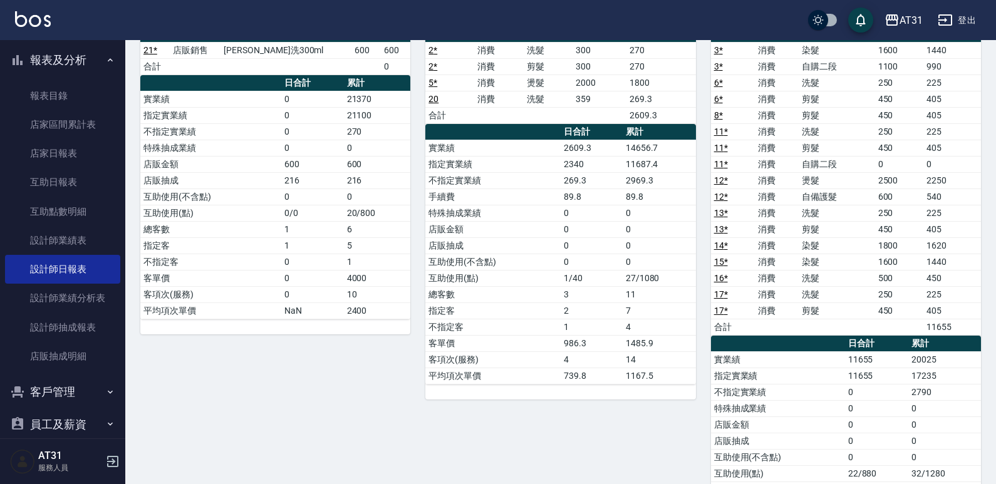
scroll to position [83, 0]
